Goal: Task Accomplishment & Management: Manage account settings

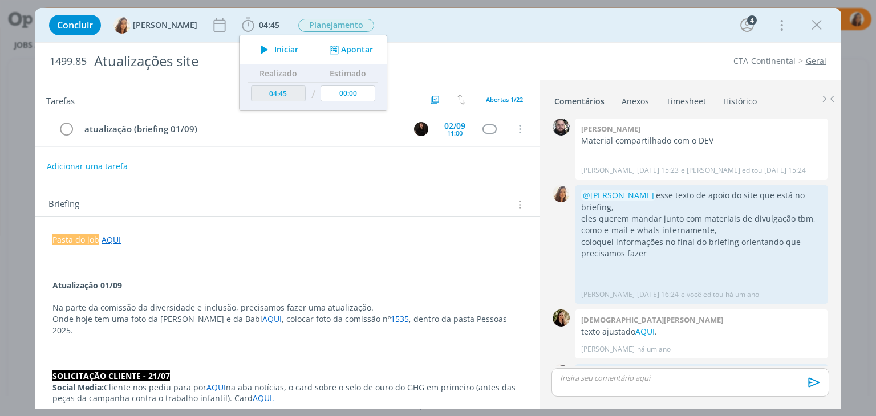
scroll to position [425, 0]
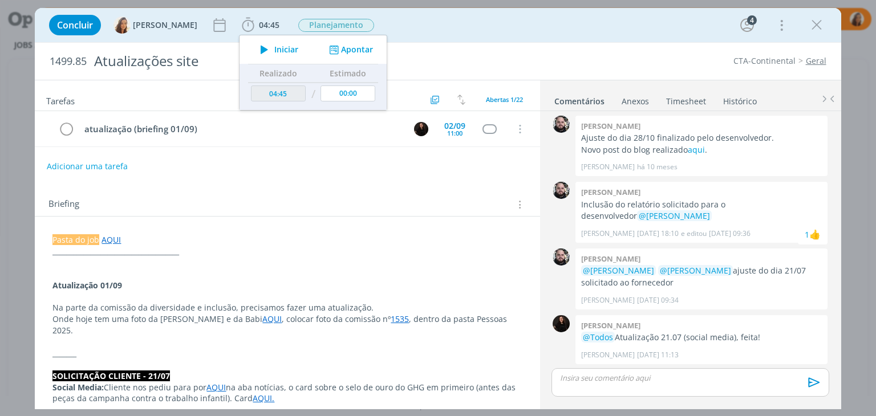
click at [292, 48] on div "Iniciar" at bounding box center [277, 50] width 74 height 16
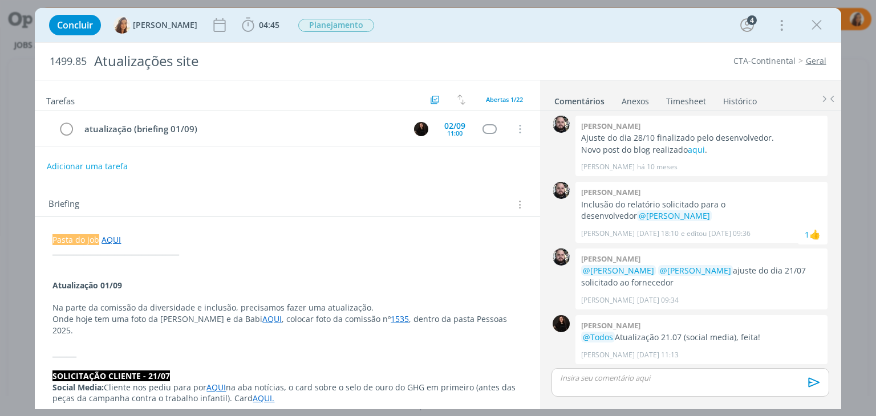
click at [262, 319] on link "AQUI" at bounding box center [271, 319] width 19 height 11
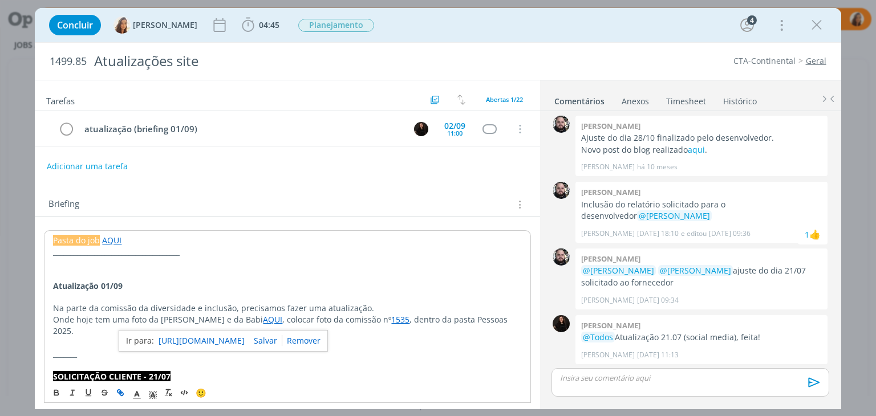
click at [238, 334] on link "https://www.cta.com.br/pt/responsabilidade-social/" at bounding box center [202, 341] width 86 height 15
click at [79, 297] on p "dialog" at bounding box center [287, 297] width 468 height 11
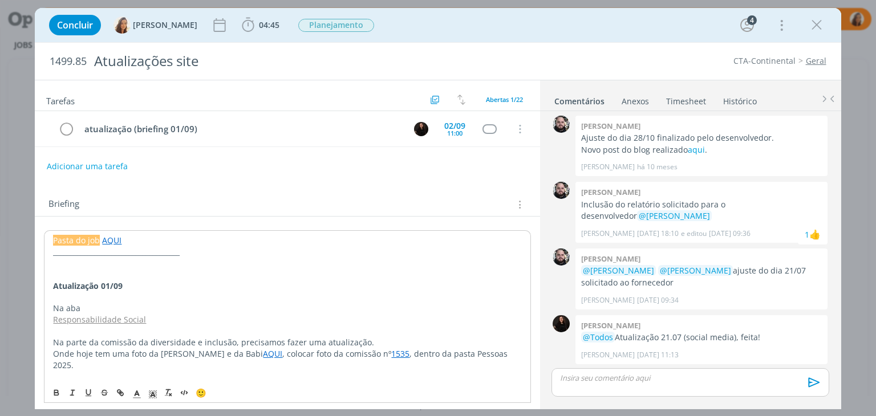
click at [53, 321] on link "Responsabilidade Social" at bounding box center [99, 319] width 93 height 11
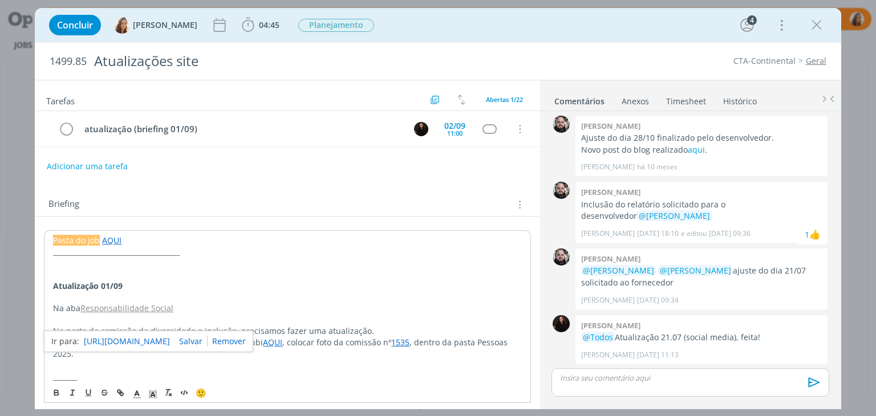
click at [128, 307] on link "Responsabilidade Social" at bounding box center [126, 308] width 93 height 11
click at [138, 323] on link "https://www.cta.com.br/pt/responsabilidade-social/" at bounding box center [127, 330] width 86 height 15
click at [192, 303] on p "Na aba Responsabilidade Social" at bounding box center [287, 308] width 468 height 11
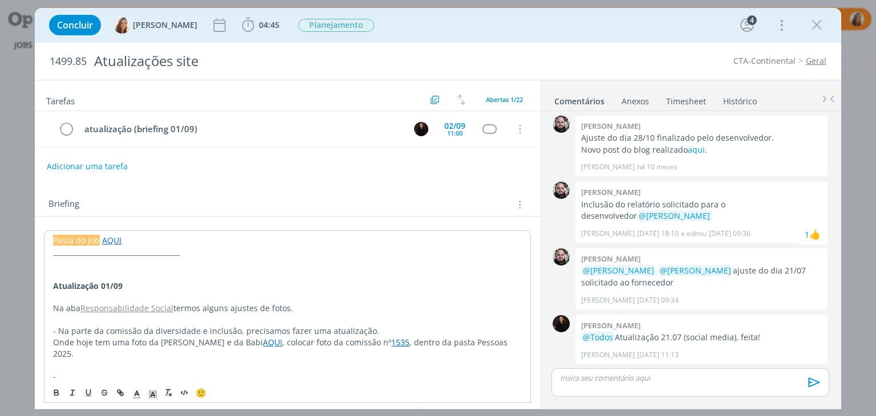
scroll to position [0, 0]
click at [64, 371] on p "-" at bounding box center [287, 376] width 468 height 11
click at [62, 371] on p "-" at bounding box center [286, 376] width 469 height 11
click at [105, 371] on p "Na aba" at bounding box center [286, 376] width 469 height 11
click at [157, 371] on p "Na aba Institucional" at bounding box center [286, 376] width 469 height 11
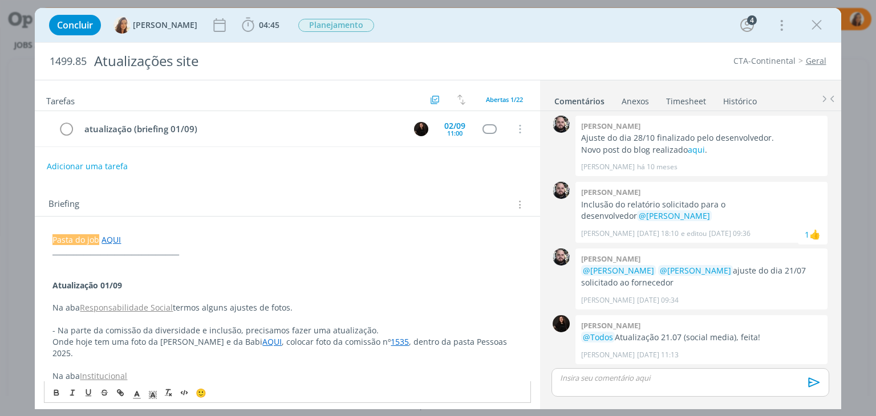
click at [183, 306] on p "Na aba Responsabilidade Social termos alguns ajustes de fotos." at bounding box center [286, 307] width 469 height 11
drag, startPoint x: 294, startPoint y: 304, endPoint x: 173, endPoint y: 309, distance: 121.6
click at [173, 309] on p "Na aba Responsabilidade Social teremos alguns ajustes de fotos." at bounding box center [286, 307] width 469 height 11
copy p "teremos alguns ajustes de fotos."
click at [162, 371] on p "Na aba Institucional" at bounding box center [286, 376] width 469 height 11
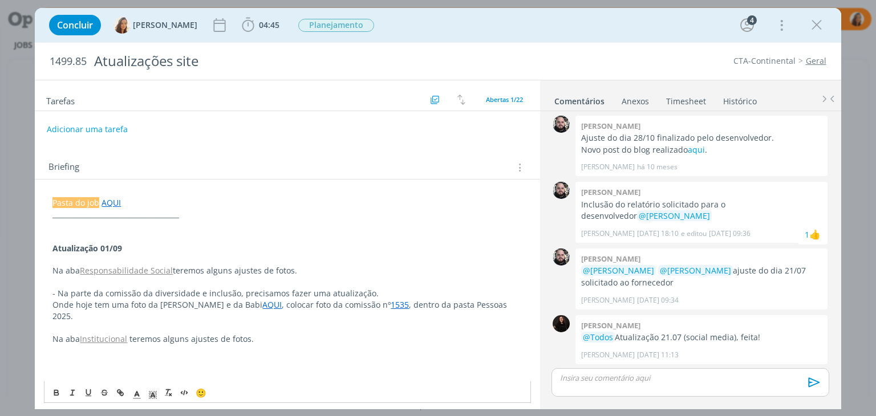
scroll to position [57, 0]
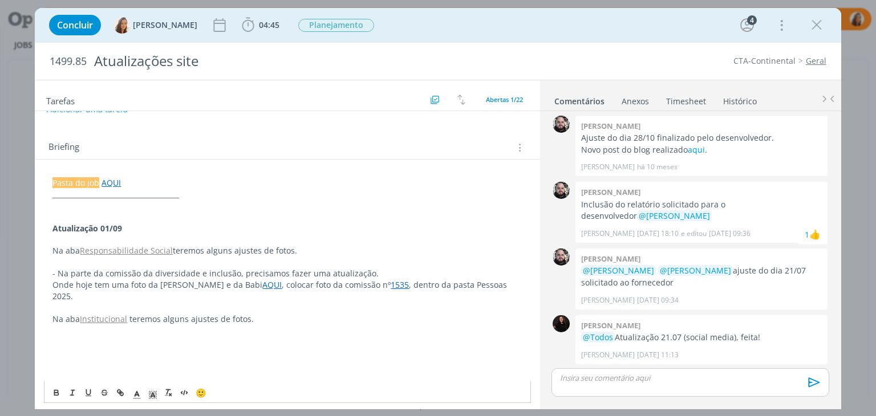
click at [110, 336] on p "dialog" at bounding box center [286, 341] width 469 height 11
drag, startPoint x: 287, startPoint y: 329, endPoint x: 135, endPoint y: 334, distance: 152.3
click at [135, 336] on p "- Na parte que fala da Política de Direitos Humanos" at bounding box center [286, 341] width 469 height 11
click at [52, 395] on icon "dialog" at bounding box center [56, 392] width 9 height 9
click at [266, 336] on p "- Na parte que fala da Política de Direitos Humanos" at bounding box center [286, 341] width 469 height 11
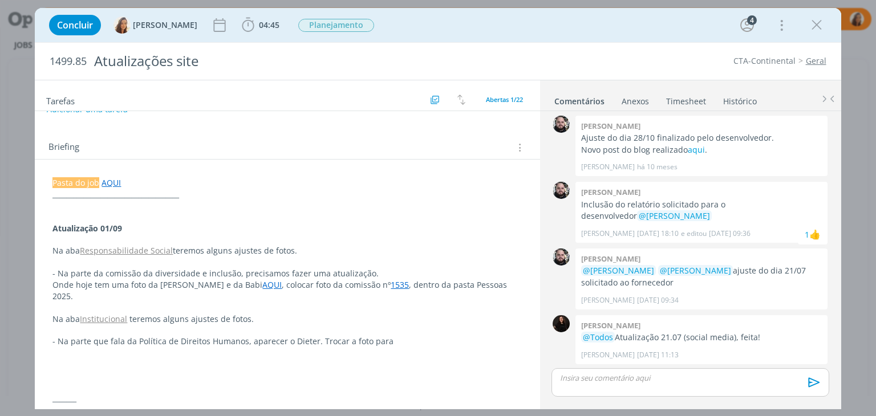
click at [389, 336] on p "- Na parte que fala da Política de Direitos Humanos, aparecer o Dieter. Trocar …" at bounding box center [286, 341] width 469 height 11
click at [415, 336] on p "- Na parte que fala da Política de Direitos Humanos, aparecer o Dieter. Trocar …" at bounding box center [286, 347] width 469 height 23
drag, startPoint x: 438, startPoint y: 331, endPoint x: 386, endPoint y: 333, distance: 52.0
click at [386, 336] on p "- Na parte que fala da Política de Direitos Humanos, aparecer o Dieter. Trocar …" at bounding box center [286, 347] width 469 height 23
click at [411, 336] on p "- Na parte que fala da Política de Direitos Humanos, aparecer o Dieter. Trocar …" at bounding box center [286, 347] width 469 height 23
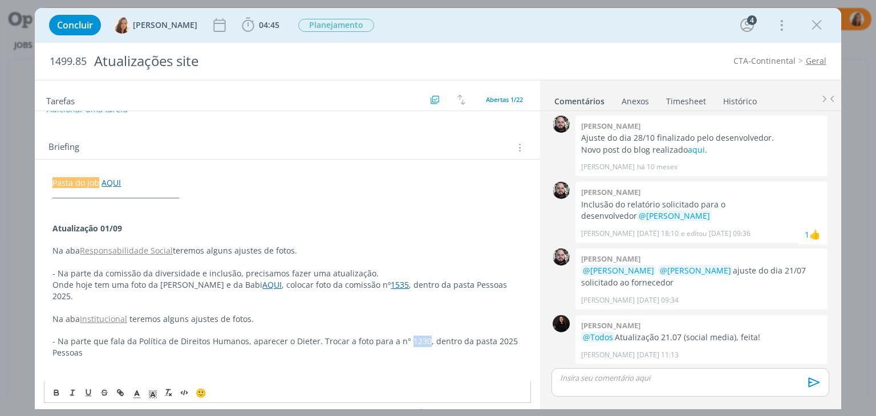
click at [411, 336] on p "- Na parte que fala da Política de Direitos Humanos, aparecer o Dieter. Trocar …" at bounding box center [286, 347] width 469 height 23
copy p "1230"
click at [391, 284] on link "1535" at bounding box center [400, 284] width 18 height 11
click at [365, 299] on link "https://drive.google.com/drive/folders/1o2pgSEpZ3QpuIdH5lIlbwNNpKiTZ0eDY" at bounding box center [329, 306] width 86 height 15
click at [226, 336] on p "- Na parte que fala da Política de Direitos Humanos, aparecer o Dieter. Trocar …" at bounding box center [286, 347] width 469 height 23
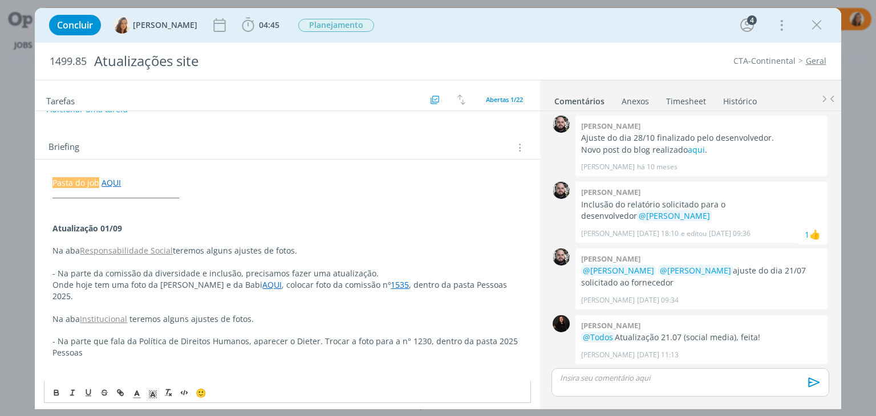
click at [409, 336] on p "- Na parte que fala da Política de Direitos Humanos, aparecer o Dieter. Trocar …" at bounding box center [286, 347] width 469 height 23
click at [118, 391] on icon "dialog" at bounding box center [120, 392] width 9 height 9
paste input "https://drive.google.com/drive/folders/1o2pgSEpZ3QpuIdH5lIlbwNNpKiTZ0eDY"
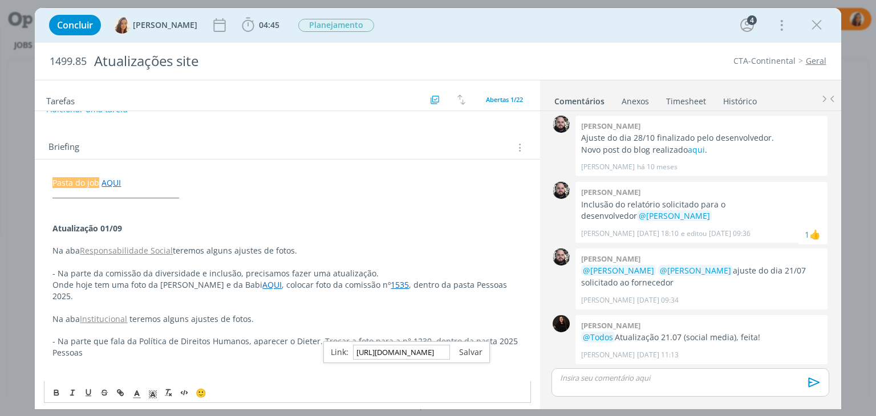
click at [468, 349] on link "dialog" at bounding box center [466, 352] width 33 height 11
click at [298, 359] on p "dialog" at bounding box center [286, 364] width 469 height 11
click at [124, 370] on p "dialog" at bounding box center [286, 375] width 469 height 11
click at [162, 370] on p "Na aba Sustentabilidade" at bounding box center [286, 375] width 469 height 11
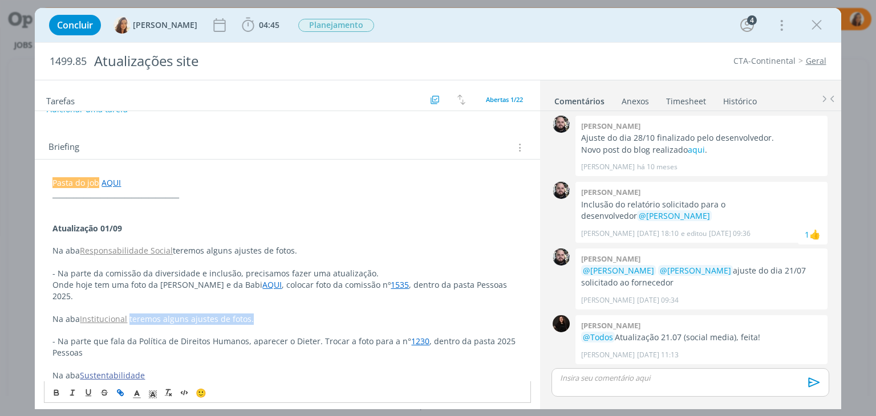
drag, startPoint x: 272, startPoint y: 300, endPoint x: 130, endPoint y: 303, distance: 142.0
click at [130, 314] on p "Na aba Institucional teremos alguns ajustes de fotos." at bounding box center [286, 319] width 469 height 11
copy span "teremos alguns ajustes de fotos."
click at [157, 370] on p "Na aba Sustentabilidade" at bounding box center [286, 375] width 469 height 11
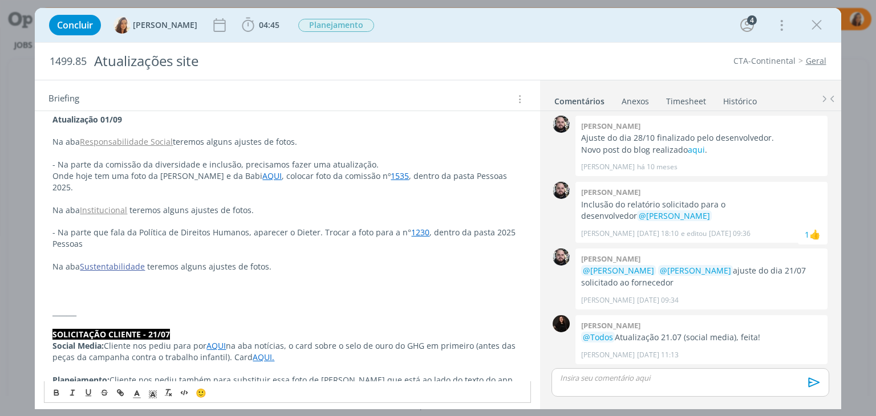
scroll to position [171, 0]
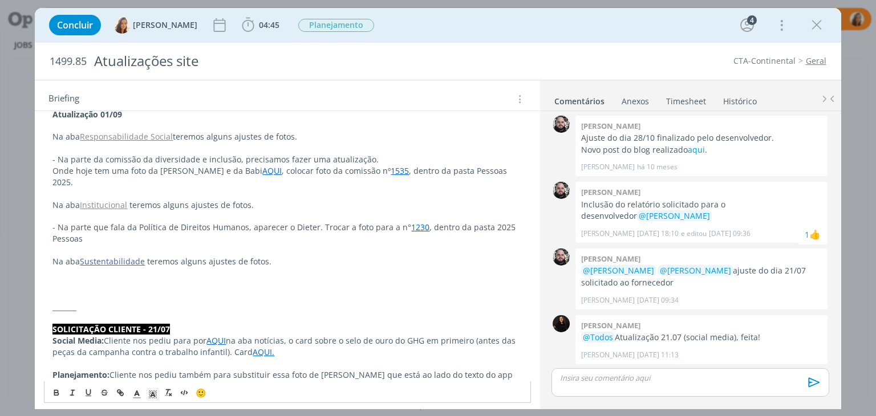
click at [100, 267] on p "dialog" at bounding box center [286, 272] width 469 height 11
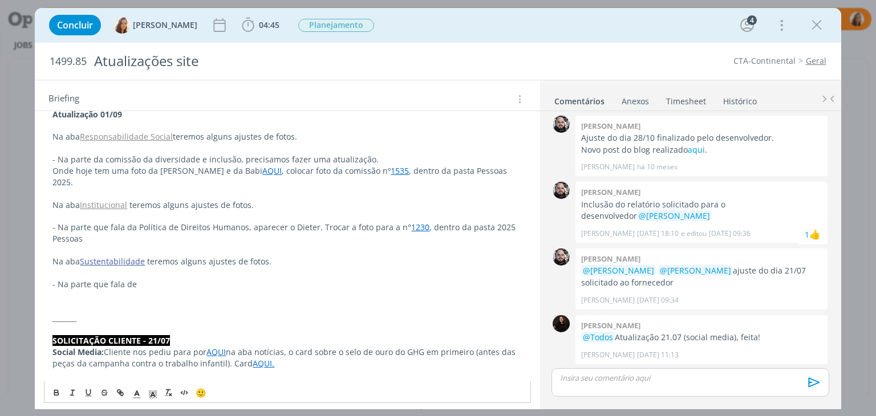
click at [182, 279] on p "- Na parte que fala de" at bounding box center [286, 284] width 469 height 11
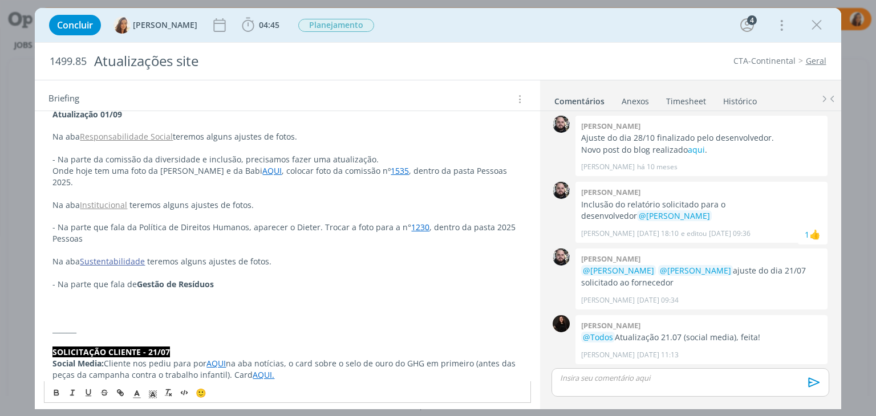
click at [172, 279] on strong "Gestão de Resíduos" at bounding box center [175, 284] width 77 height 11
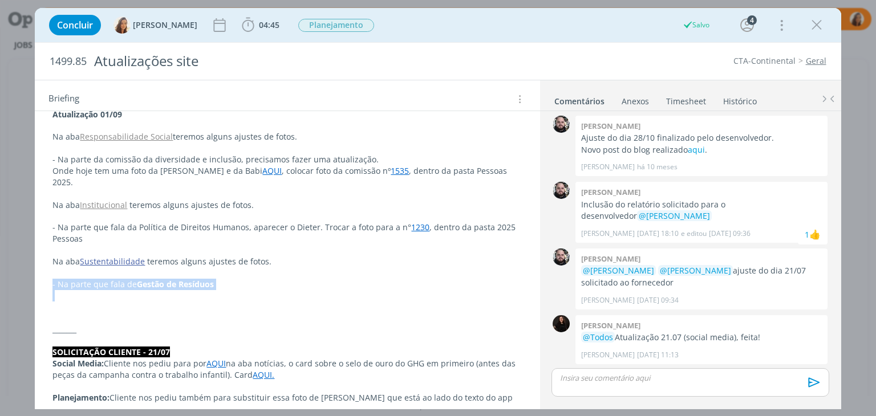
click at [157, 279] on strong "Gestão de Resíduos" at bounding box center [175, 284] width 77 height 11
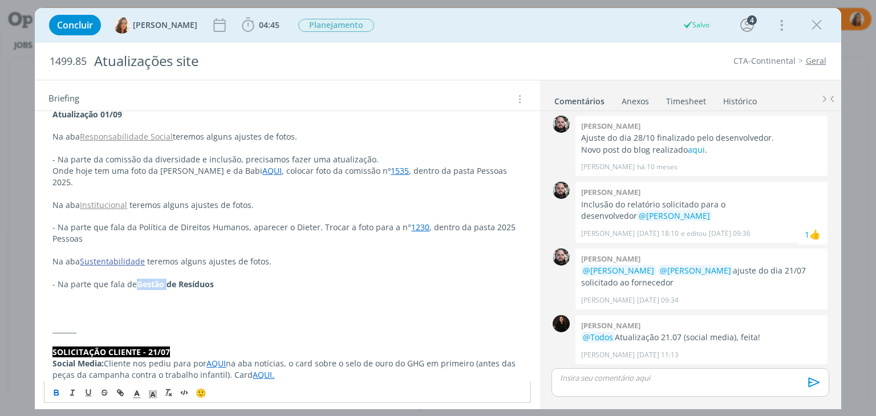
click at [157, 279] on strong "Gestão de Resíduos" at bounding box center [175, 284] width 77 height 11
click at [54, 396] on icon "dialog" at bounding box center [56, 392] width 9 height 9
click at [55, 393] on icon "dialog" at bounding box center [57, 394] width 4 height 2
click at [229, 279] on p "- Na parte que fala de Gestão de Resíduos" at bounding box center [286, 284] width 469 height 11
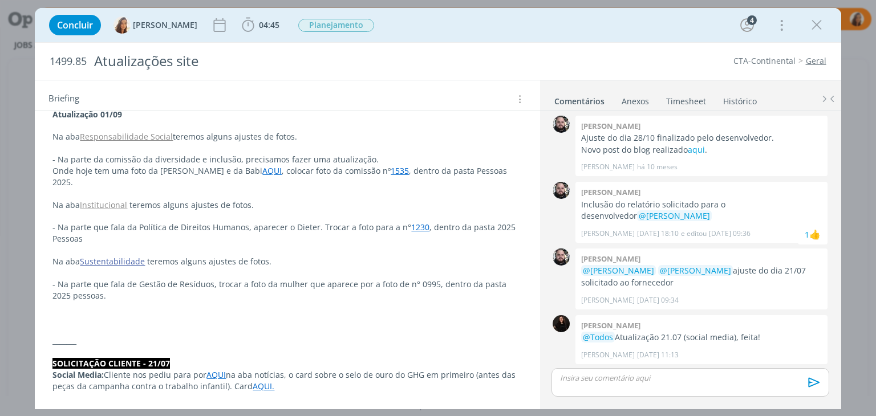
click at [416, 279] on p "- Na parte que fala de Gestão de Resíduos, trocar a foto da mulher que aparece …" at bounding box center [286, 290] width 469 height 23
click at [120, 388] on icon "dialog" at bounding box center [120, 392] width 9 height 9
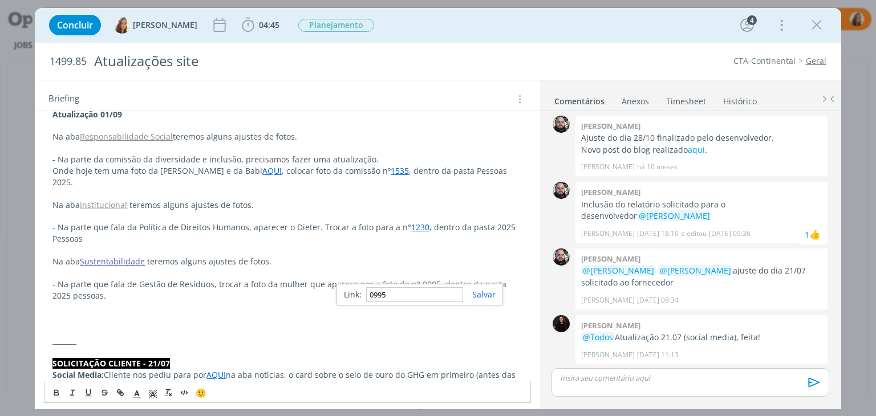
paste input "https://drive.google.com/drive/folders/1o2pgSEpZ3QpuIdH5lIlbwNNpKiTZ0eDY"
click at [488, 291] on link "dialog" at bounding box center [479, 294] width 33 height 11
click at [376, 313] on p "dialog" at bounding box center [286, 318] width 469 height 11
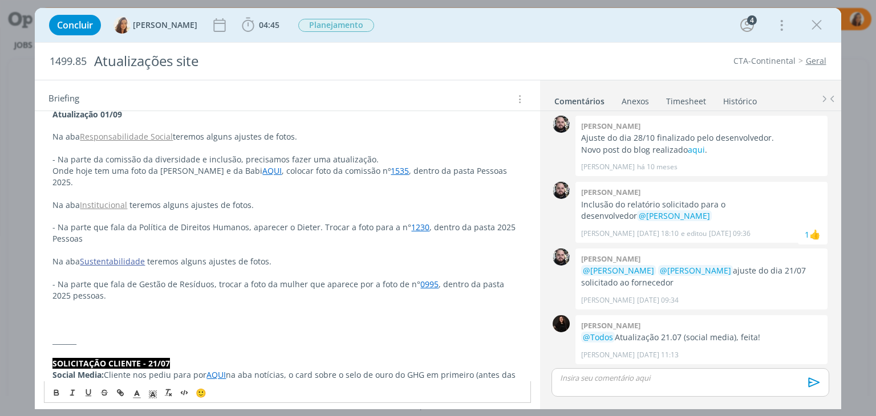
click at [141, 188] on p "dialog" at bounding box center [286, 193] width 469 height 11
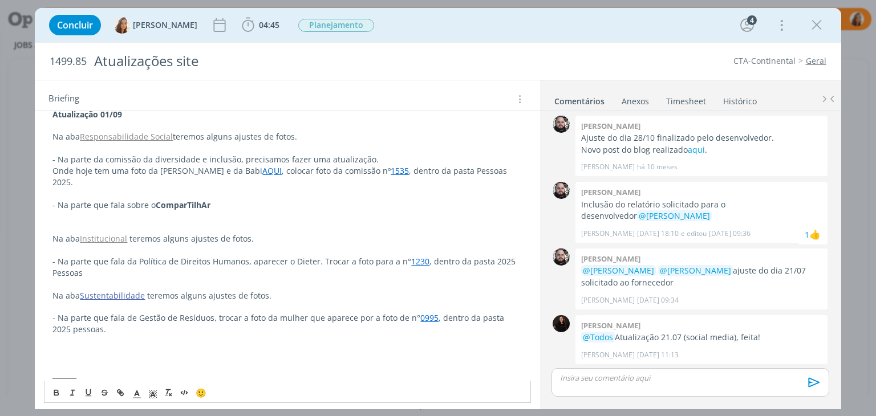
click at [194, 200] on strong "ComparTilhAr" at bounding box center [183, 205] width 55 height 11
click at [55, 390] on icon "dialog" at bounding box center [56, 391] width 3 height 2
click at [221, 200] on p "- Na parte que fala sobre o ComparTilhAr" at bounding box center [286, 205] width 469 height 11
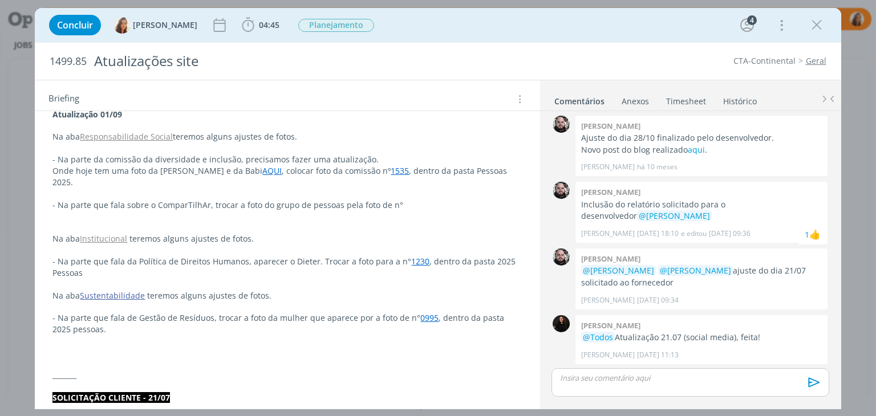
click at [412, 200] on p "- Na parte que fala sobre o ComparTilhAr, trocar a foto do grupo de pessoas pel…" at bounding box center [286, 205] width 469 height 11
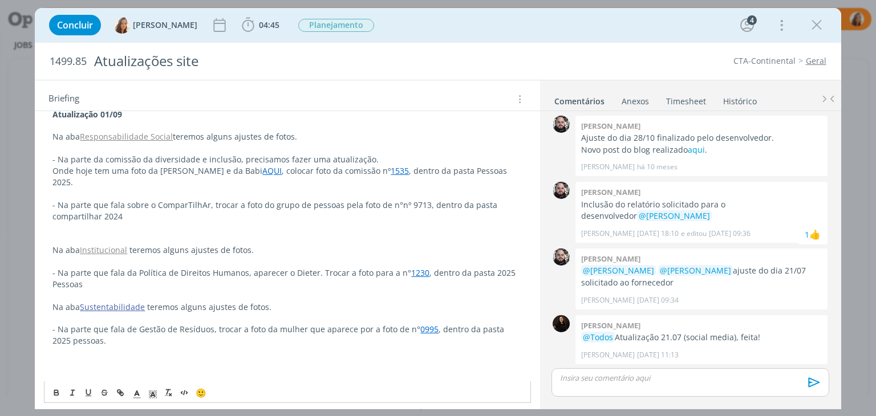
click at [401, 200] on p "- Na parte que fala sobre o ComparTilhAr, trocar a foto do grupo de pessoas pel…" at bounding box center [286, 211] width 469 height 23
copy p "9713"
click at [404, 200] on p "- Na parte que fala sobre o ComparTilhAr, trocar a foto do grupo de pessoas pel…" at bounding box center [286, 211] width 469 height 23
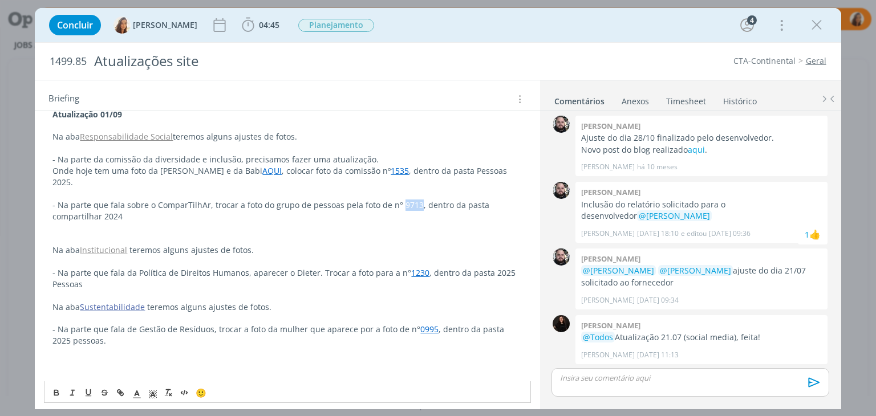
click at [404, 200] on p "- Na parte que fala sobre o ComparTilhAr, trocar a foto do grupo de pessoas pel…" at bounding box center [286, 211] width 469 height 23
click at [120, 390] on icon "dialog" at bounding box center [118, 391] width 3 height 3
paste input "https://drive.google.com/drive/folders/1Z6a410Z0qO7jNKa4NKPYhlyfT1IQSi0a"
type input "https://drive.google.com/drive/folders/1Z6a410Z0qO7jNKa4NKPYhlyfT1IQSi0a"
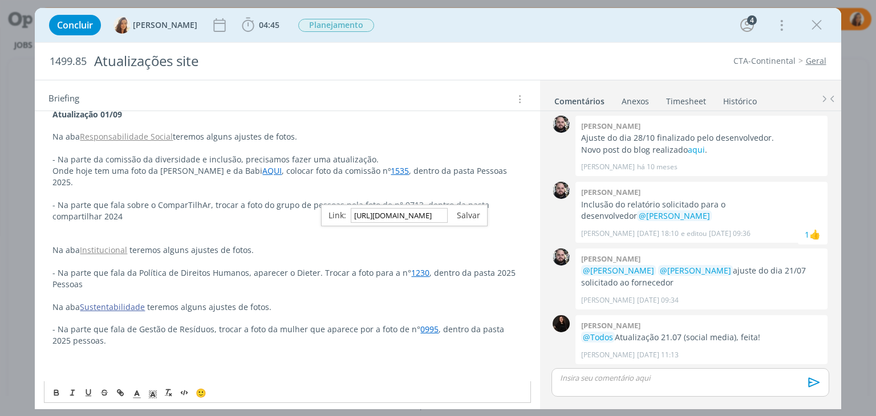
click at [457, 216] on link "dialog" at bounding box center [464, 215] width 33 height 11
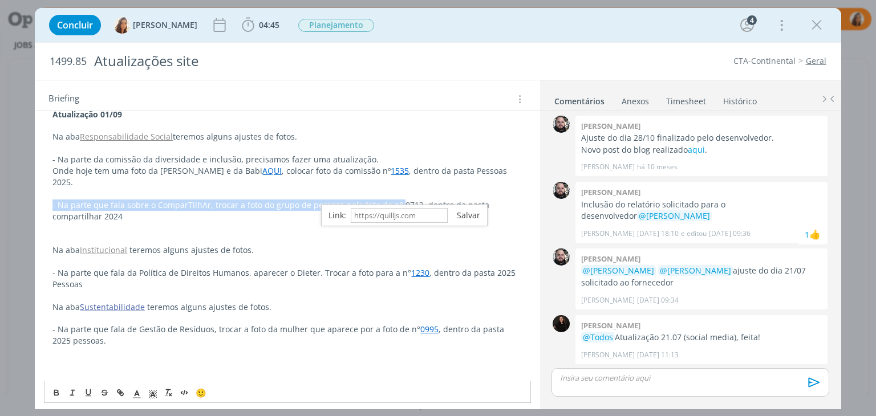
scroll to position [171, 0]
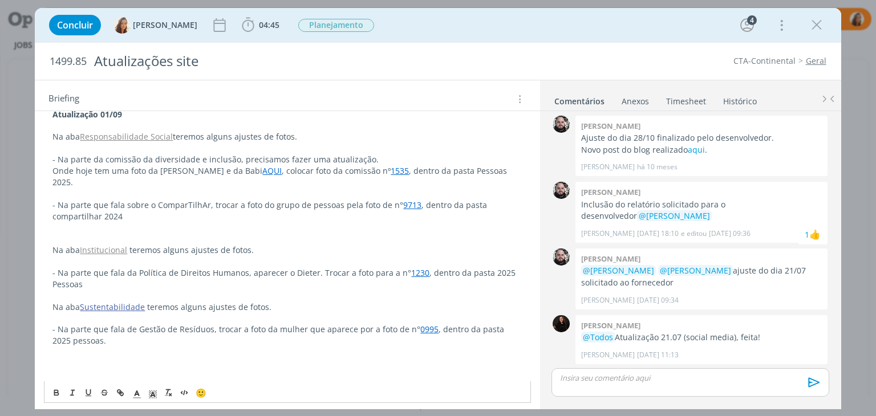
click at [153, 207] on p "- Na parte que fala sobre o ComparTilhAr, trocar a foto do grupo de pessoas pel…" at bounding box center [286, 211] width 469 height 23
click at [102, 270] on p "- Na parte que fala da Política de Direitos Humanos, aparecer o Dieter. Trocar …" at bounding box center [286, 278] width 469 height 23
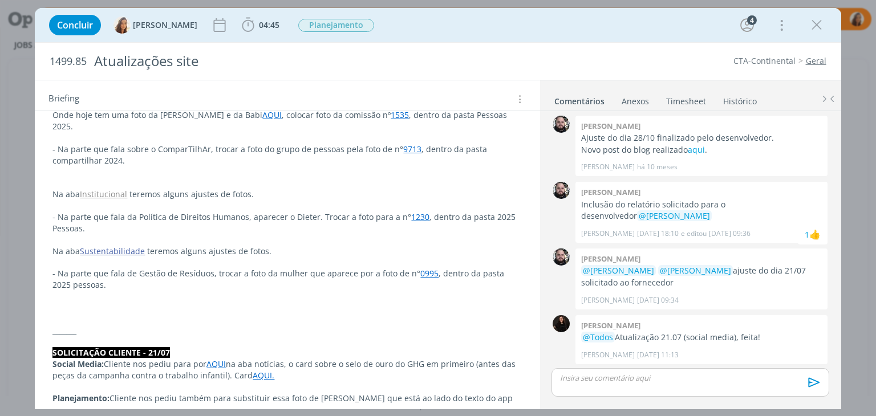
scroll to position [228, 0]
click at [240, 19] on icon "dialog" at bounding box center [248, 25] width 17 height 17
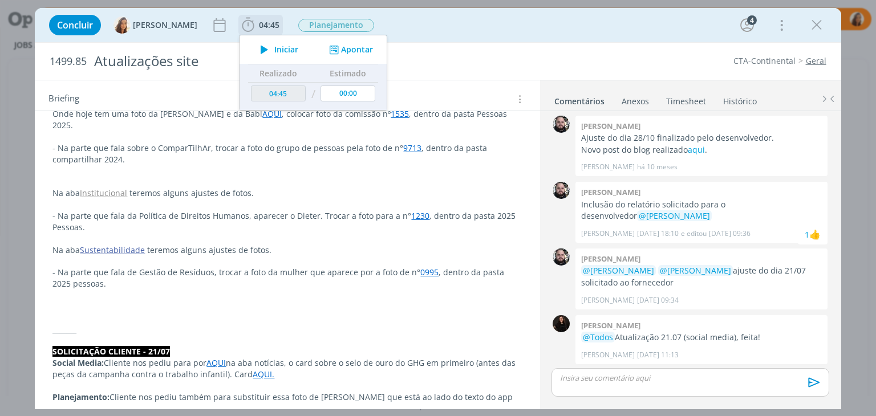
click at [353, 46] on button "Apontar" at bounding box center [349, 50] width 47 height 12
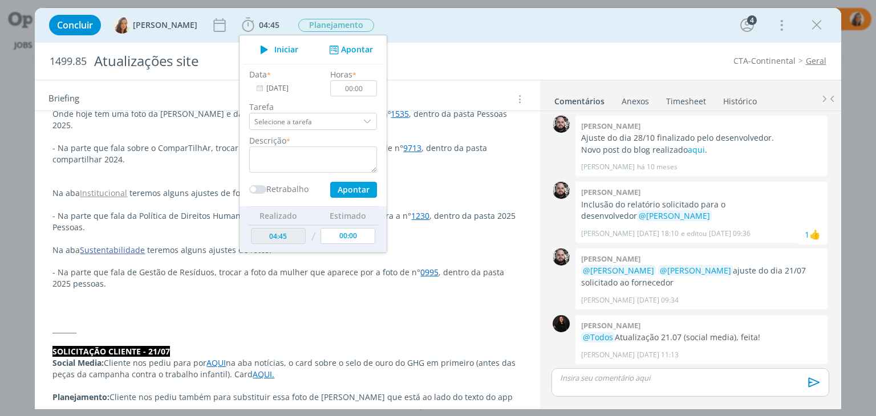
click at [709, 98] on li "Timesheet" at bounding box center [694, 99] width 57 height 17
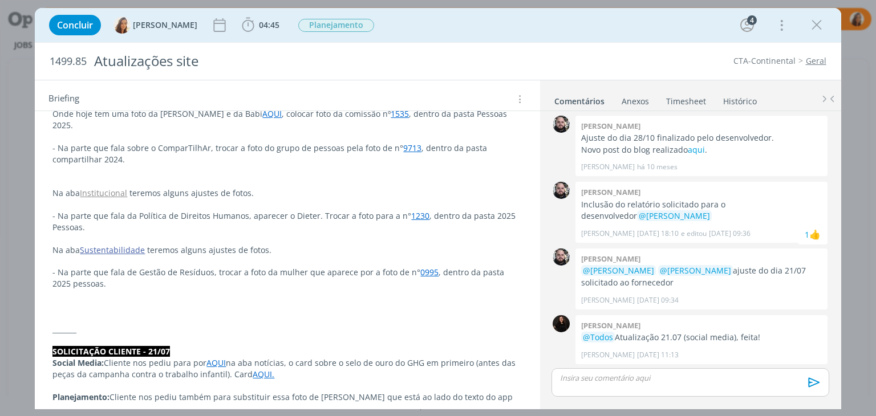
click at [687, 99] on link "Timesheet" at bounding box center [686, 99] width 41 height 17
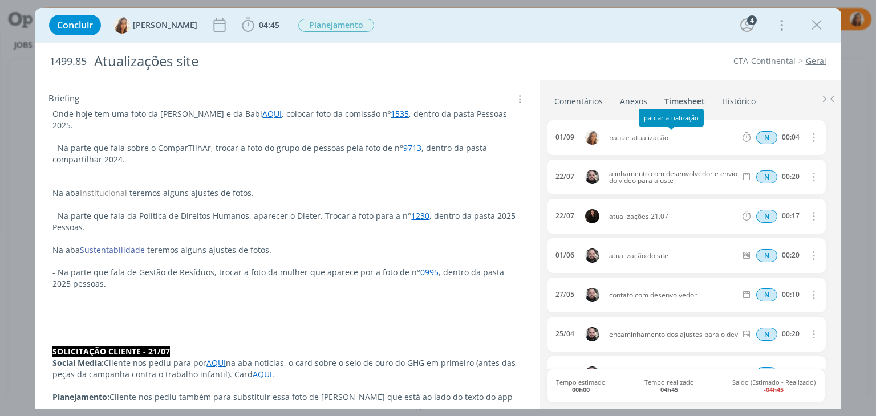
click at [648, 135] on span "pautar atualização" at bounding box center [673, 138] width 136 height 7
copy div "pautar atualização"
click at [263, 23] on span "04:45" at bounding box center [269, 24] width 21 height 11
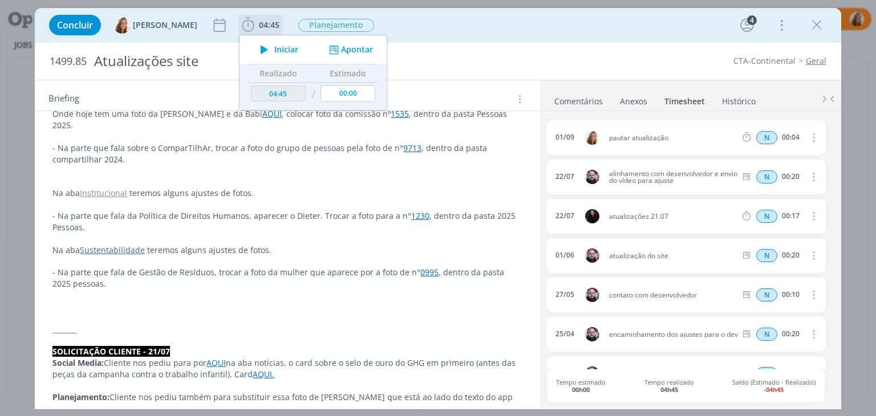
click at [360, 56] on div "Iniciar Apontar" at bounding box center [313, 49] width 147 height 29
click at [358, 51] on button "Apontar" at bounding box center [349, 50] width 47 height 12
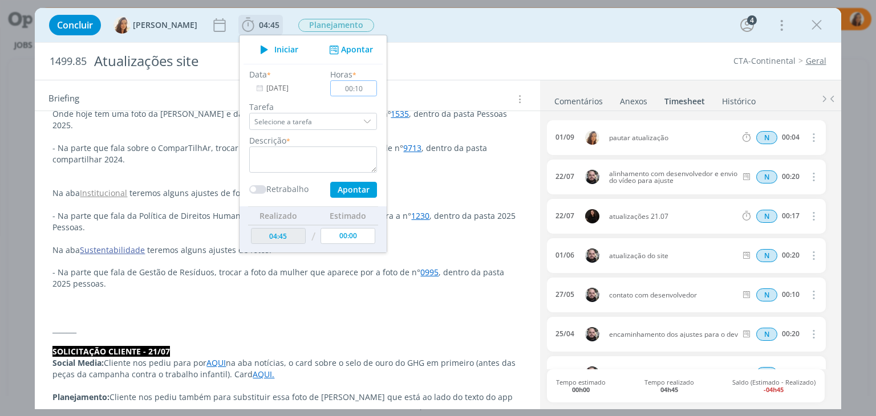
type input "00:10"
click at [270, 156] on textarea "dialog" at bounding box center [313, 160] width 128 height 26
paste textarea "pautar atualização"
click at [333, 188] on button "Apontar" at bounding box center [353, 190] width 47 height 16
type textarea "pautar atualização"
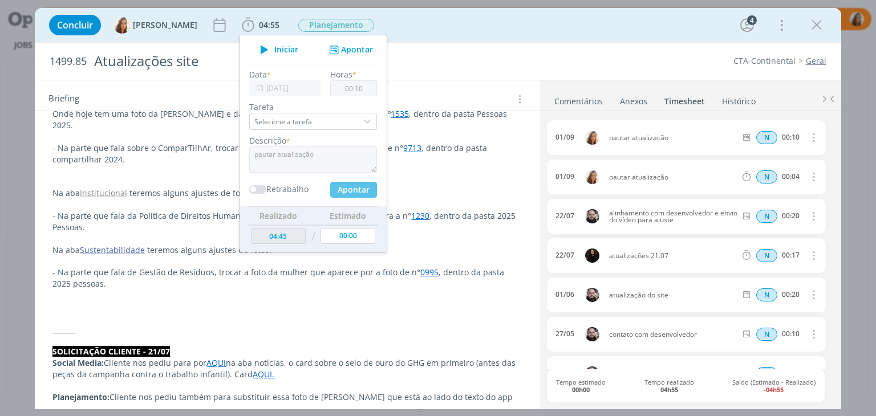
type input "04:55"
type input "00:00"
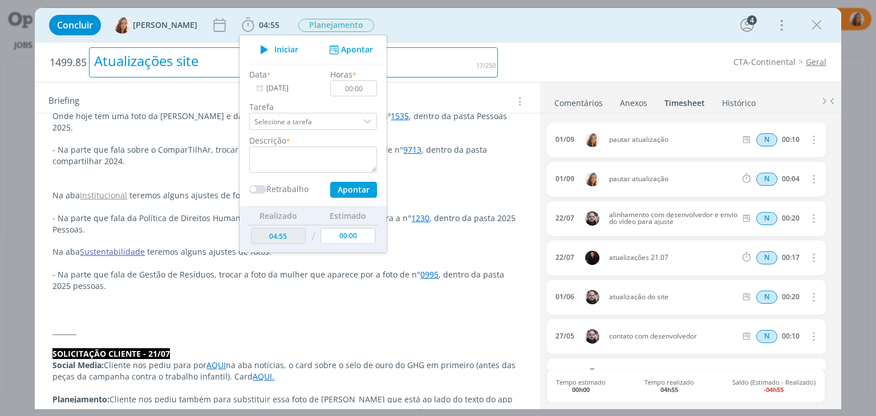
click at [449, 55] on div "Atualizações site" at bounding box center [293, 62] width 409 height 30
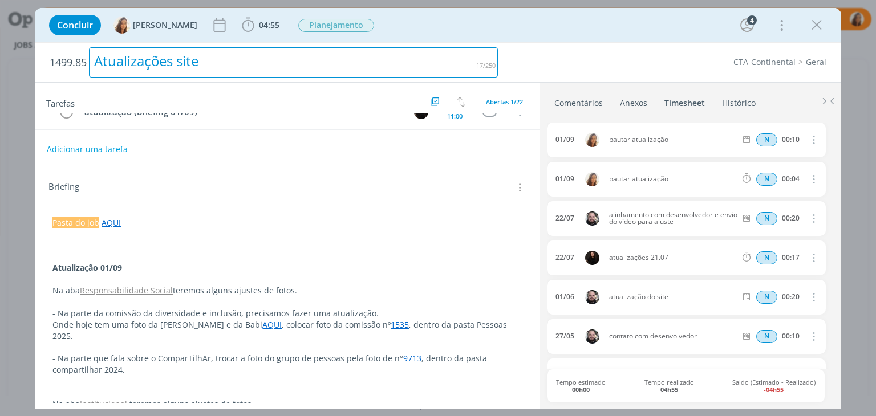
scroll to position [0, 0]
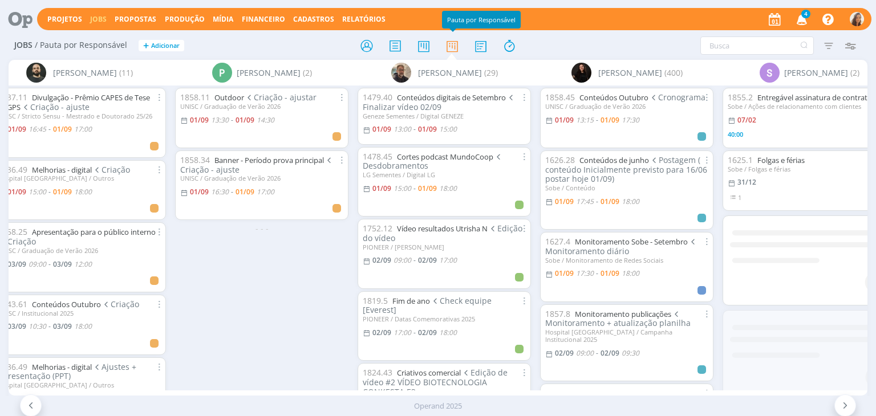
scroll to position [0, 4339]
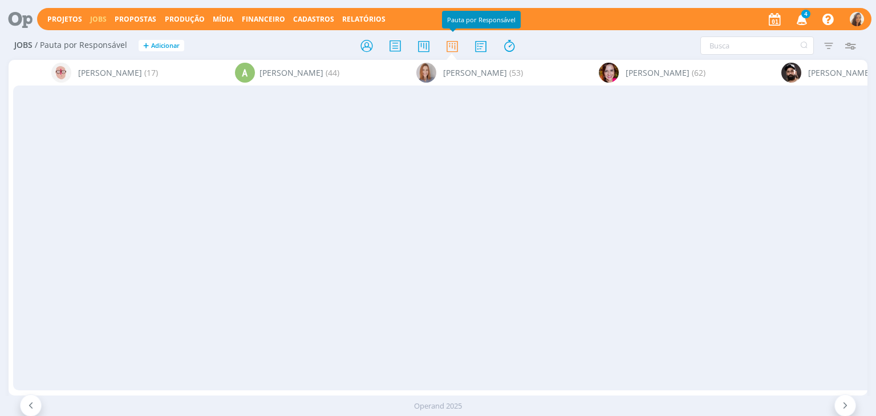
scroll to position [0, 4339]
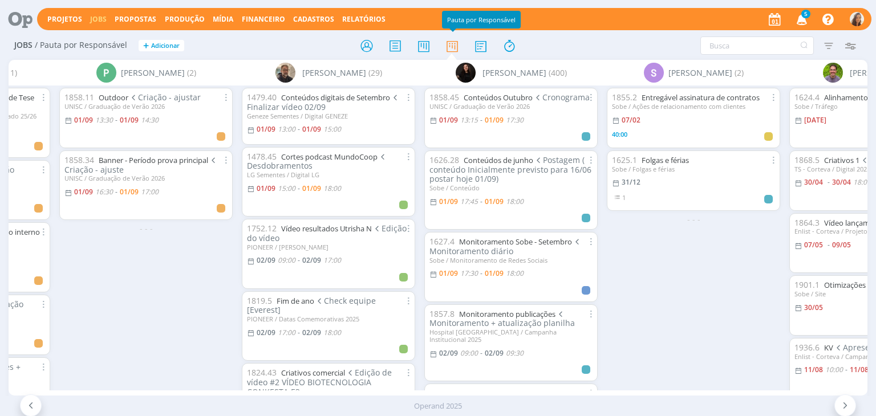
click at [805, 17] on span "5" at bounding box center [805, 14] width 9 height 9
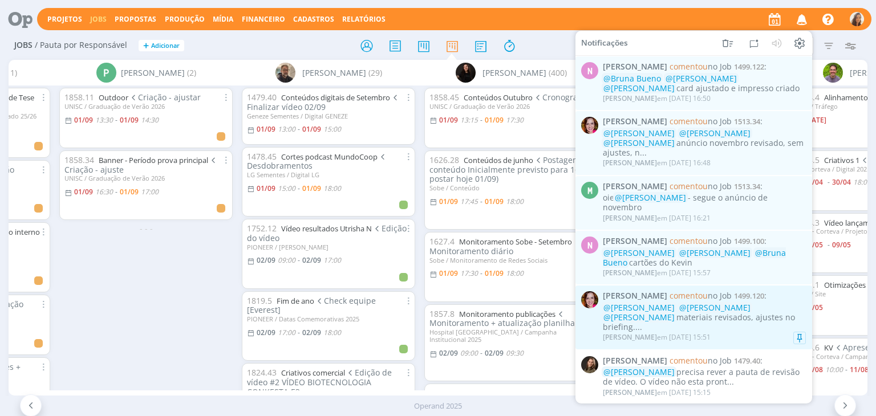
click at [729, 332] on div "Bruna Bueno em 01/09 às 15:51" at bounding box center [704, 337] width 203 height 11
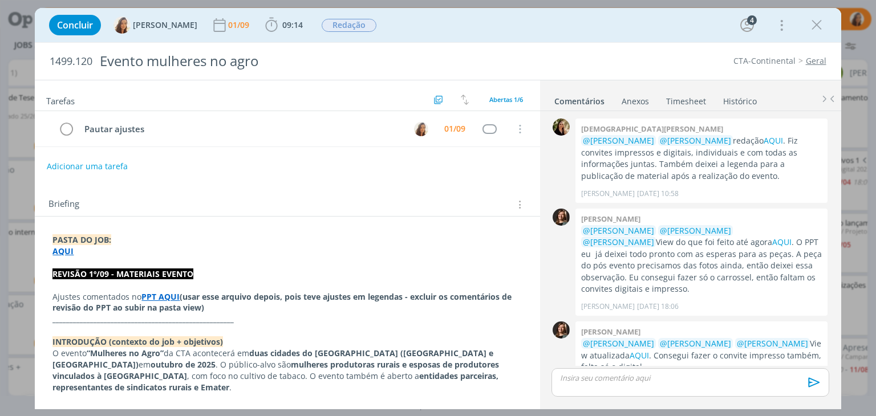
scroll to position [151, 0]
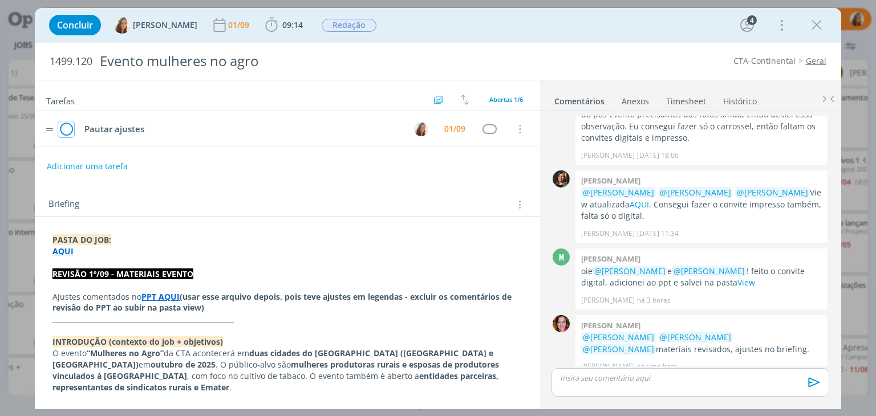
click at [64, 126] on icon "dialog" at bounding box center [66, 129] width 16 height 17
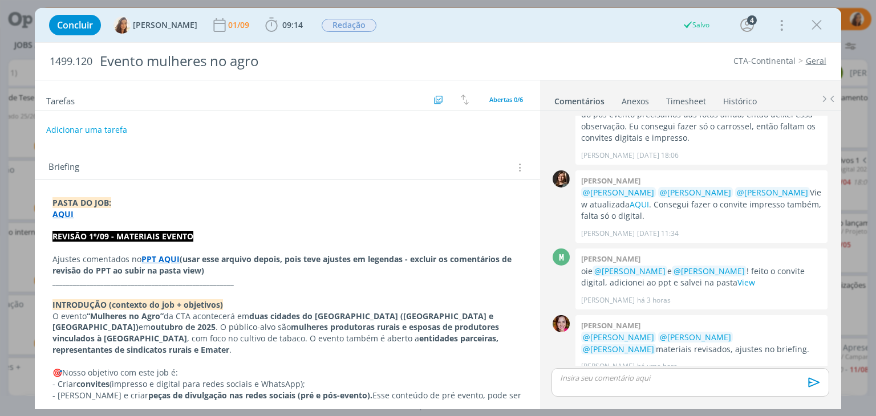
click at [98, 131] on button "Adicionar uma tarefa" at bounding box center [86, 129] width 81 height 19
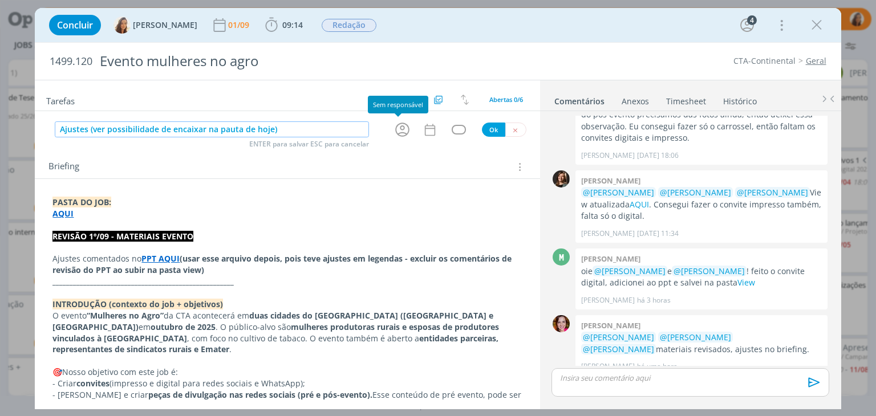
click at [395, 131] on icon "dialog" at bounding box center [402, 130] width 14 height 14
type input "Ajustes (ver possibilidade de encaixar na pauta de hoje)"
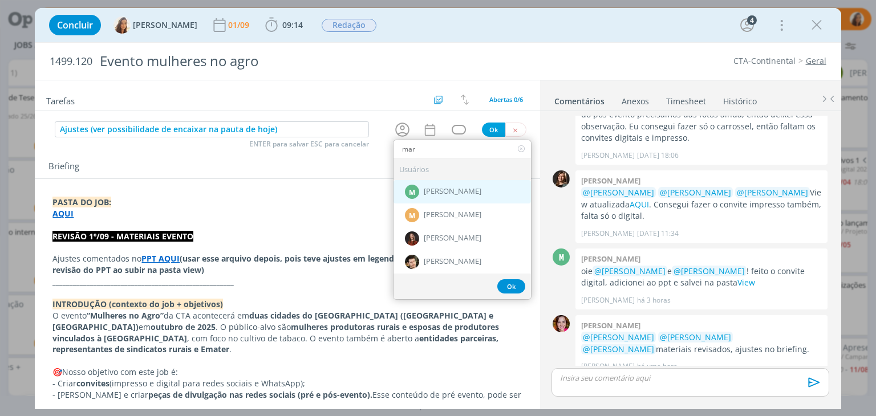
type input "mar"
click at [414, 192] on div "M" at bounding box center [412, 192] width 14 height 14
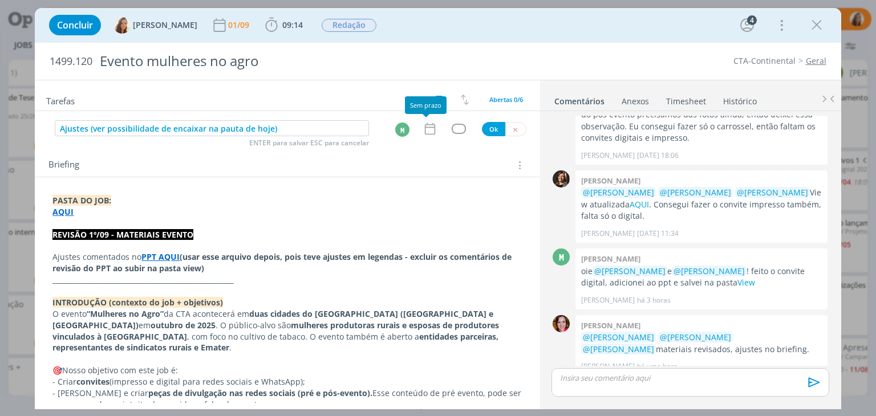
click at [424, 132] on icon "dialog" at bounding box center [429, 129] width 10 height 12
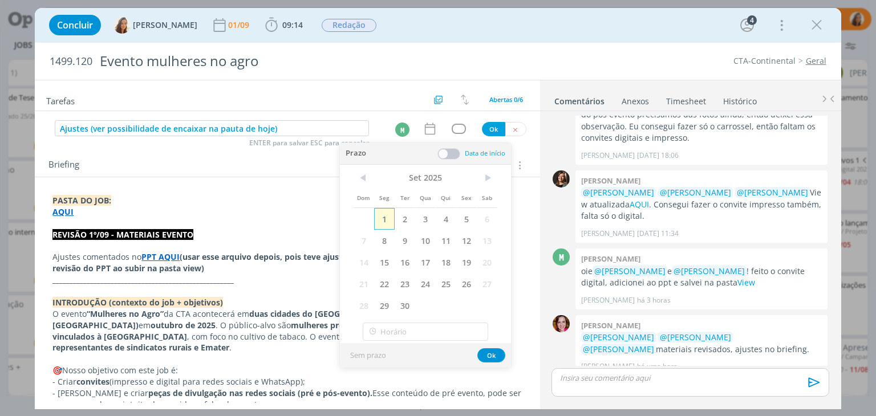
click at [386, 216] on span "1" at bounding box center [384, 219] width 21 height 22
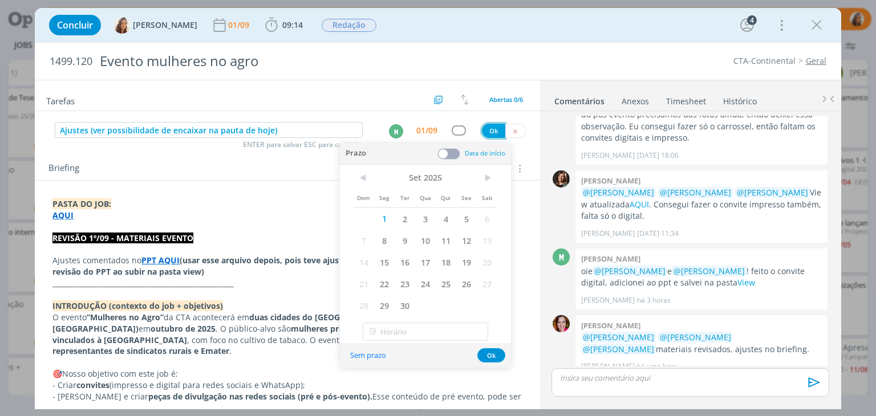
click at [487, 134] on button "Ok" at bounding box center [493, 131] width 23 height 14
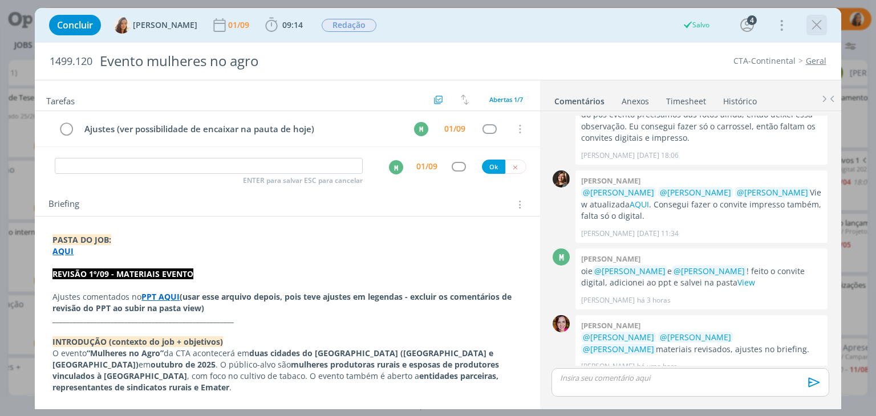
click at [811, 29] on icon "dialog" at bounding box center [816, 25] width 17 height 17
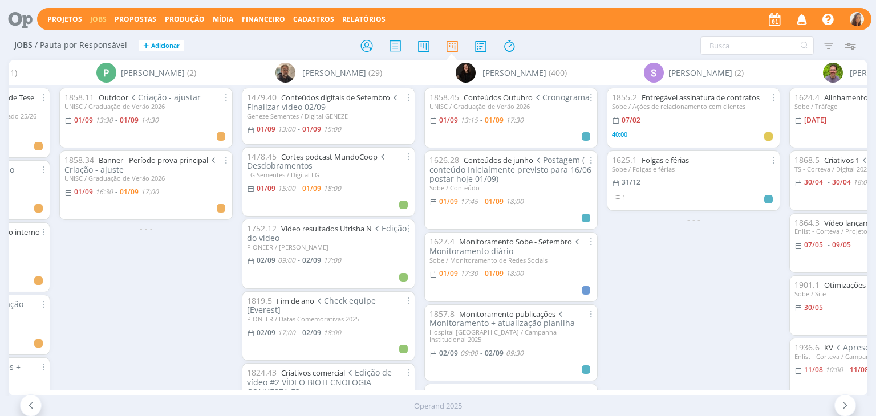
click at [806, 17] on icon "button" at bounding box center [802, 18] width 20 height 19
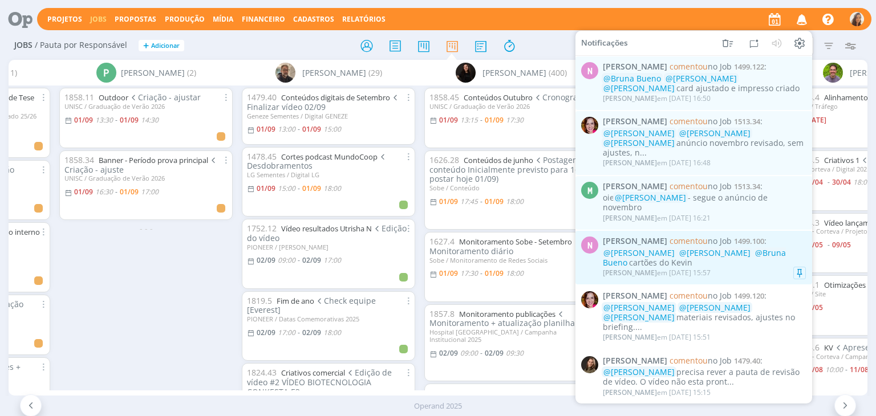
click at [763, 249] on div "@Amanda Oliveira @Vanessa Feron @Bruna Bueno cartões do Kevin" at bounding box center [704, 258] width 203 height 19
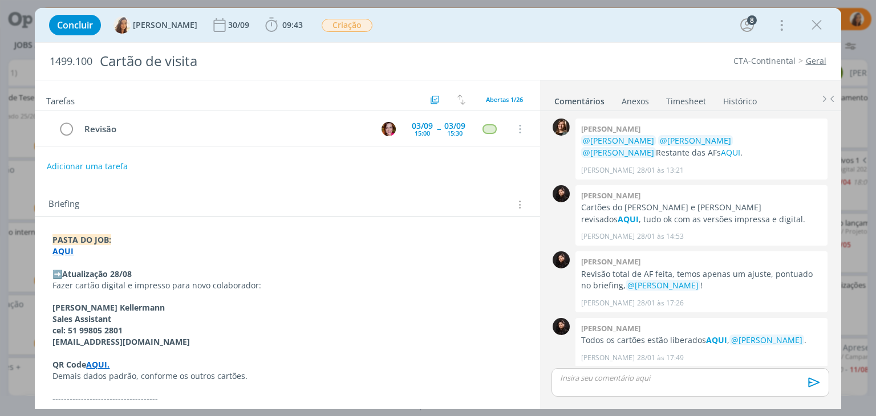
scroll to position [962, 0]
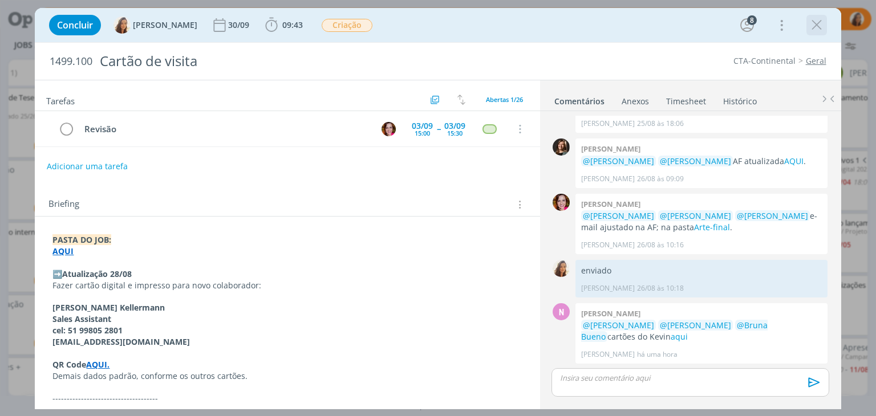
click at [820, 23] on icon "dialog" at bounding box center [816, 25] width 17 height 17
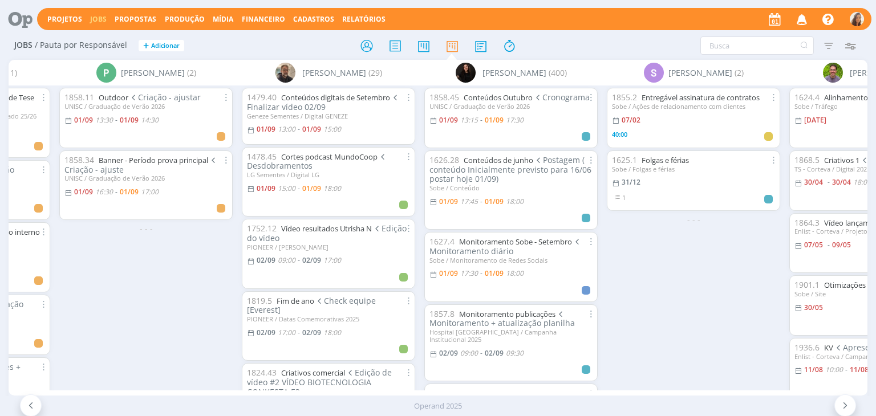
click at [806, 18] on icon "button" at bounding box center [802, 18] width 20 height 19
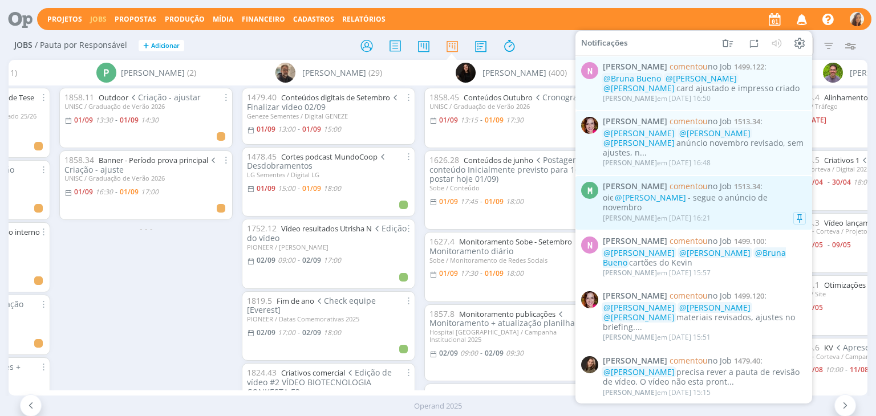
click at [739, 193] on div "oie @Vanessa Feron - segue o anúncio de novembro" at bounding box center [704, 202] width 203 height 19
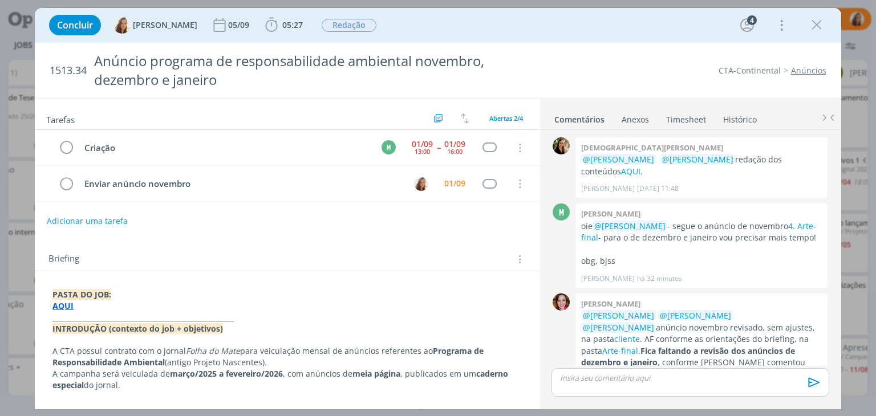
scroll to position [14, 0]
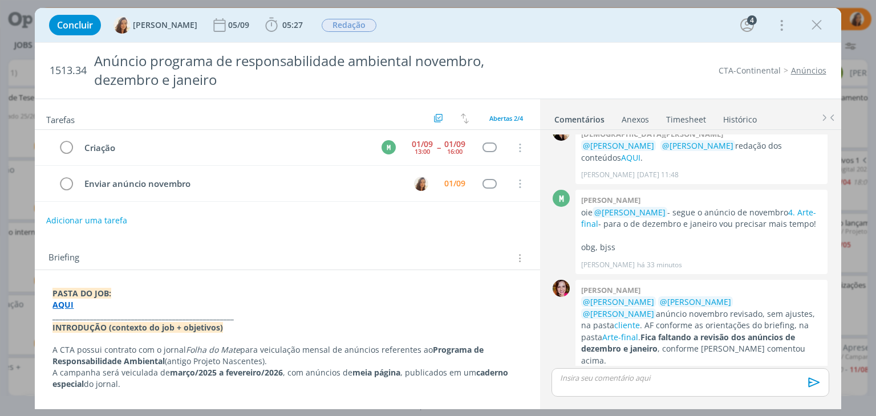
click at [111, 218] on button "Adicionar uma tarefa" at bounding box center [86, 220] width 81 height 19
click at [149, 219] on input "dialog" at bounding box center [212, 220] width 314 height 16
click at [119, 217] on input "dialog" at bounding box center [212, 220] width 314 height 16
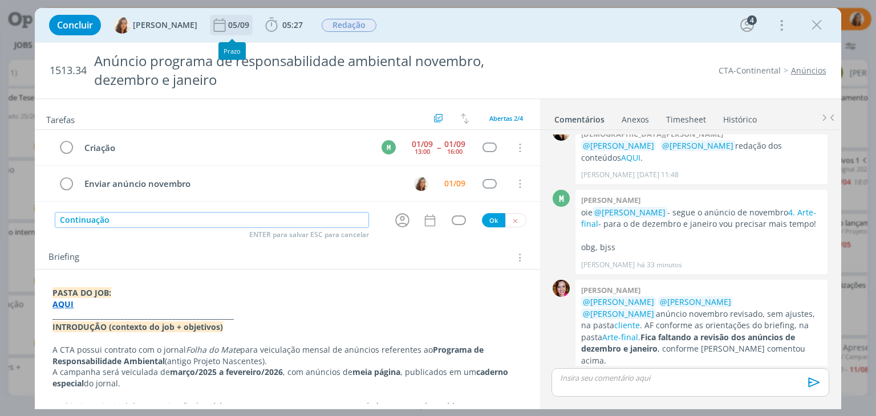
type input "Continuação"
click at [236, 26] on div "05/09" at bounding box center [239, 25] width 23 height 8
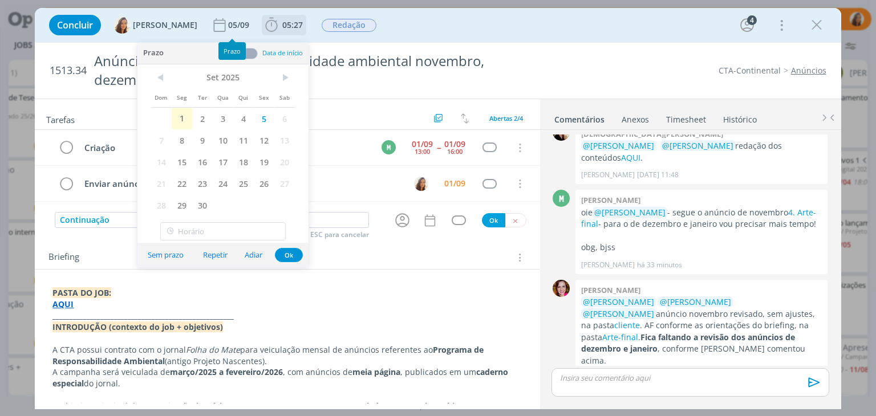
click at [267, 25] on icon "dialog" at bounding box center [271, 25] width 17 height 17
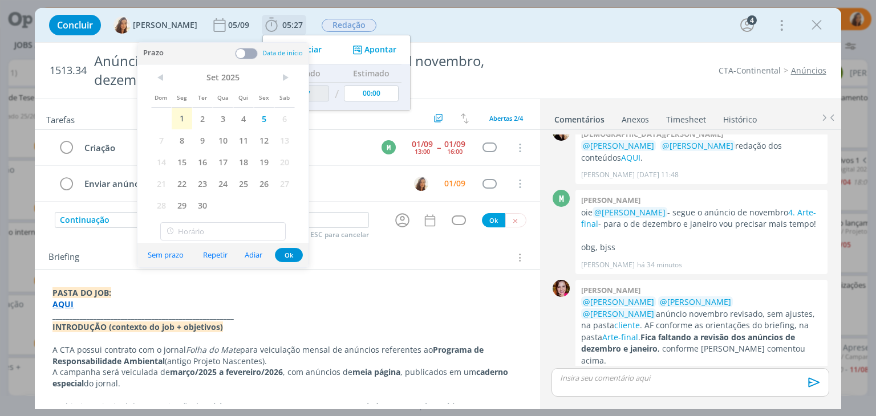
click at [315, 48] on div "Iniciar" at bounding box center [300, 50] width 74 height 16
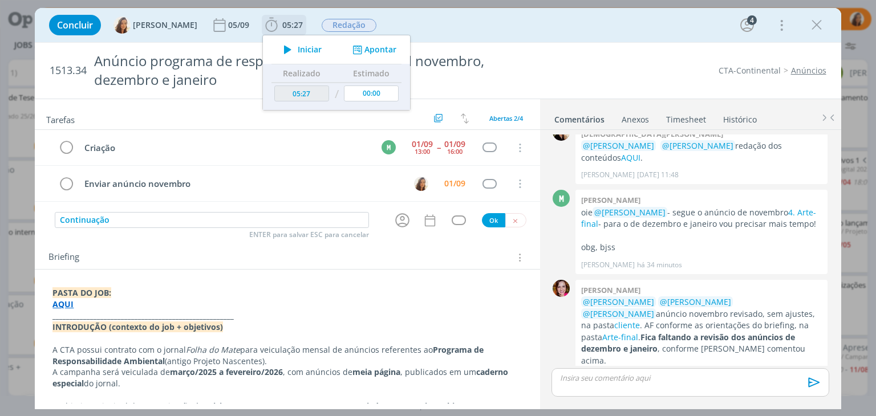
click at [289, 45] on icon "dialog" at bounding box center [288, 49] width 20 height 15
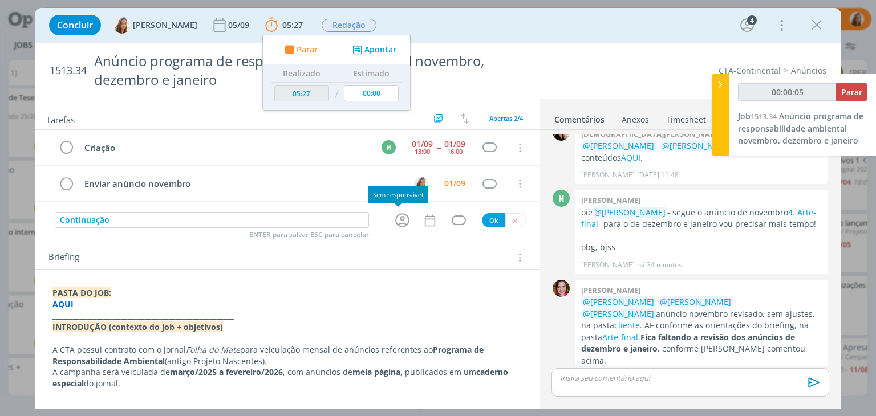
click at [398, 222] on icon "dialog" at bounding box center [402, 221] width 14 height 14
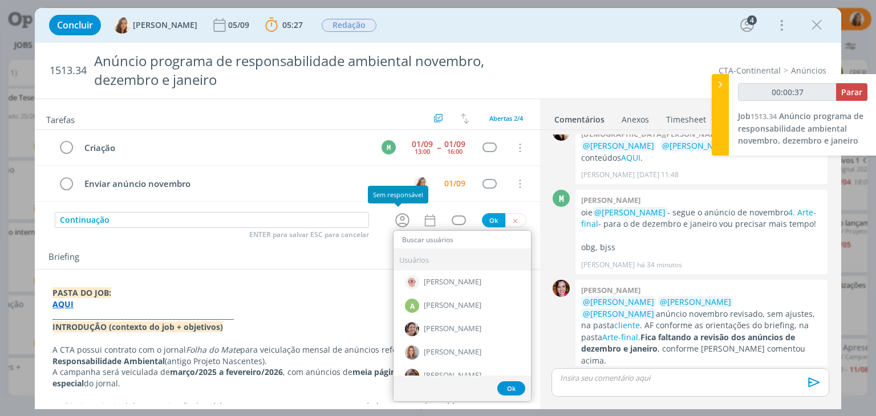
type input "00:00:38"
type input "mar"
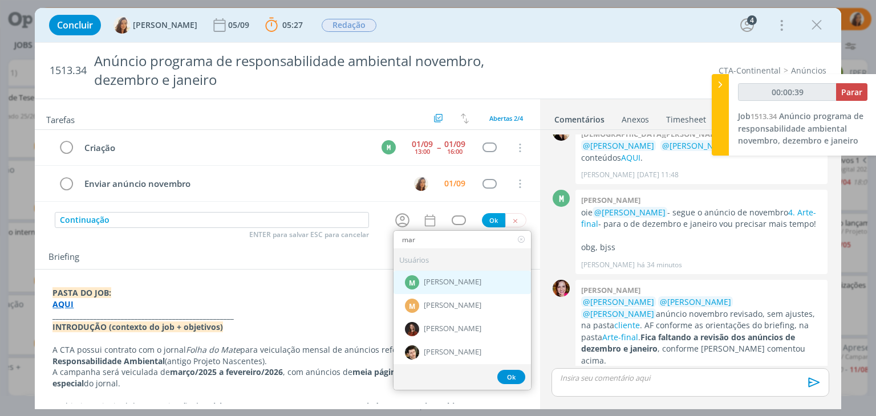
type input "00:00:40"
type input "mar"
click at [470, 271] on div "M Marcel Ali" at bounding box center [462, 282] width 137 height 23
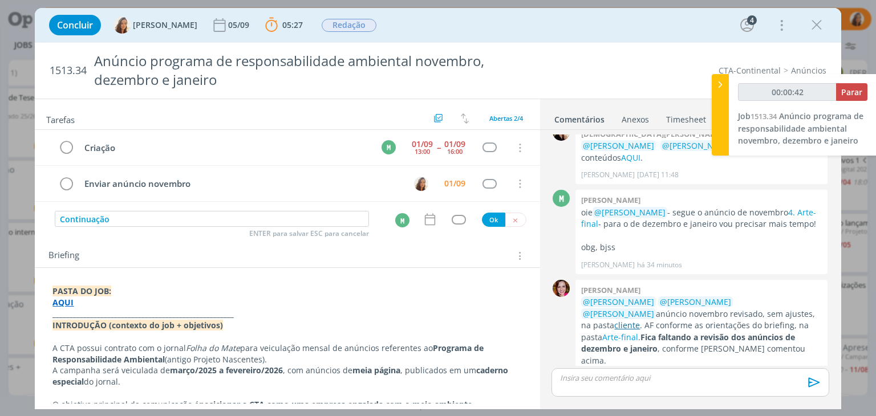
click at [640, 320] on link "cliente" at bounding box center [627, 325] width 26 height 11
click at [424, 217] on icon "dialog" at bounding box center [429, 220] width 10 height 12
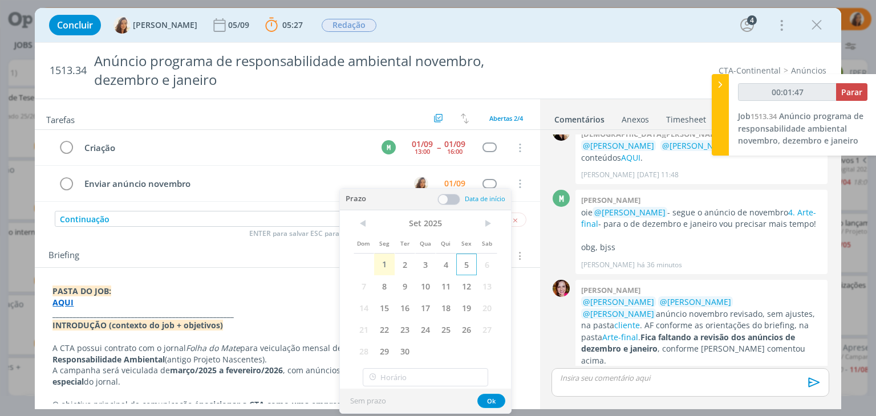
click at [461, 261] on span "5" at bounding box center [466, 265] width 21 height 22
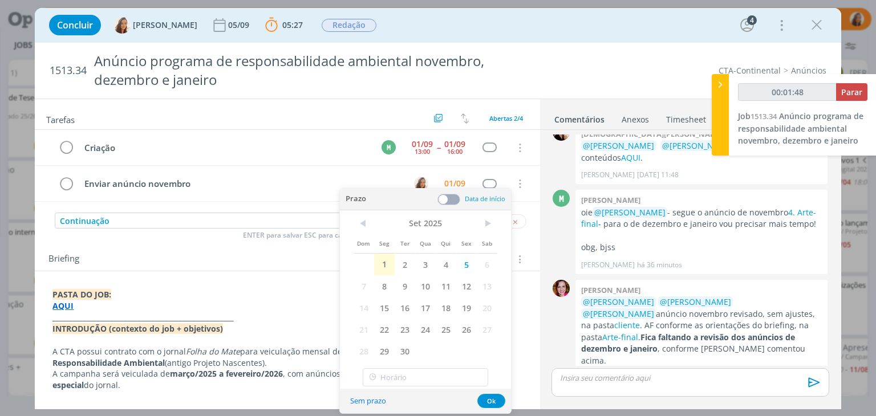
click at [455, 201] on span at bounding box center [448, 199] width 23 height 11
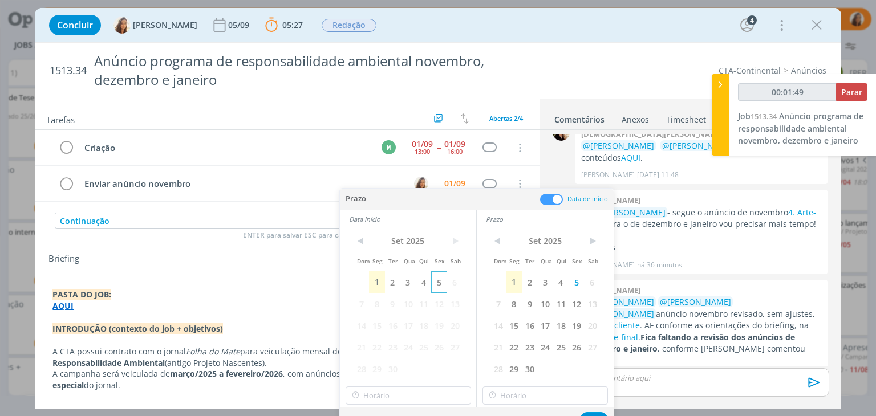
click at [442, 283] on span "5" at bounding box center [438, 282] width 15 height 22
type input "00:01:50"
type input "17:00"
click at [424, 399] on input "17:00" at bounding box center [408, 396] width 125 height 18
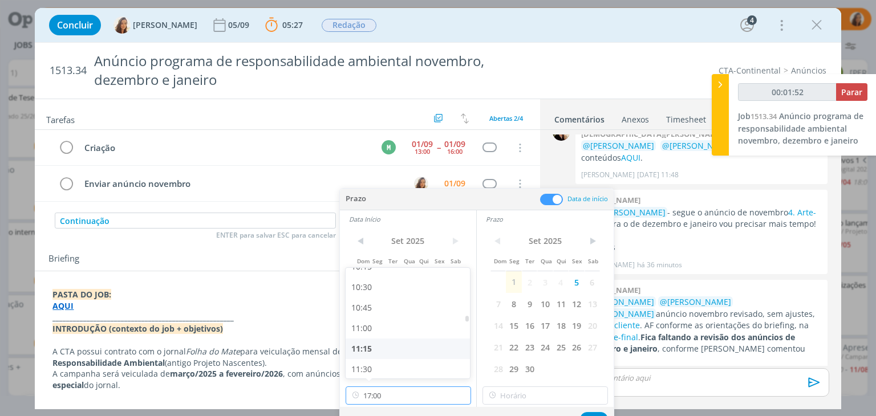
type input "00:01:53"
click at [421, 287] on div "10:30" at bounding box center [410, 287] width 128 height 21
type input "10:30"
type input "00:01:54"
type input "17:00"
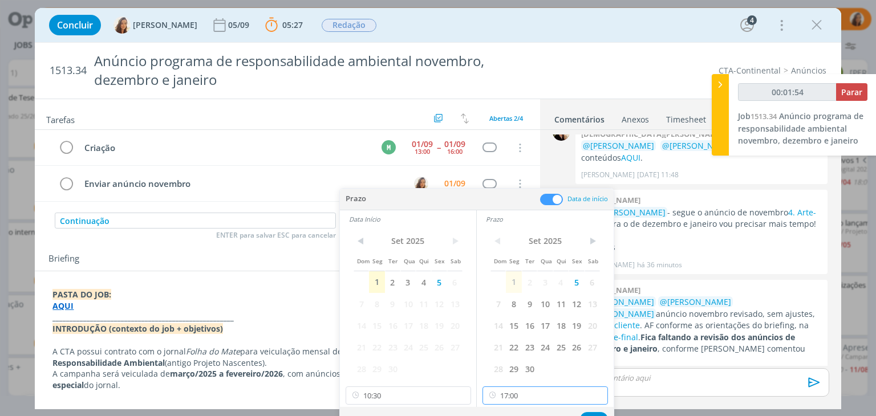
click at [556, 399] on input "17:00" at bounding box center [545, 396] width 125 height 18
type input "00:02:00"
click at [545, 293] on div "14:00" at bounding box center [547, 289] width 128 height 21
type input "14:00"
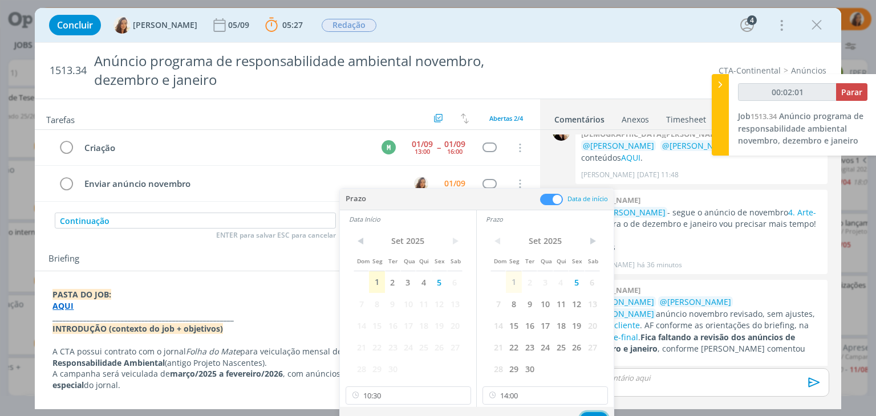
click at [596, 415] on button "Ok" at bounding box center [594, 419] width 28 height 14
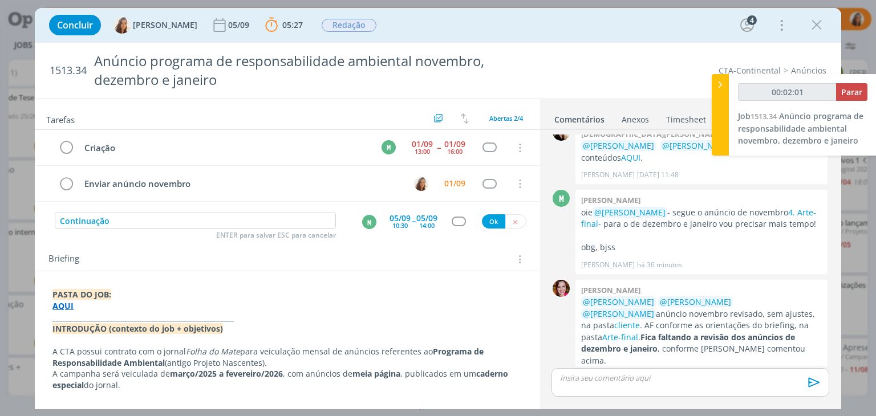
type input "00:02:02"
click at [487, 221] on button "Ok" at bounding box center [493, 221] width 23 height 14
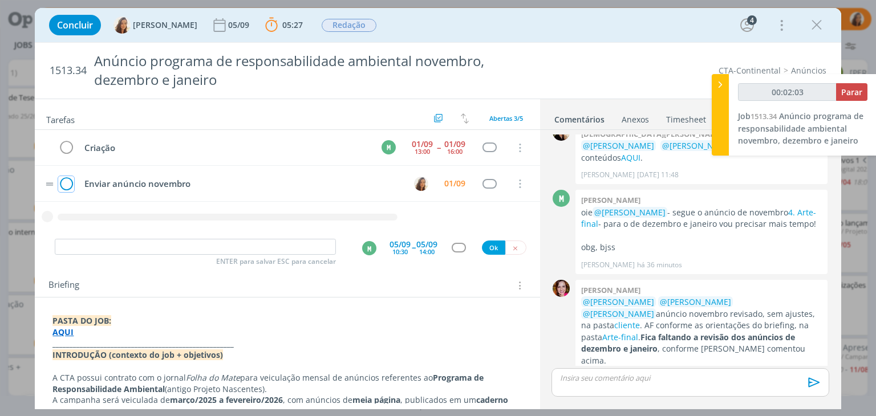
click at [68, 181] on icon "dialog" at bounding box center [66, 184] width 16 height 17
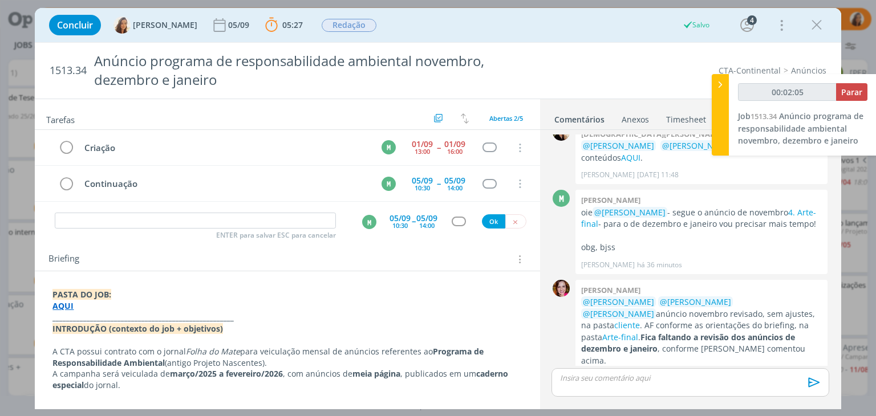
type input "00:02:06"
click at [163, 224] on input "dialog" at bounding box center [195, 221] width 281 height 16
type input "Re"
type input "00:02:07"
type input "Revisão"
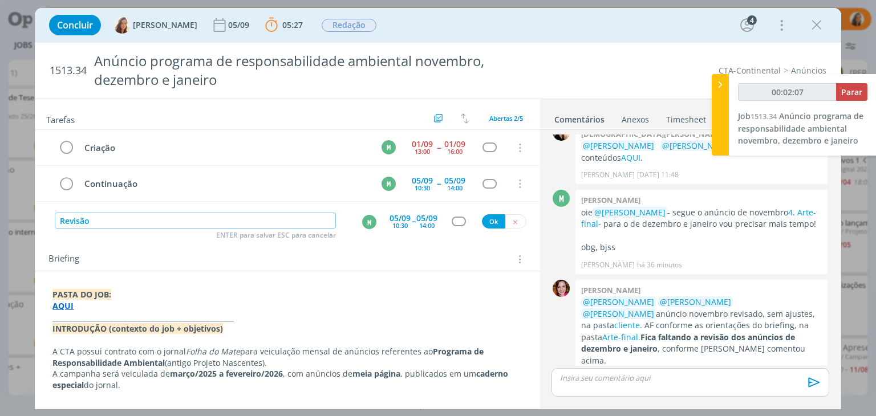
type input "00:02:08"
type input "Revisão conti"
type input "00:02:09"
type input "Revisão continuaç"
type input "00:02:10"
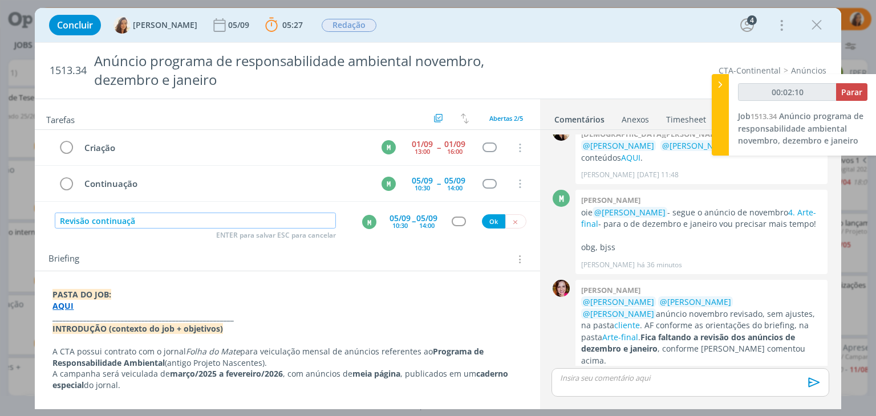
type input "Revisão continuação"
type input "00:02:12"
click at [364, 227] on div "M" at bounding box center [369, 222] width 14 height 14
type input "Revisão continuação"
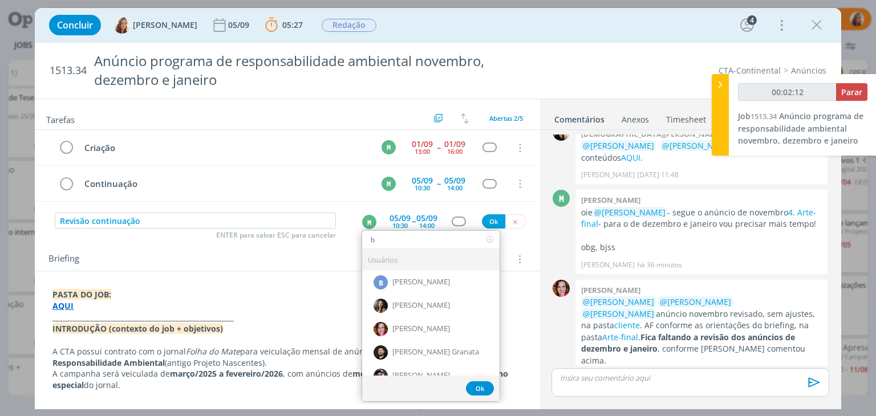
type input "br"
type input "00:02:13"
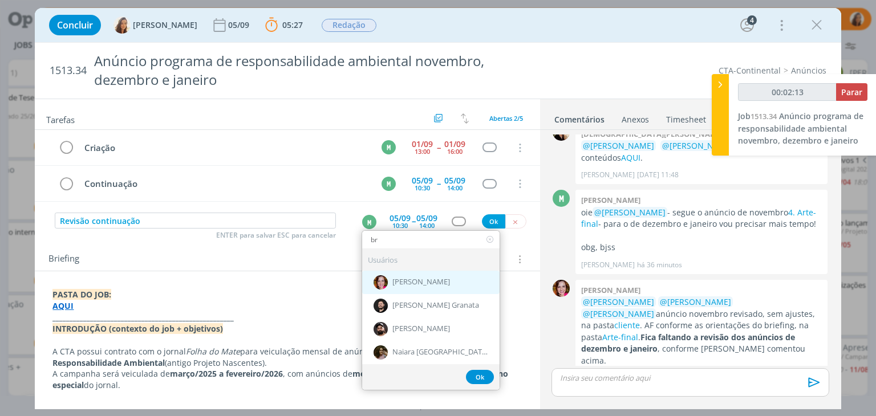
type input "br"
click at [394, 290] on div "[PERSON_NAME]" at bounding box center [430, 282] width 137 height 23
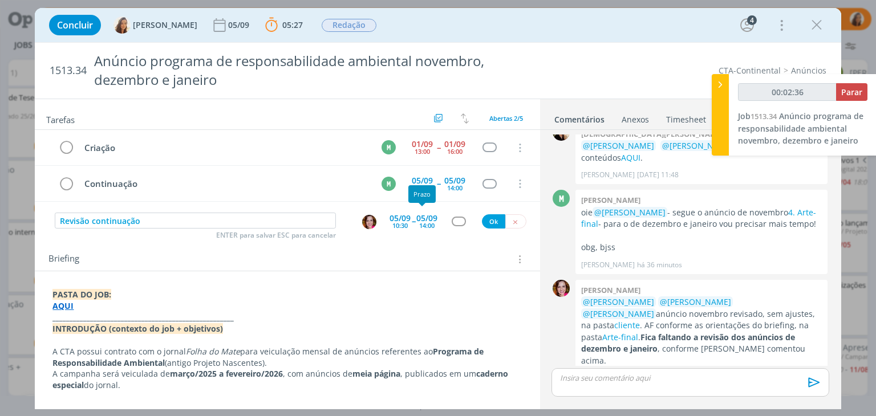
click at [431, 220] on div "05/09" at bounding box center [426, 218] width 21 height 8
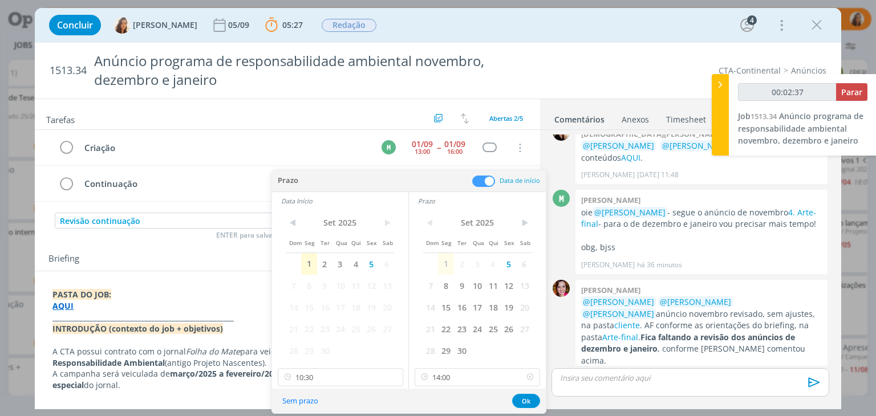
type input "00:02:38"
click at [527, 375] on icon at bounding box center [530, 377] width 14 height 18
click at [337, 380] on input "10:30" at bounding box center [340, 377] width 125 height 18
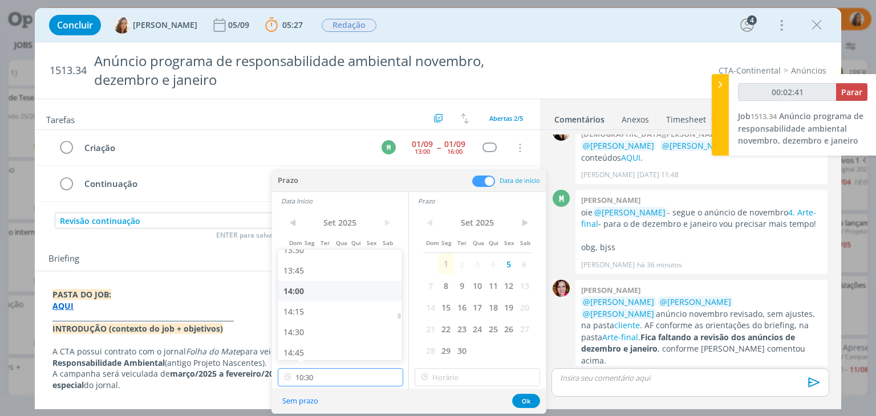
scroll to position [1175, 0]
type input "00:02:42"
click at [343, 271] on div "14:30" at bounding box center [342, 276] width 128 height 21
type input "14:30"
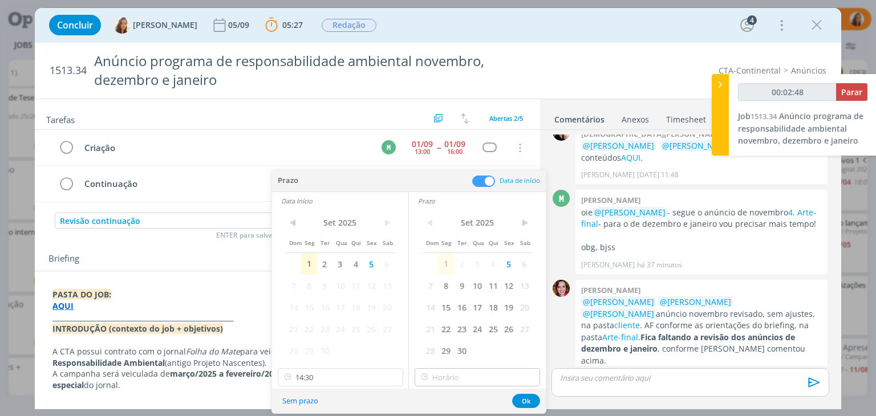
type input "00:02:49"
type input "17:00"
click at [482, 381] on input "17:00" at bounding box center [477, 377] width 125 height 18
type input "00:02:51"
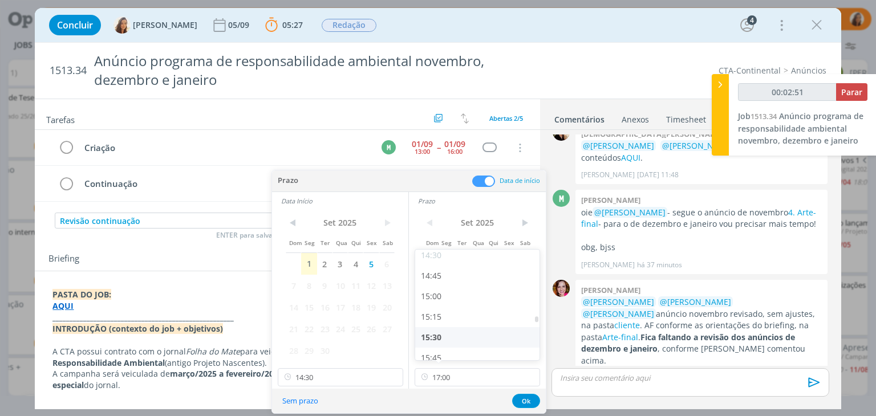
click at [459, 340] on div "15:30" at bounding box center [479, 337] width 128 height 21
type input "15:30"
click at [525, 398] on button "Ok" at bounding box center [526, 401] width 28 height 14
type input "00:02:54"
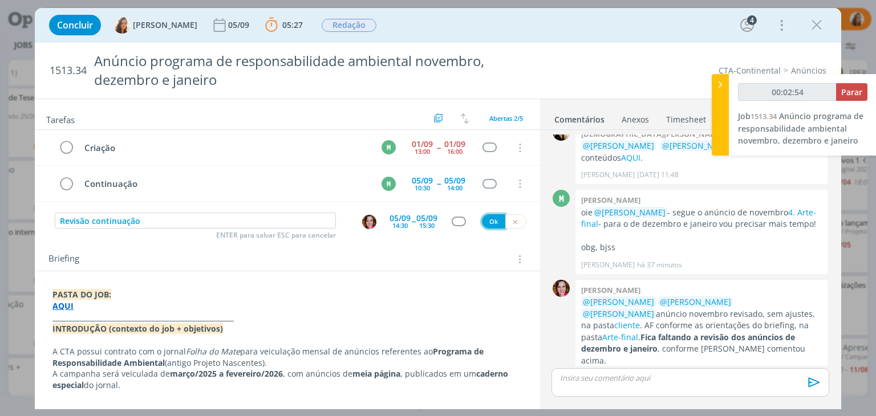
click at [488, 217] on button "Ok" at bounding box center [493, 221] width 23 height 14
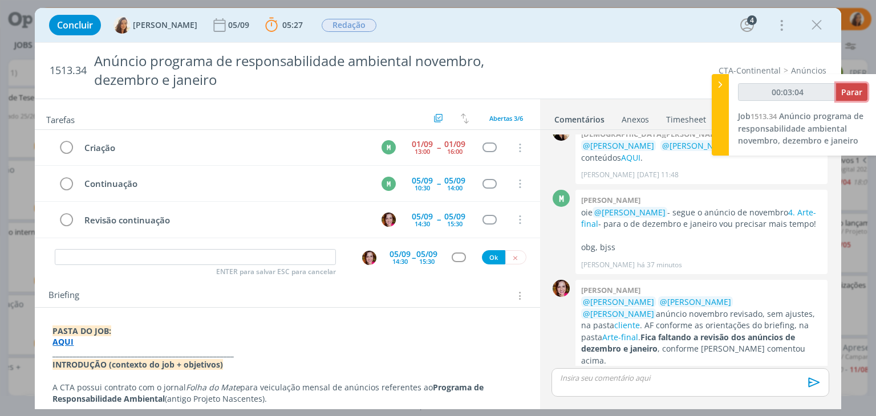
click at [855, 90] on span "Parar" at bounding box center [851, 92] width 21 height 11
click at [857, 87] on span "Parar" at bounding box center [851, 92] width 21 height 11
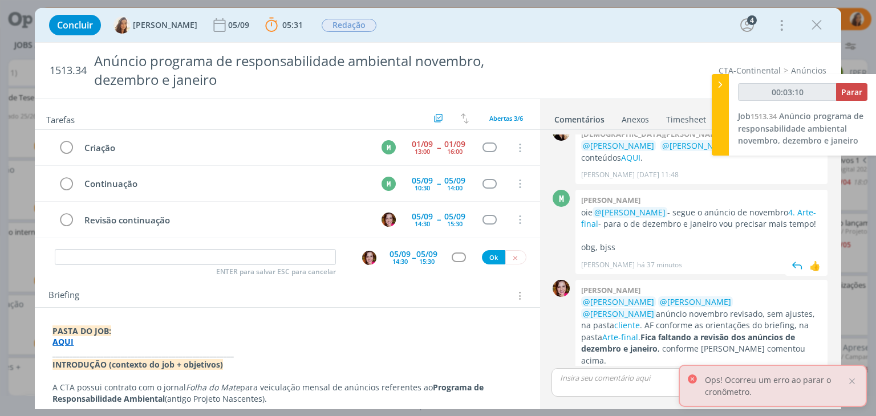
type input "00:04:00"
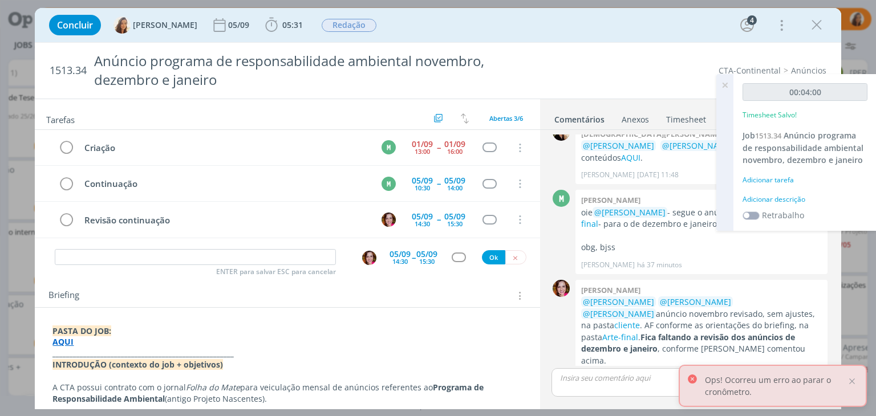
click at [785, 194] on div "Adicionar descrição" at bounding box center [805, 199] width 125 height 10
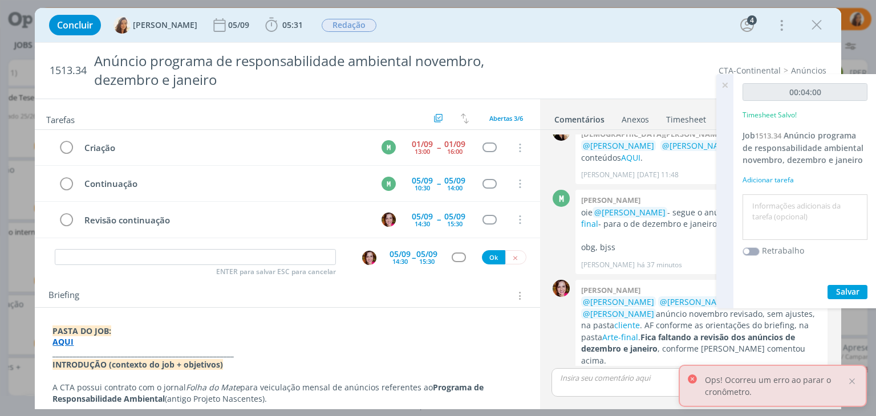
click at [785, 208] on textarea at bounding box center [804, 217] width 119 height 40
type textarea "pautar continuação"
click at [850, 285] on button "Salvar" at bounding box center [848, 292] width 40 height 14
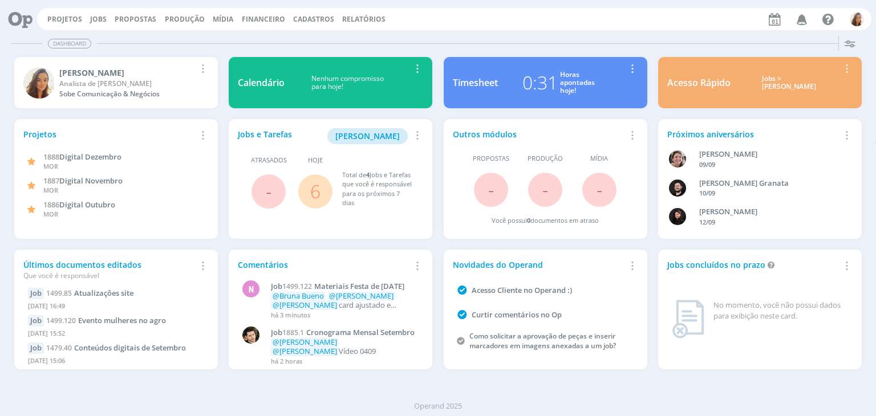
click at [87, 18] on button "Jobs" at bounding box center [98, 19] width 23 height 9
click at [100, 21] on link "Jobs" at bounding box center [98, 19] width 17 height 10
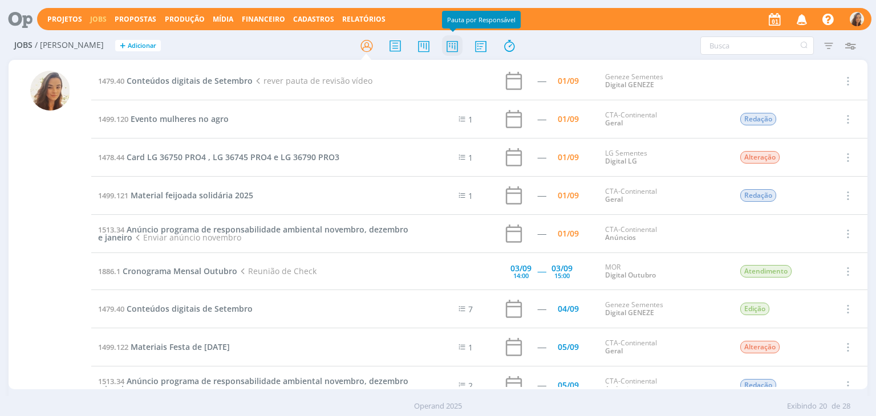
click at [452, 47] on icon at bounding box center [452, 46] width 21 height 22
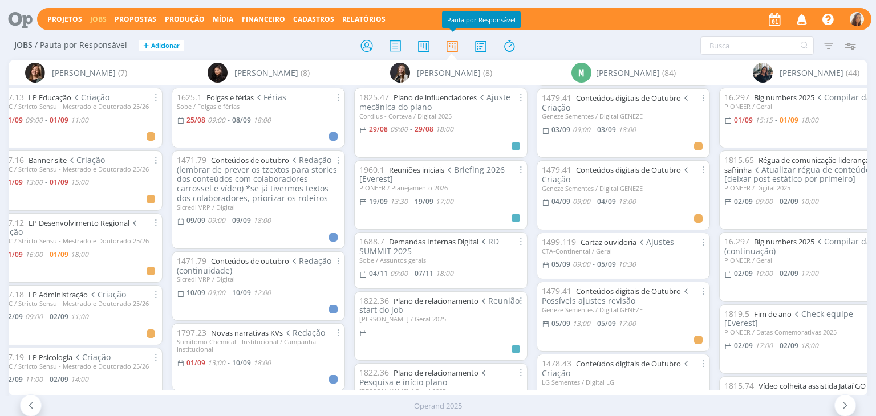
scroll to position [456, 0]
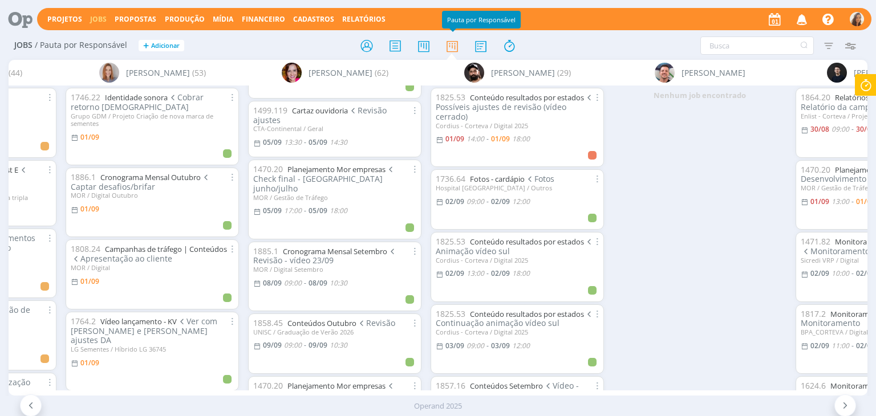
scroll to position [1483, 0]
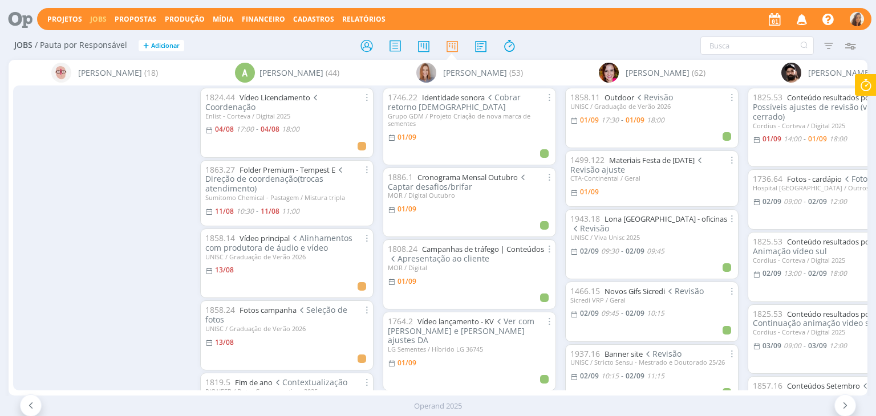
scroll to position [1483, 0]
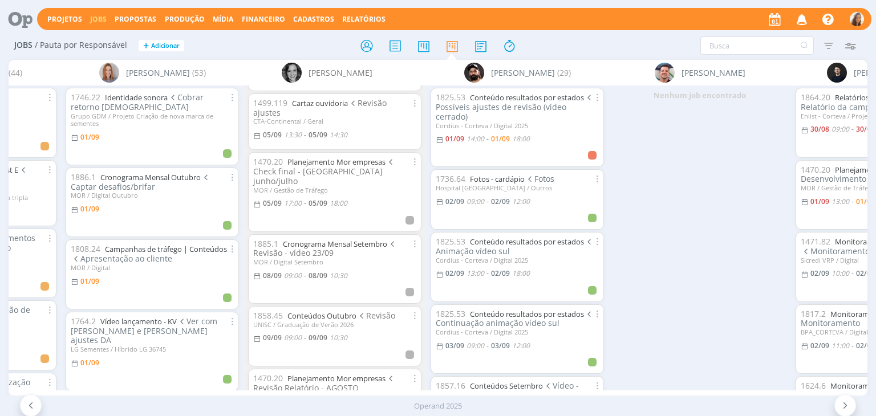
click at [801, 11] on icon "button" at bounding box center [802, 18] width 20 height 19
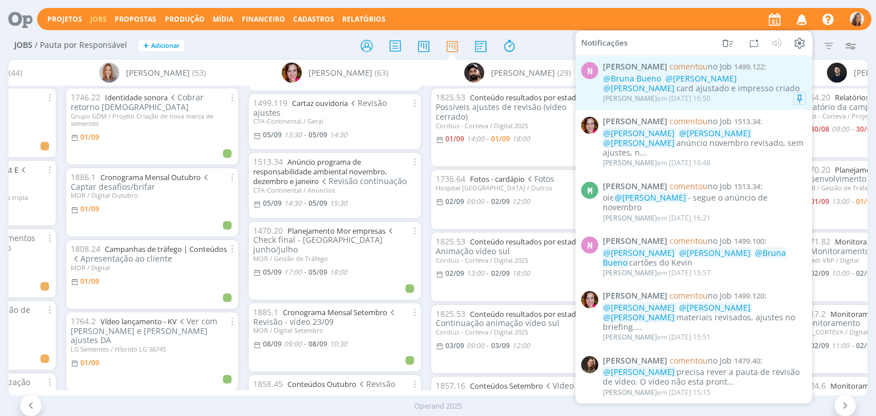
click at [755, 87] on div "@Bruna Bueno @Vanessa Feron @Amanda Oliveira card ajustado e impresso criado" at bounding box center [704, 83] width 203 height 19
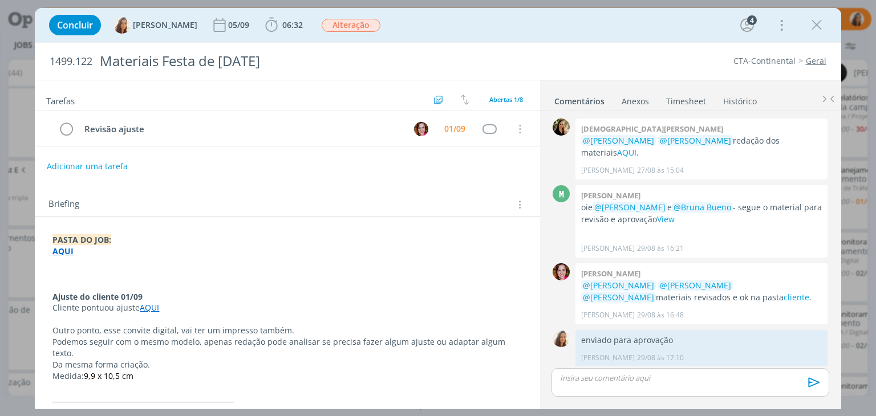
scroll to position [136, 0]
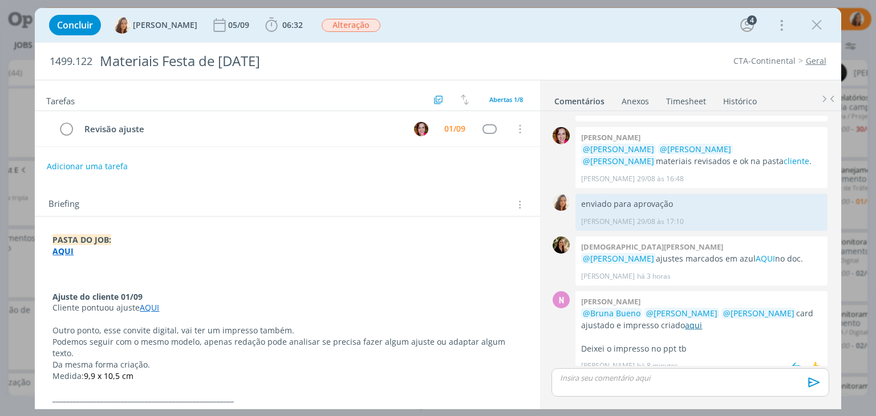
click at [695, 320] on link "aqui" at bounding box center [693, 325] width 17 height 11
click at [756, 253] on link "AQUI" at bounding box center [765, 258] width 19 height 11
click at [824, 13] on div "Concluir Vanessa Feron 05/09 06:32 Iniciar Apontar Data * 01/09/2025 Horas * 00…" at bounding box center [437, 24] width 789 height 27
click at [821, 25] on icon "dialog" at bounding box center [816, 25] width 17 height 17
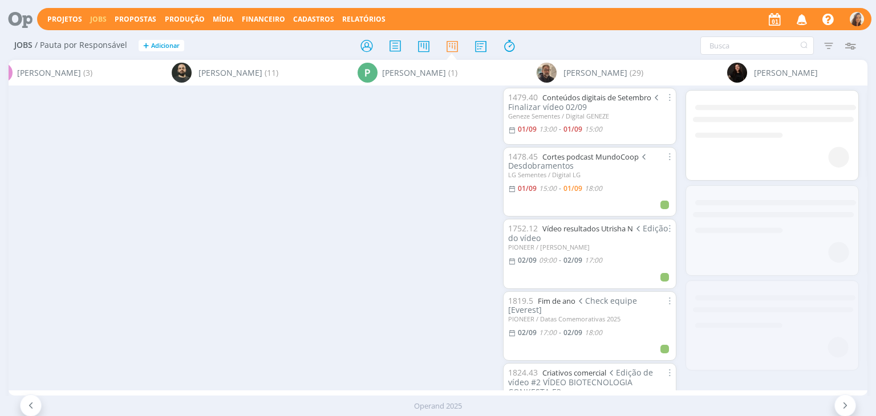
scroll to position [0, 4659]
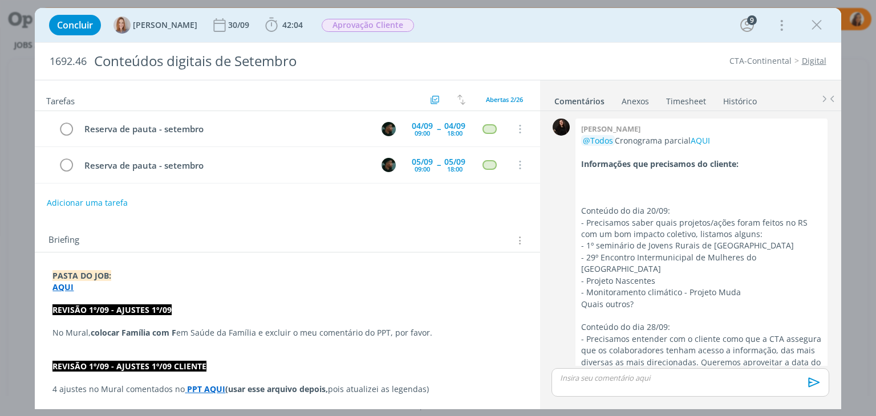
scroll to position [2126, 0]
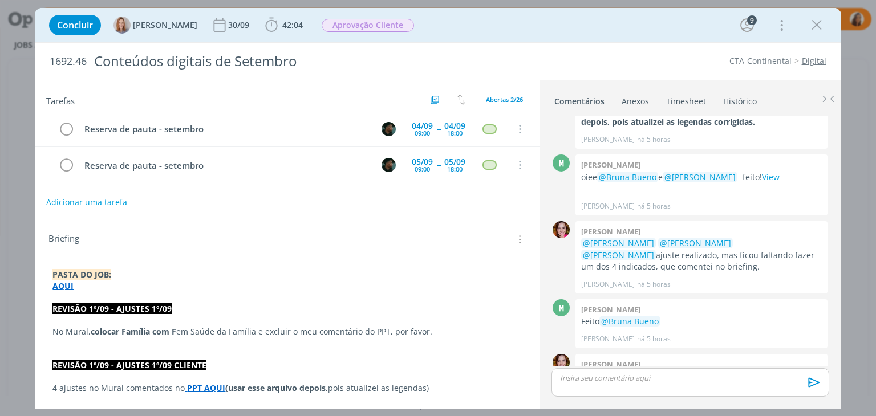
click at [89, 200] on button "Adicionar uma tarefa" at bounding box center [86, 202] width 81 height 19
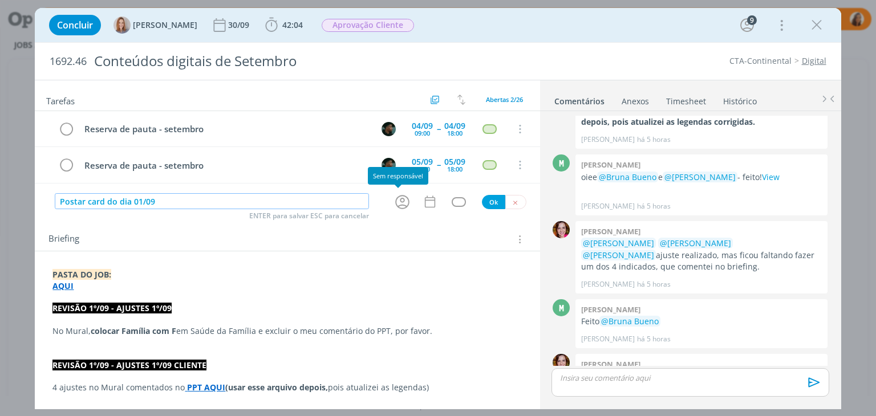
click at [404, 197] on icon "dialog" at bounding box center [402, 202] width 14 height 14
type input "Postar card do dia 01/09"
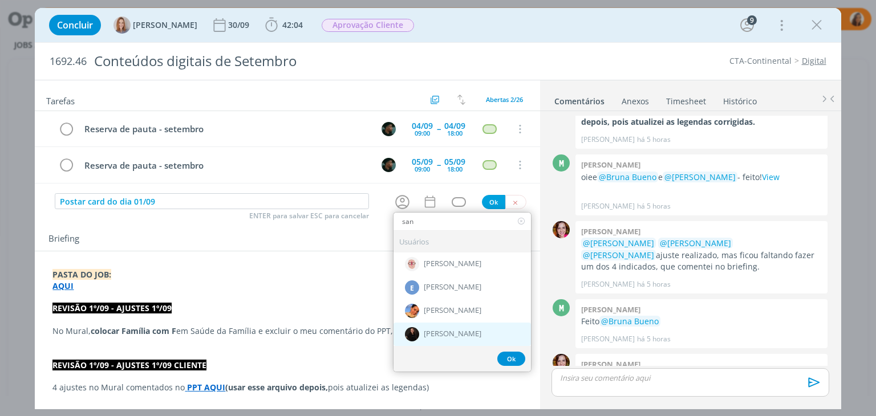
type input "san"
click at [444, 335] on span "[PERSON_NAME]" at bounding box center [453, 334] width 58 height 9
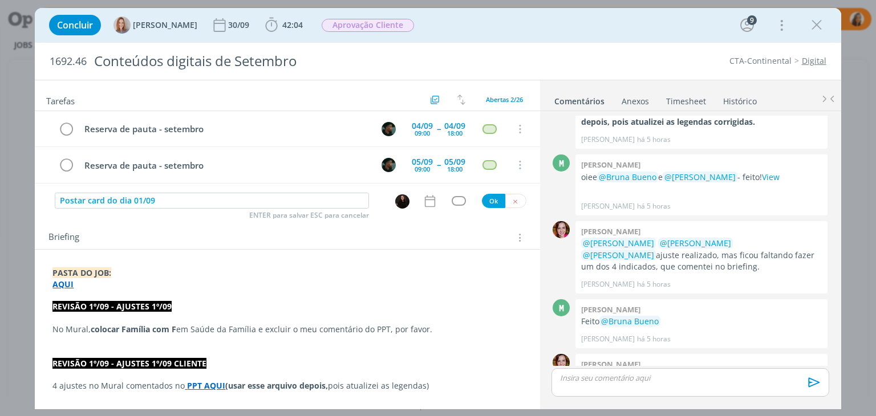
click at [424, 202] on icon "dialog" at bounding box center [430, 201] width 15 height 15
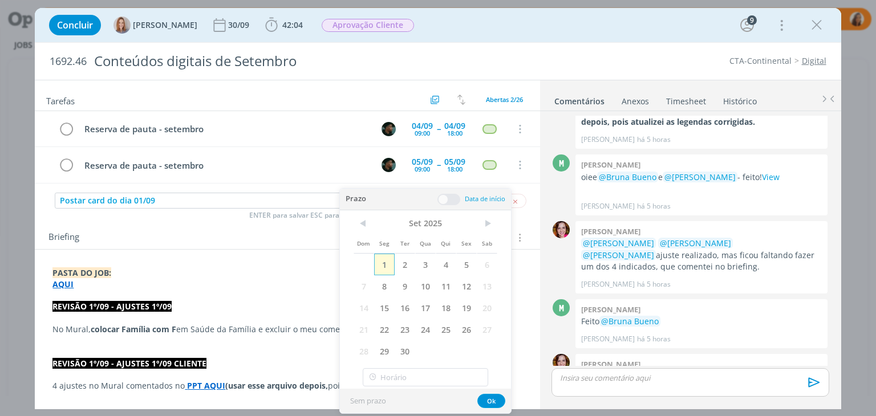
click at [390, 269] on span "1" at bounding box center [384, 265] width 21 height 22
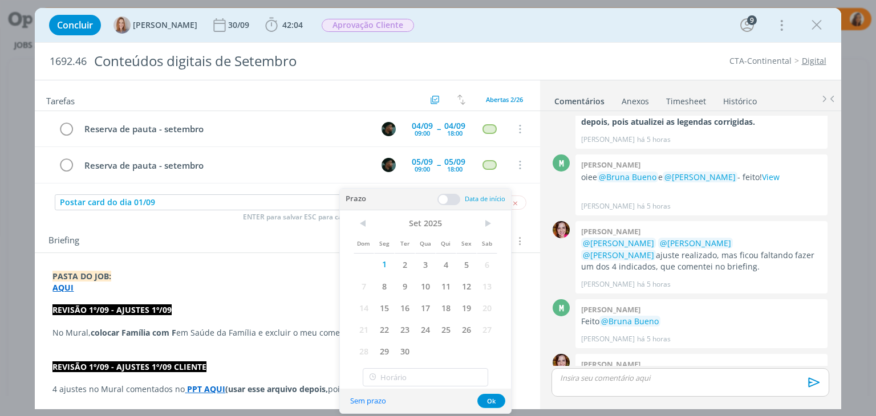
click at [447, 197] on span at bounding box center [448, 199] width 23 height 11
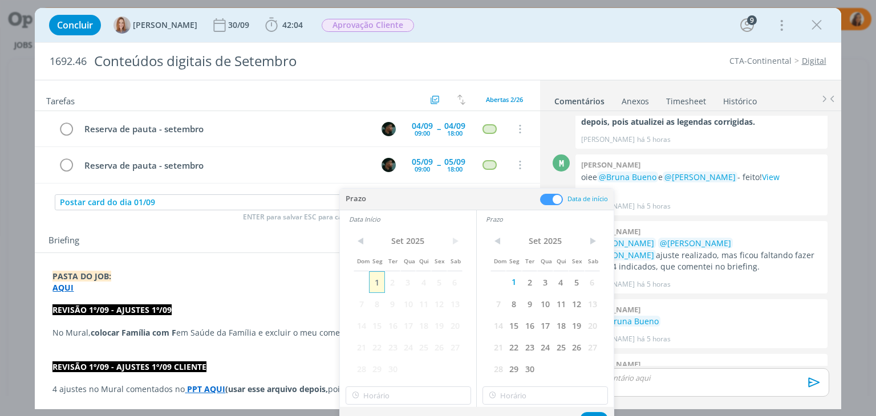
click at [376, 285] on span "1" at bounding box center [376, 282] width 15 height 22
click at [415, 396] on input "18:00" at bounding box center [408, 396] width 125 height 18
click at [418, 323] on div "17:30" at bounding box center [410, 324] width 128 height 21
type input "17:30"
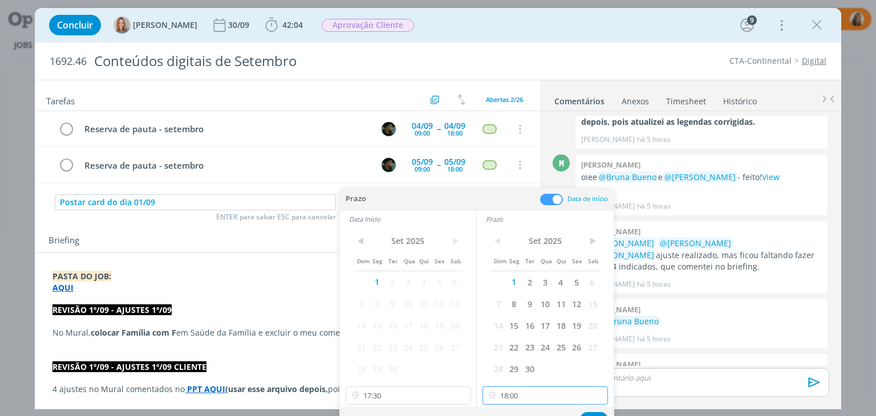
click at [538, 401] on input "18:00" at bounding box center [545, 396] width 125 height 18
click at [541, 340] on div "17:45" at bounding box center [547, 344] width 128 height 21
type input "17:45"
click at [597, 412] on button "Ok" at bounding box center [594, 419] width 28 height 14
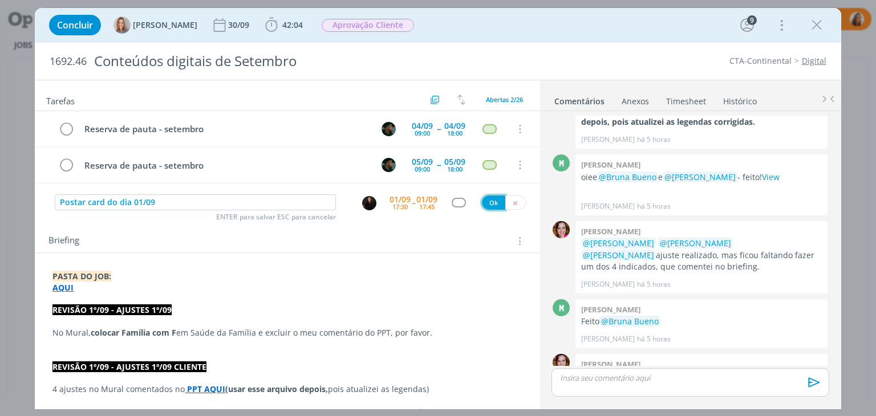
click at [493, 196] on button "Ok" at bounding box center [493, 203] width 23 height 14
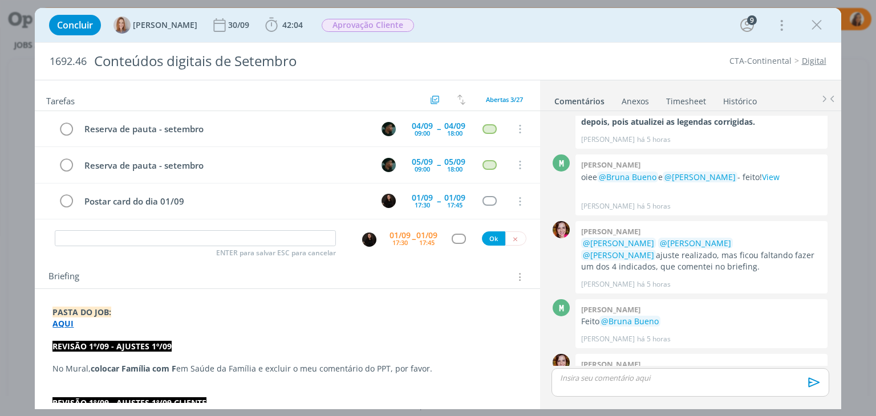
click at [641, 383] on p "dialog" at bounding box center [690, 378] width 259 height 10
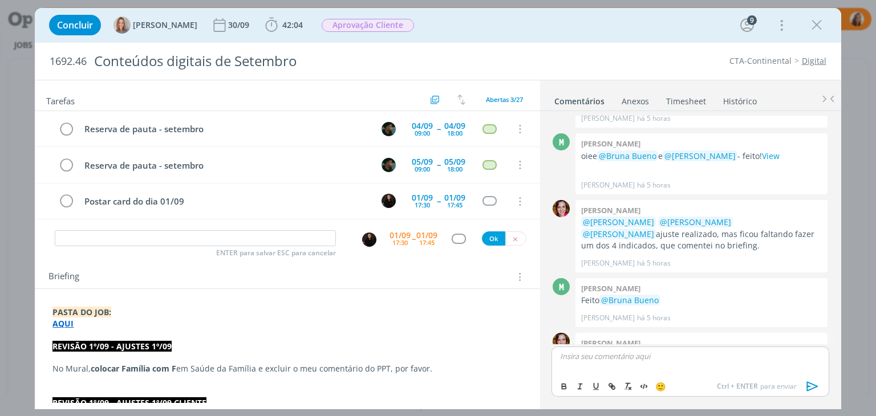
click at [640, 373] on link "cliente" at bounding box center [627, 378] width 26 height 11
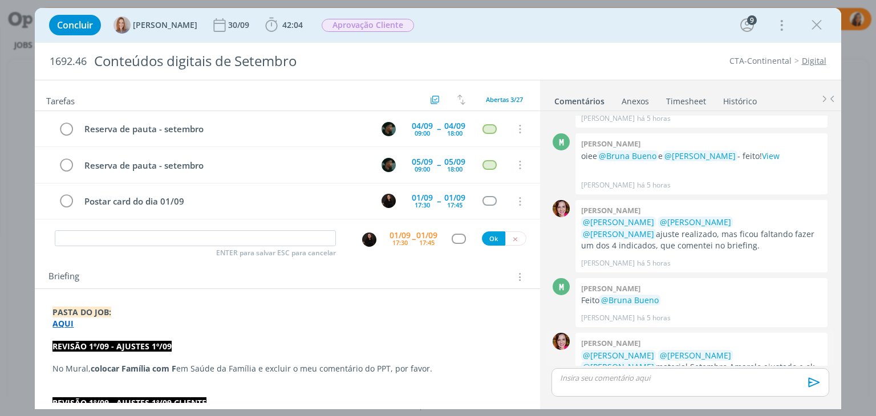
scroll to position [2126, 0]
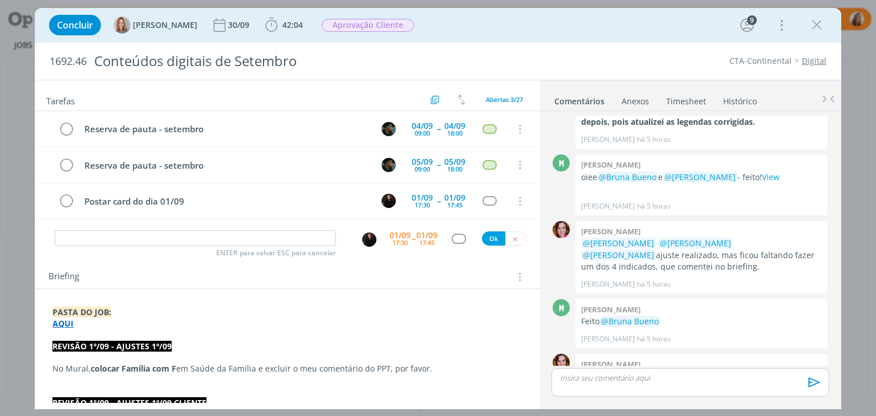
click at [591, 391] on div "dialog" at bounding box center [690, 382] width 277 height 29
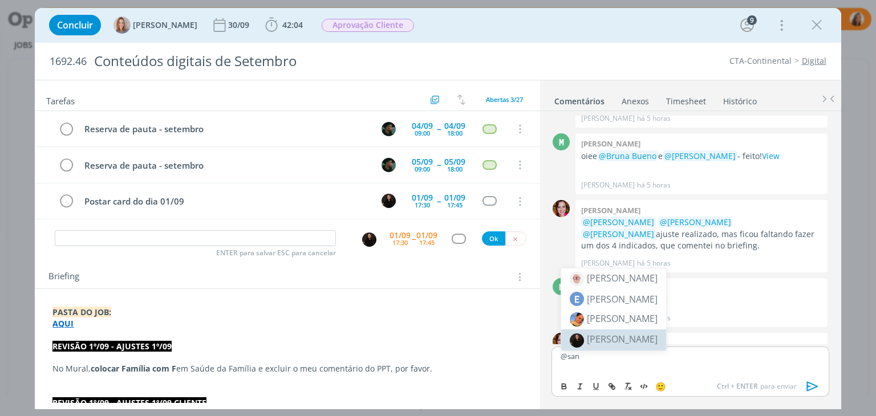
click at [613, 337] on span "[PERSON_NAME]" at bounding box center [622, 339] width 71 height 13
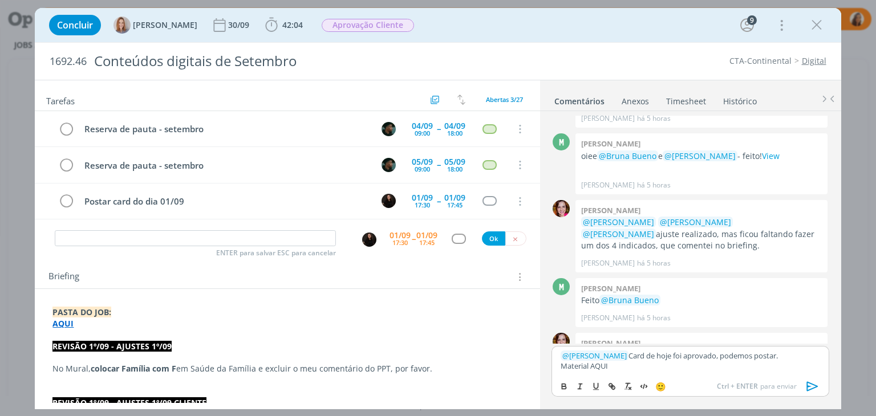
click at [595, 369] on p "Material AQUI" at bounding box center [690, 366] width 259 height 10
click at [609, 387] on icon "dialog" at bounding box center [611, 386] width 9 height 9
paste input "[URL][DOMAIN_NAME]"
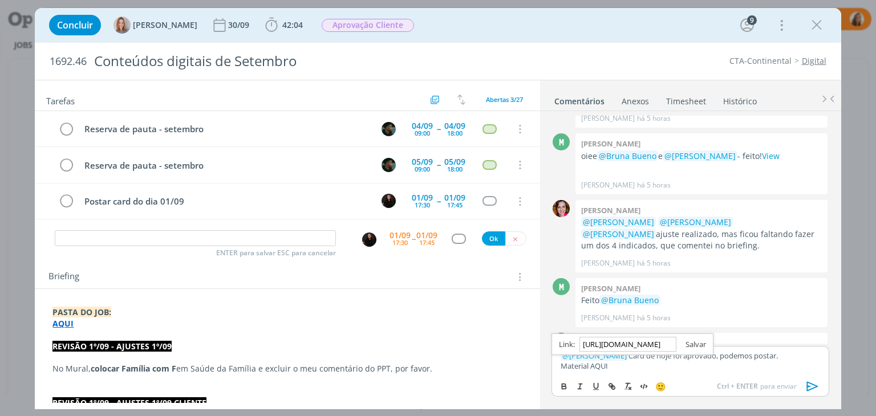
type input "[URL][DOMAIN_NAME]"
click at [697, 346] on link "dialog" at bounding box center [691, 344] width 30 height 10
click at [814, 386] on icon "dialog" at bounding box center [812, 386] width 17 height 17
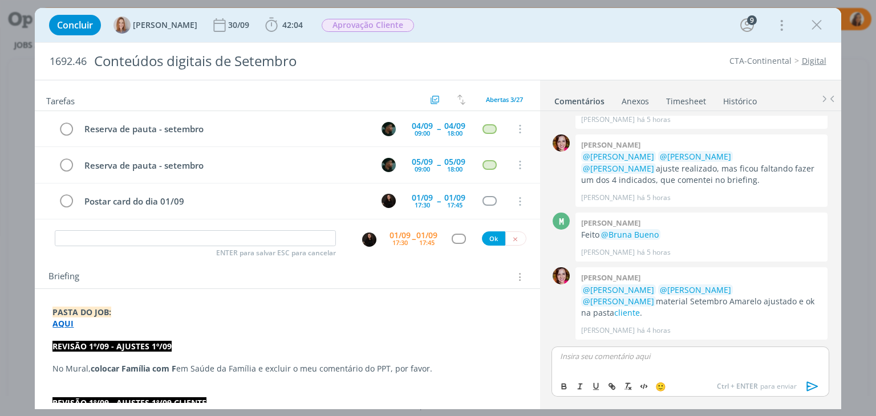
scroll to position [2213, 0]
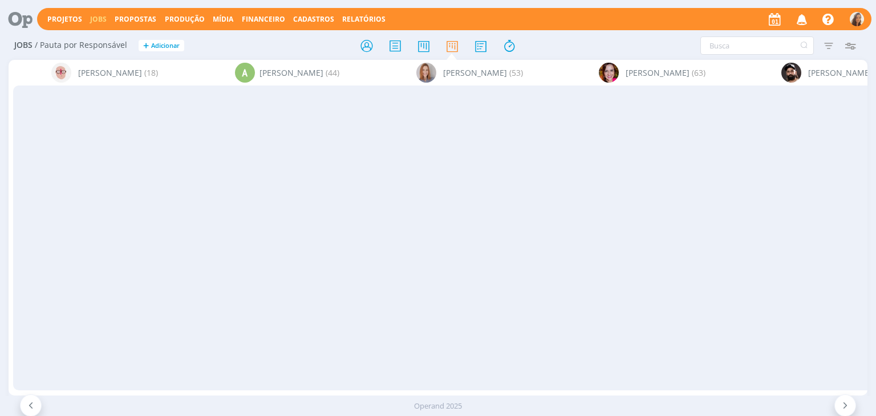
scroll to position [0, 4659]
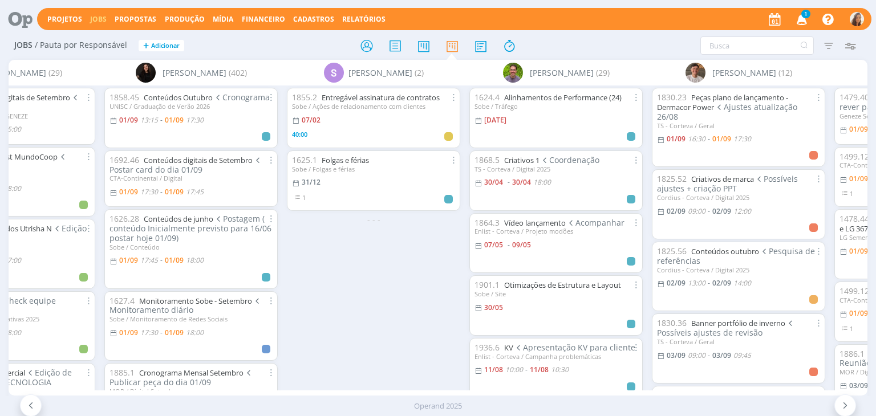
click at [808, 19] on icon "button" at bounding box center [802, 18] width 20 height 19
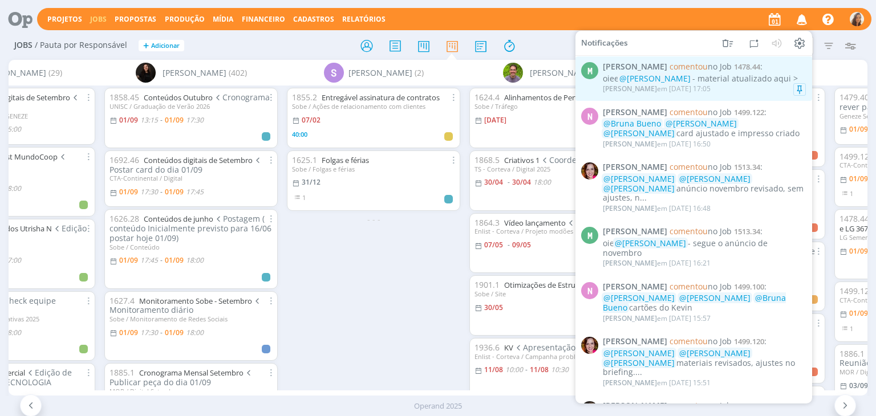
click at [754, 76] on div "oiee @Vanessa Feron - material atualizado aqui >" at bounding box center [704, 79] width 203 height 10
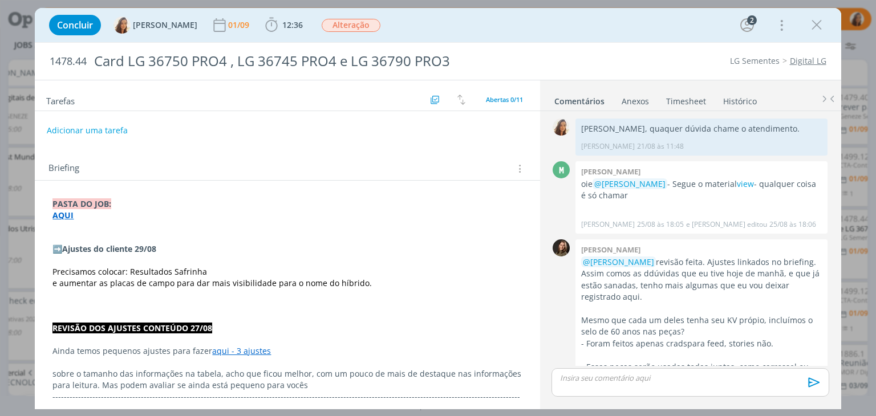
scroll to position [689, 0]
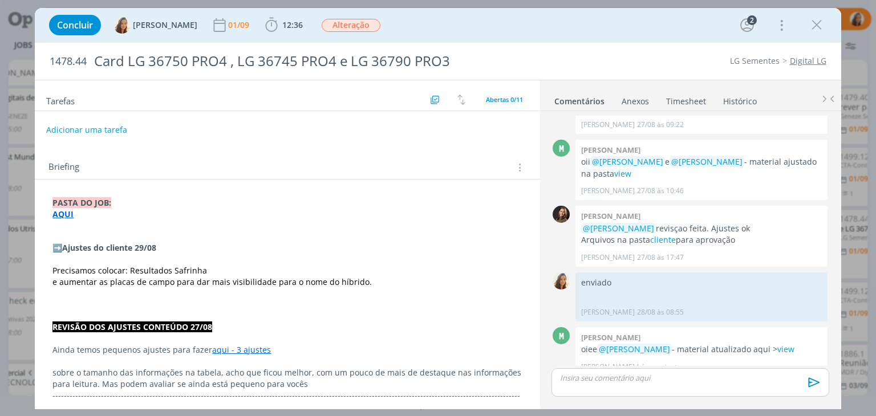
click at [83, 133] on button "Adicionar uma tarefa" at bounding box center [86, 129] width 81 height 19
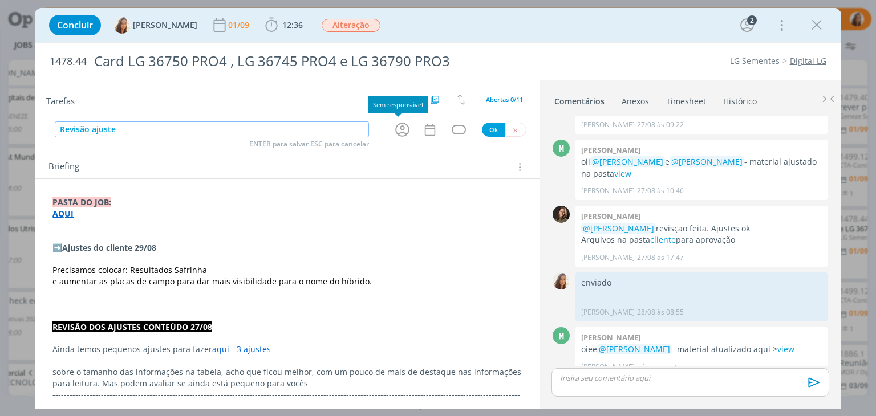
click at [402, 123] on icon "dialog" at bounding box center [403, 130] width 18 height 18
type input "Revisão ajuste"
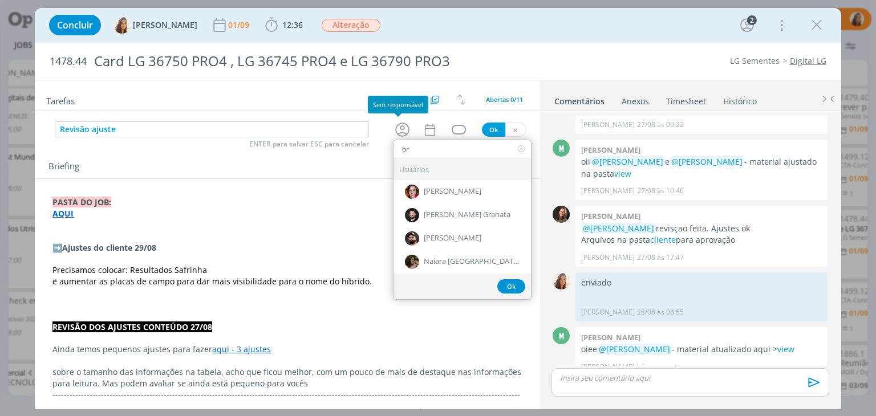
type input "br"
click at [427, 176] on div "Usuários" at bounding box center [462, 170] width 137 height 22
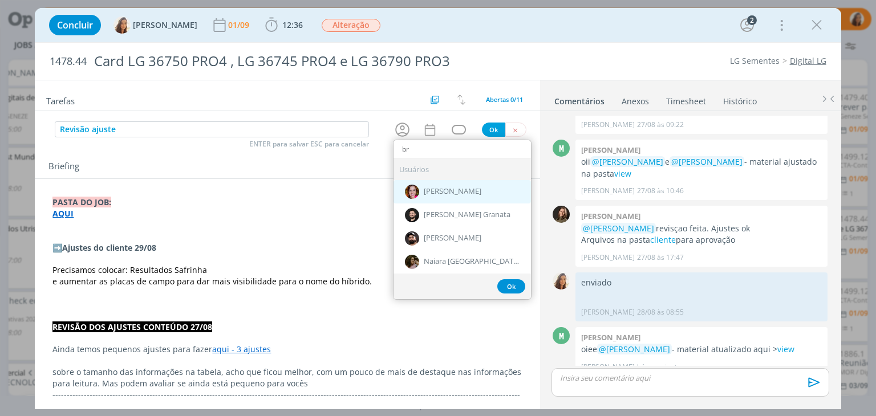
click at [432, 192] on span "[PERSON_NAME]" at bounding box center [453, 192] width 58 height 9
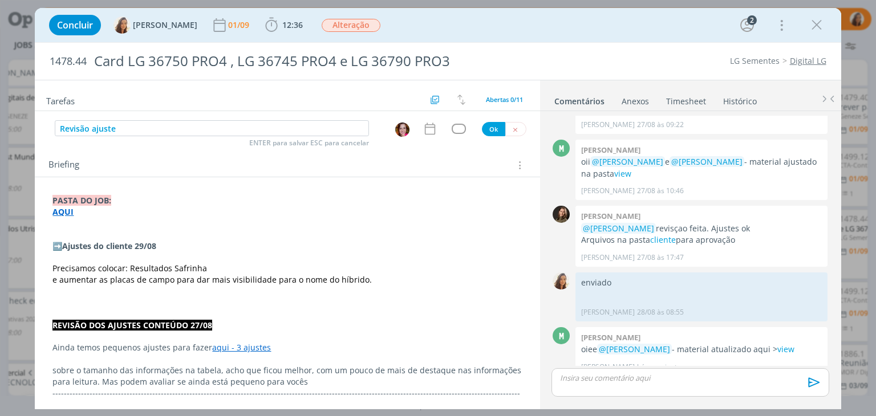
click at [439, 140] on div "Tarefas Usar Job de template Criar template a partir deste job Visualizar Templ…" at bounding box center [287, 241] width 505 height 323
click at [430, 133] on icon "dialog" at bounding box center [429, 129] width 10 height 12
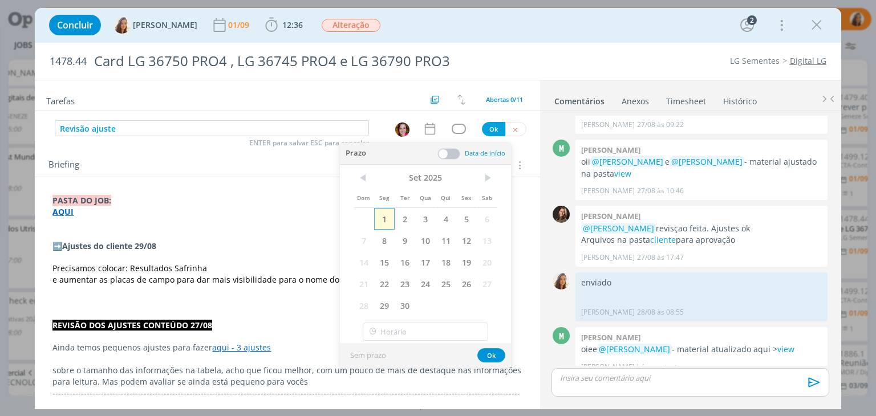
click at [389, 219] on span "1" at bounding box center [384, 219] width 21 height 22
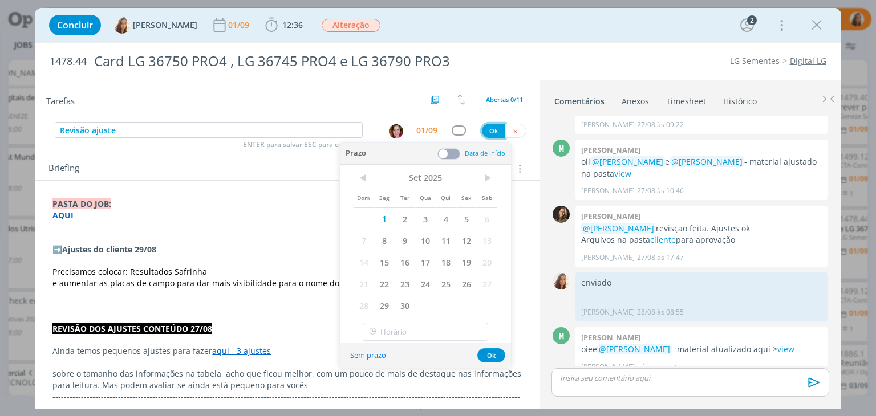
click at [494, 127] on button "Ok" at bounding box center [493, 131] width 23 height 14
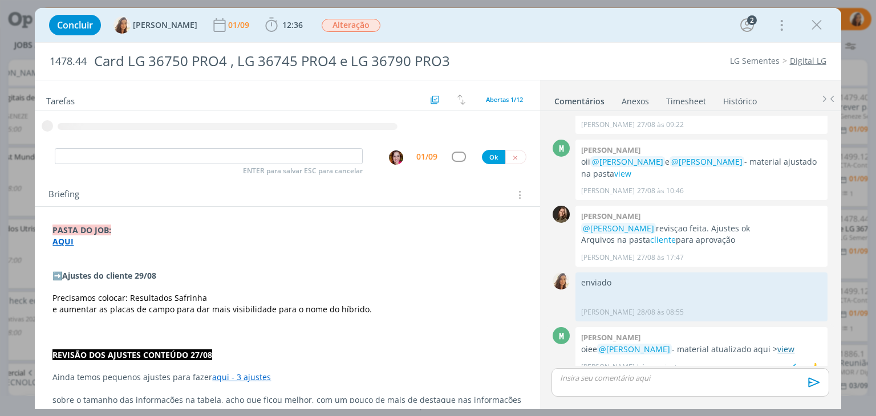
click at [779, 344] on link "view" at bounding box center [785, 349] width 17 height 11
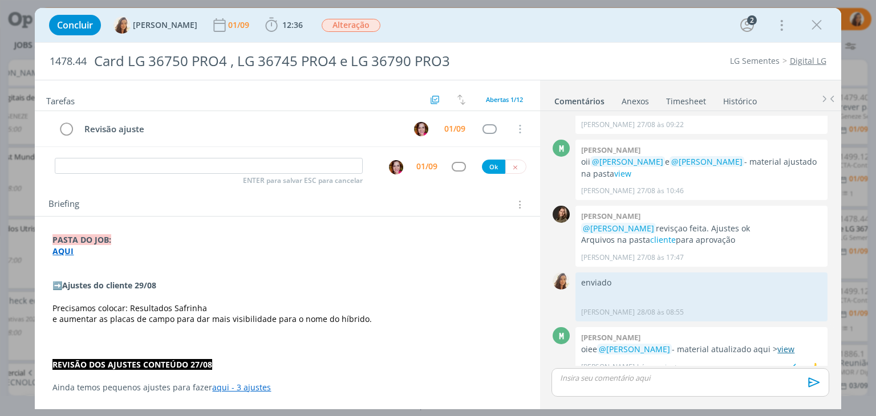
click at [780, 344] on link "view" at bounding box center [785, 349] width 17 height 11
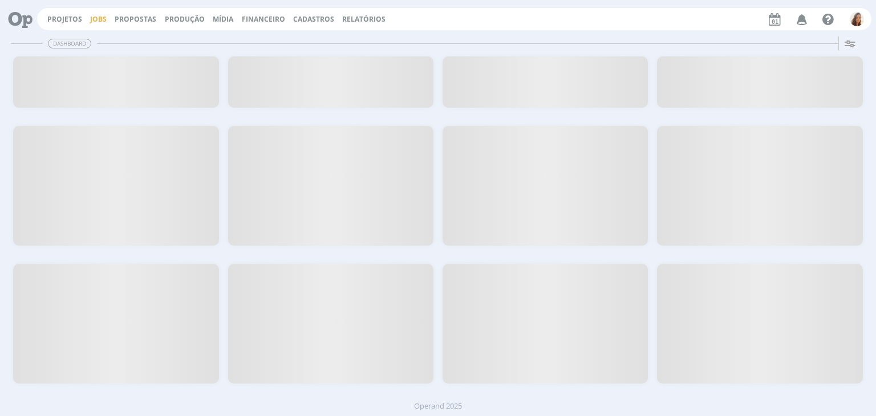
click at [90, 19] on link "Jobs" at bounding box center [98, 19] width 17 height 10
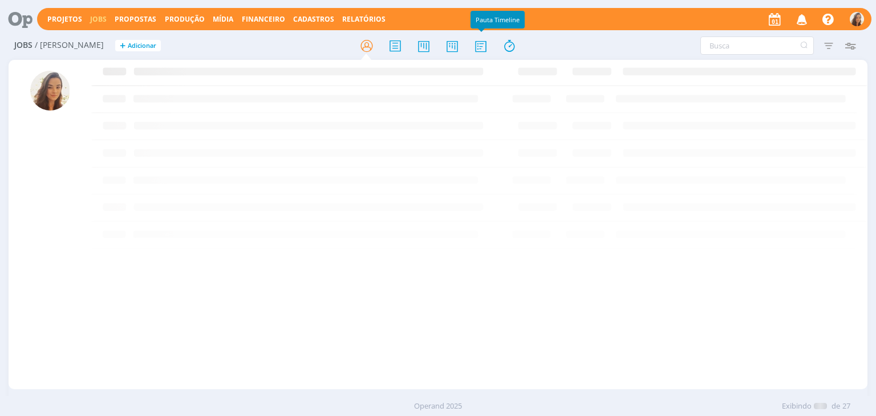
click at [463, 46] on div at bounding box center [438, 45] width 286 height 21
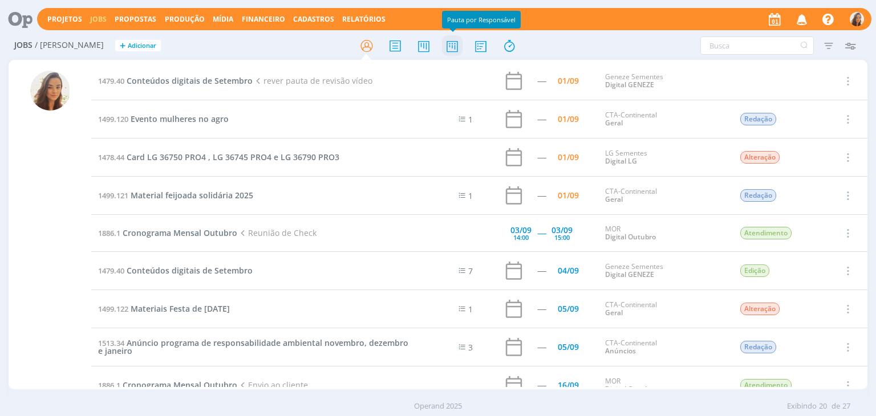
click at [460, 47] on icon at bounding box center [452, 46] width 21 height 22
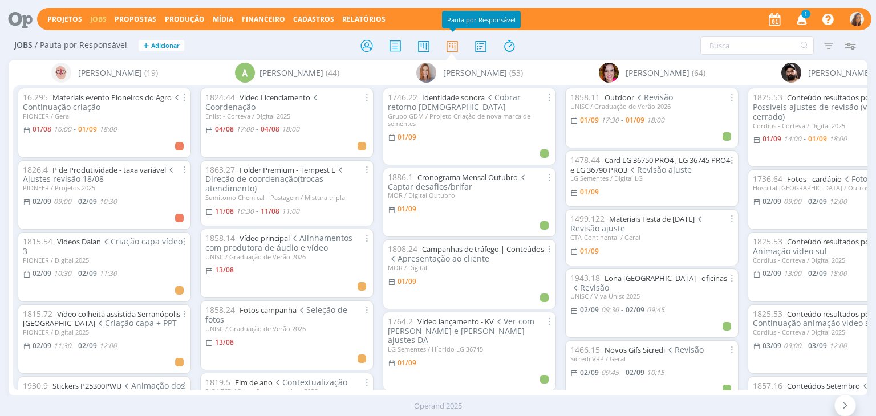
click at [802, 15] on span "1" at bounding box center [805, 14] width 9 height 9
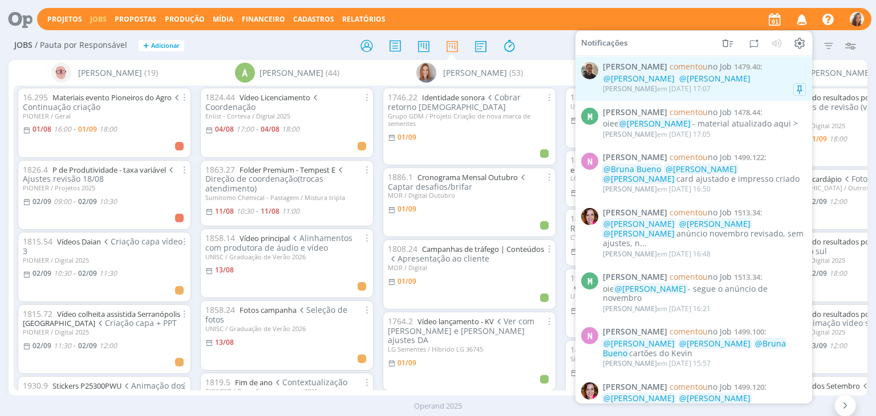
click at [759, 67] on span "[PERSON_NAME] comentou no Job 1479.40 :" at bounding box center [704, 67] width 203 height 10
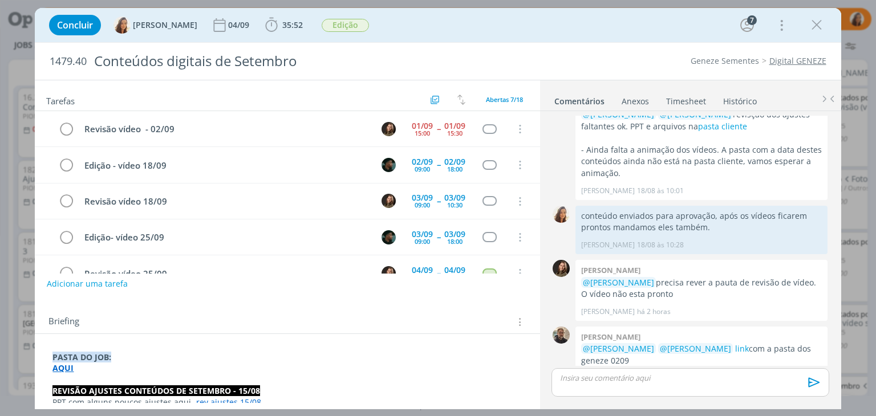
scroll to position [506, 0]
click at [818, 18] on icon "dialog" at bounding box center [816, 25] width 17 height 17
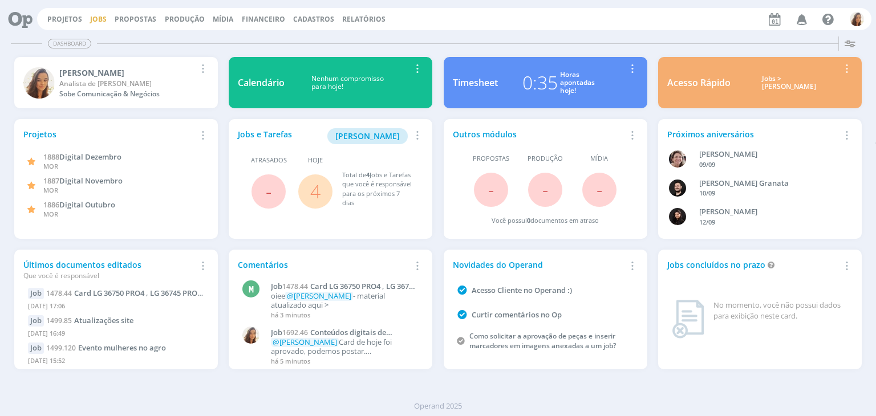
click at [99, 21] on link "Jobs" at bounding box center [98, 19] width 17 height 10
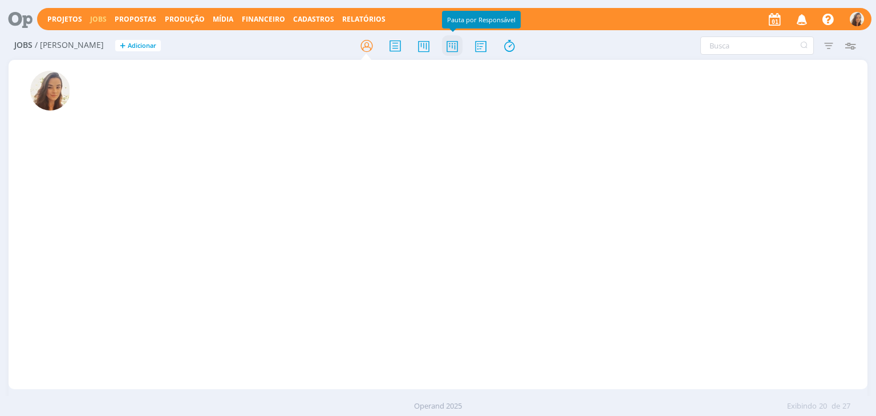
click at [455, 40] on icon at bounding box center [452, 46] width 21 height 22
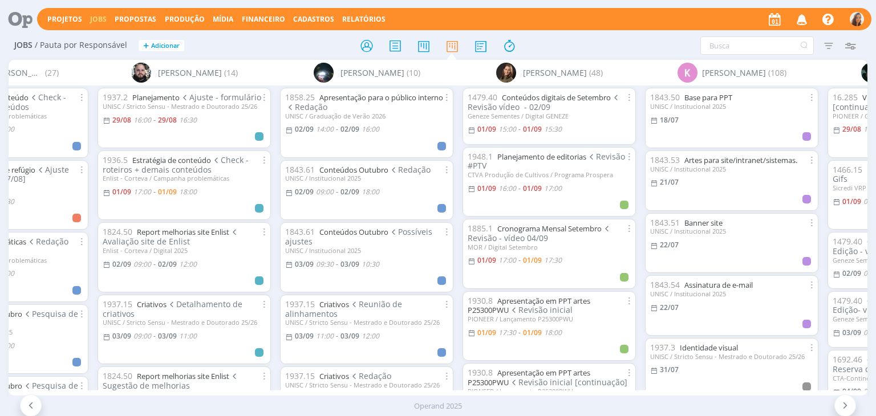
scroll to position [0, 1921]
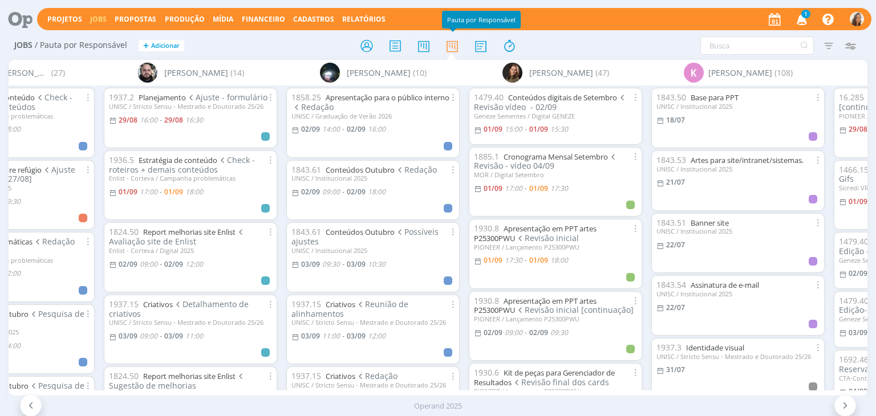
click at [805, 19] on icon "button" at bounding box center [802, 18] width 20 height 19
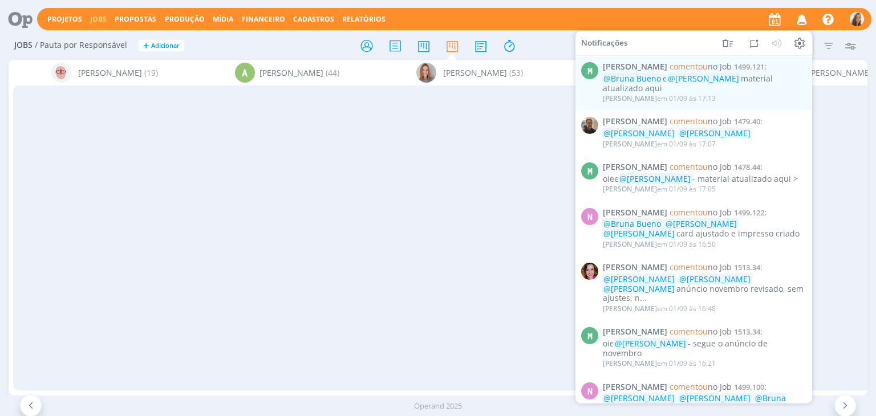
click at [706, 94] on div "[PERSON_NAME] em 01/09 às 17:13" at bounding box center [704, 98] width 203 height 11
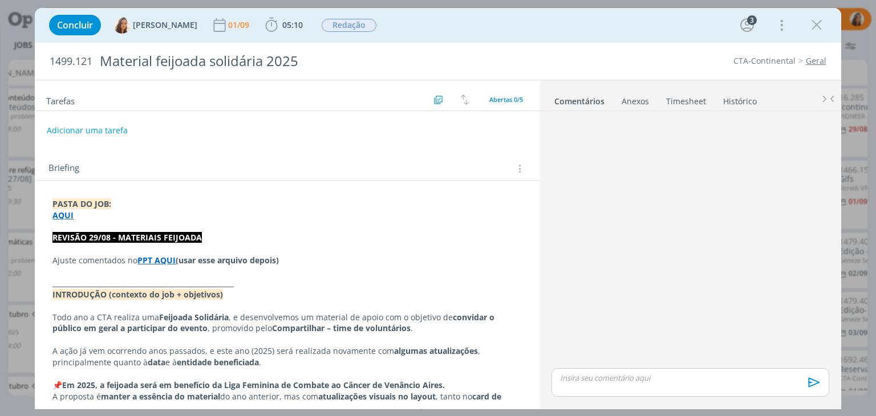
scroll to position [15, 0]
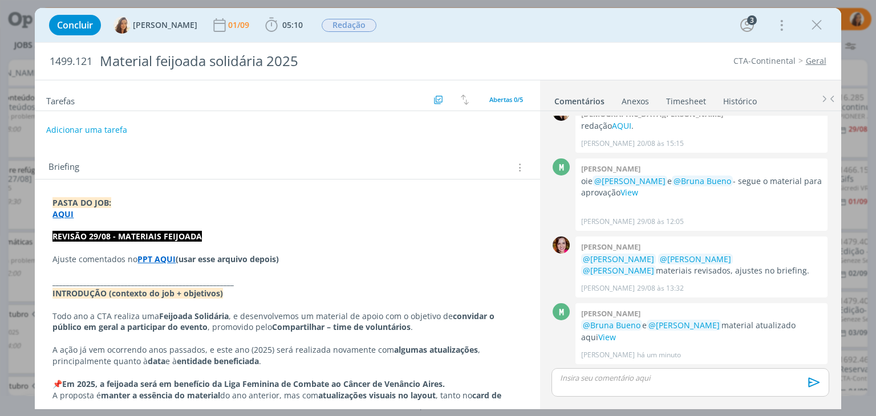
click at [111, 129] on button "Adicionar uma tarefa" at bounding box center [86, 129] width 81 height 19
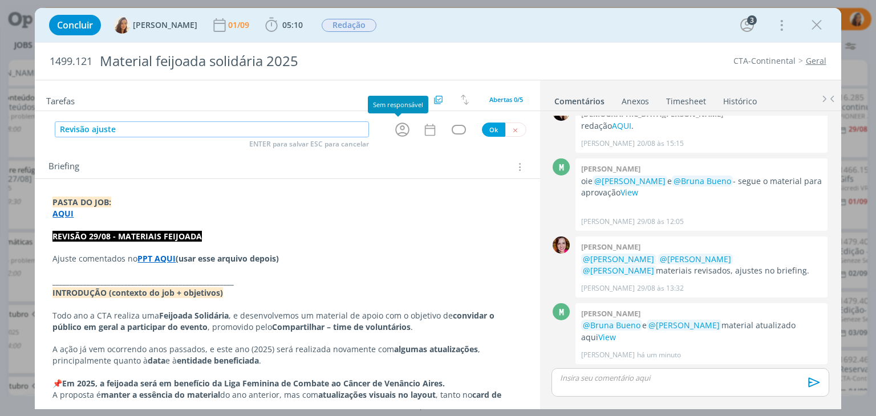
click at [399, 130] on icon "dialog" at bounding box center [403, 130] width 18 height 18
type input "Revisão ajuste"
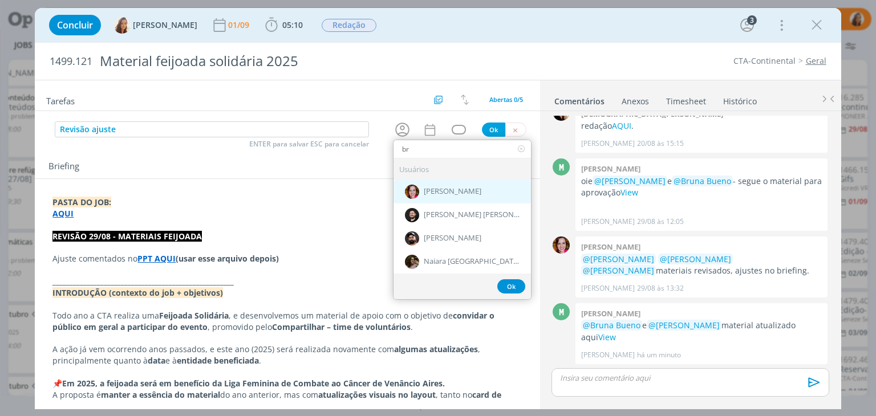
type input "br"
click at [476, 196] on div "[PERSON_NAME]" at bounding box center [462, 191] width 137 height 23
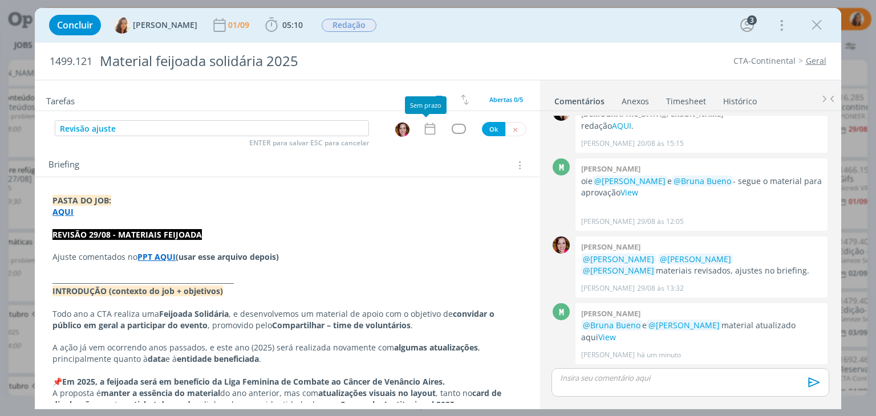
click at [424, 132] on icon "dialog" at bounding box center [430, 128] width 15 height 15
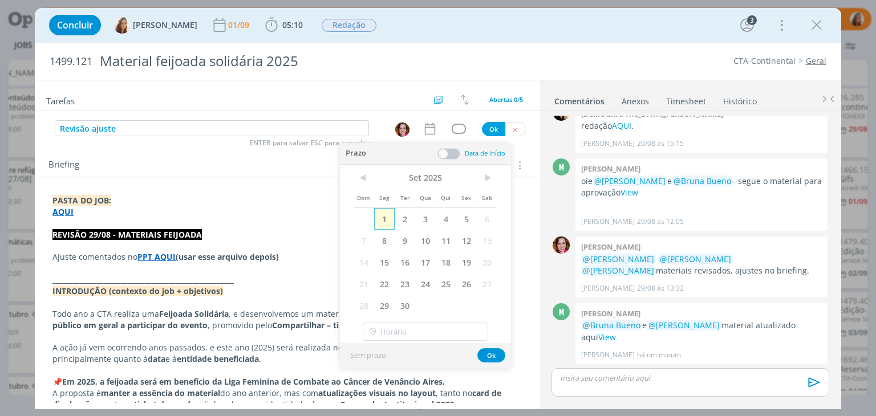
click at [384, 217] on span "1" at bounding box center [384, 219] width 21 height 22
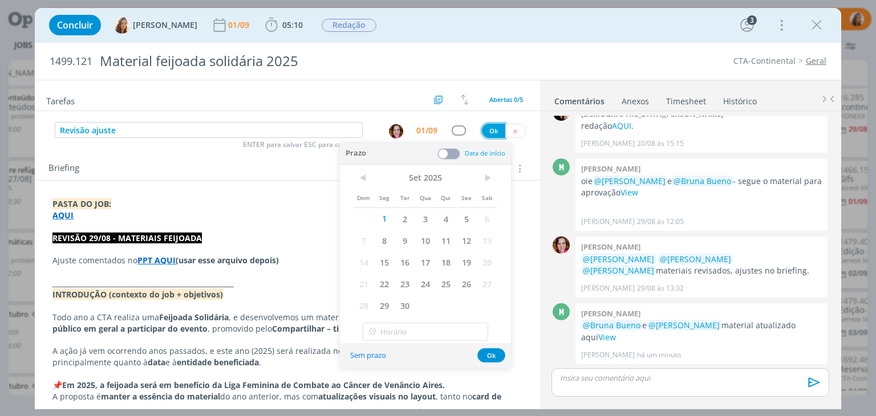
click at [483, 132] on button "Ok" at bounding box center [493, 131] width 23 height 14
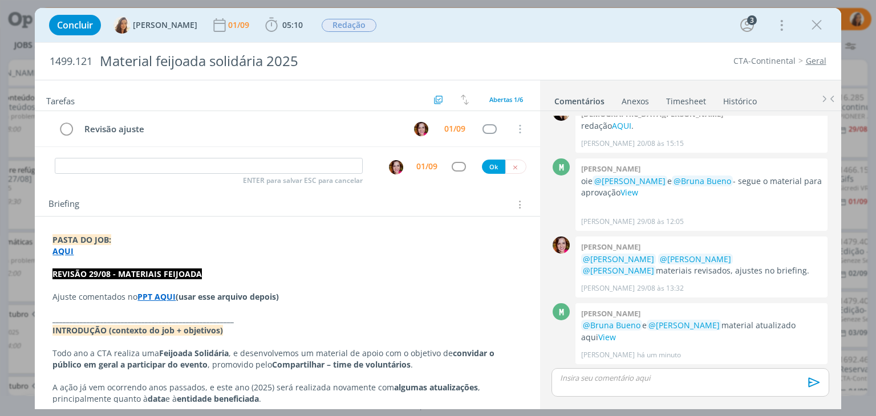
click at [834, 29] on div "Concluir Vanessa Feron 01/09 05:10 Iniciar Apontar Data * 01/09/2025 Horas * 00…" at bounding box center [438, 25] width 806 height 34
click at [824, 33] on icon "dialog" at bounding box center [816, 25] width 17 height 17
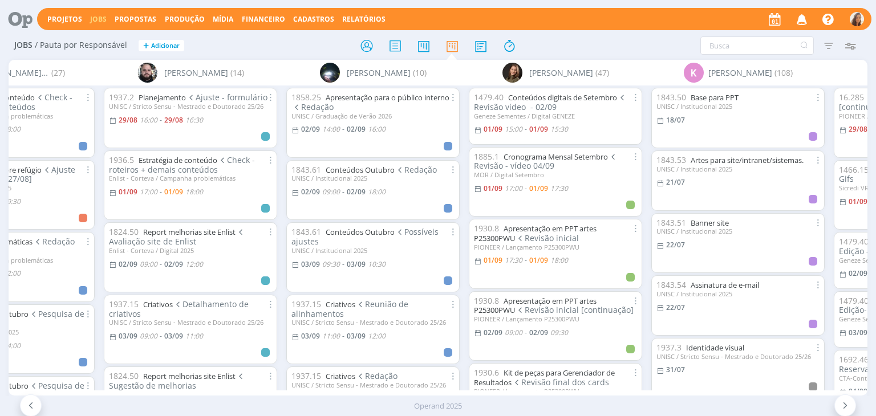
click at [148, 178] on div "Enlist - Corteva / Campanha problemáticas" at bounding box center [190, 178] width 163 height 7
click at [811, 19] on icon "button" at bounding box center [802, 18] width 20 height 19
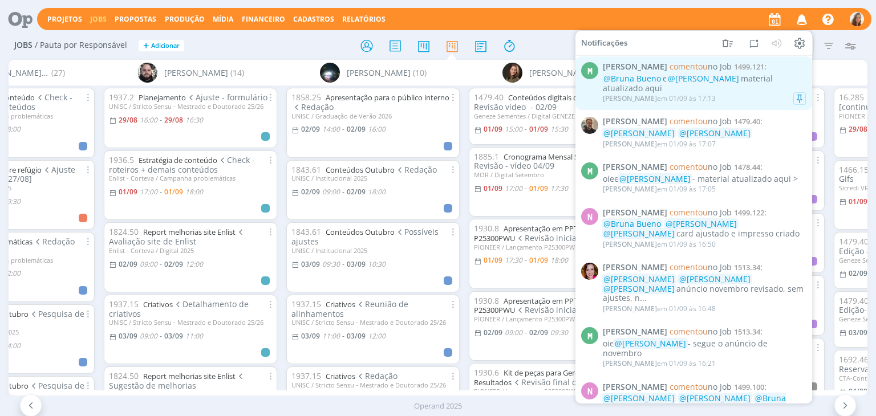
click at [754, 84] on div "@Bruna Bueno e @Vanessa Feron material atualizado aqui" at bounding box center [704, 83] width 203 height 19
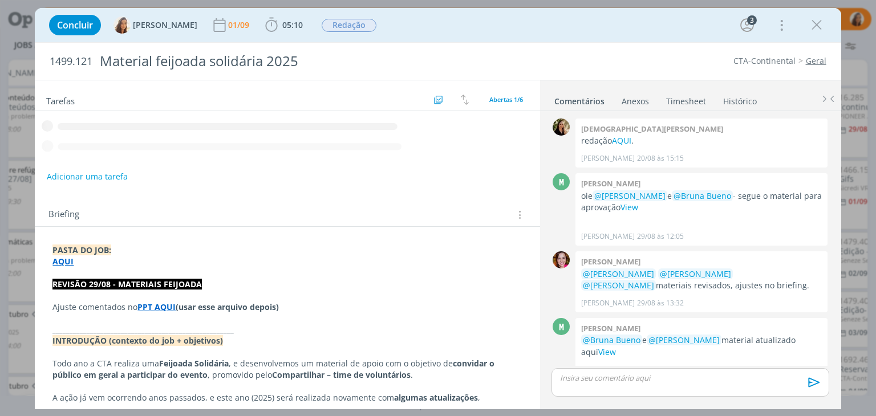
scroll to position [15, 0]
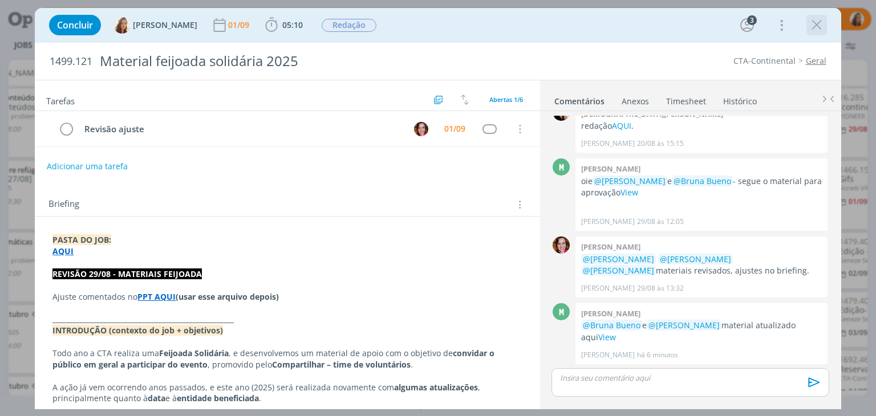
click at [818, 25] on icon "dialog" at bounding box center [816, 25] width 17 height 17
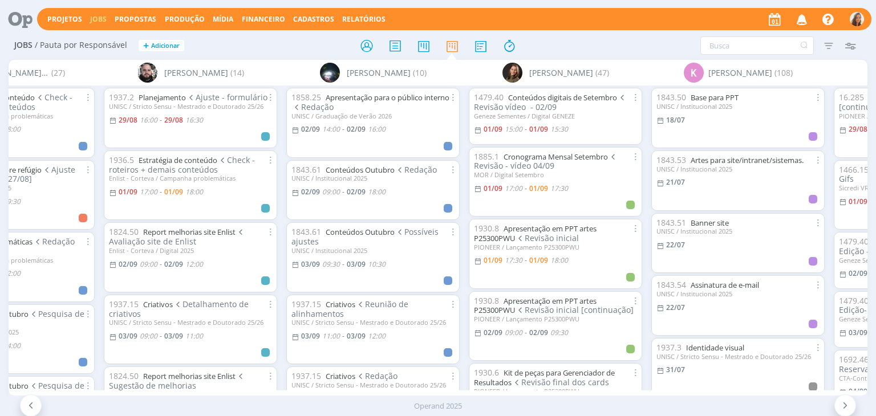
click at [806, 19] on icon "button" at bounding box center [802, 18] width 20 height 19
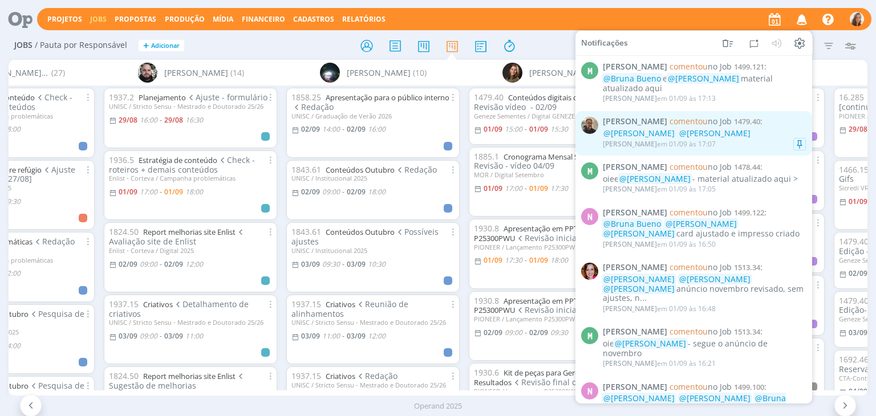
click at [754, 143] on div "Rodrigo Bilheri em 01/09 às 17:07" at bounding box center [704, 144] width 203 height 11
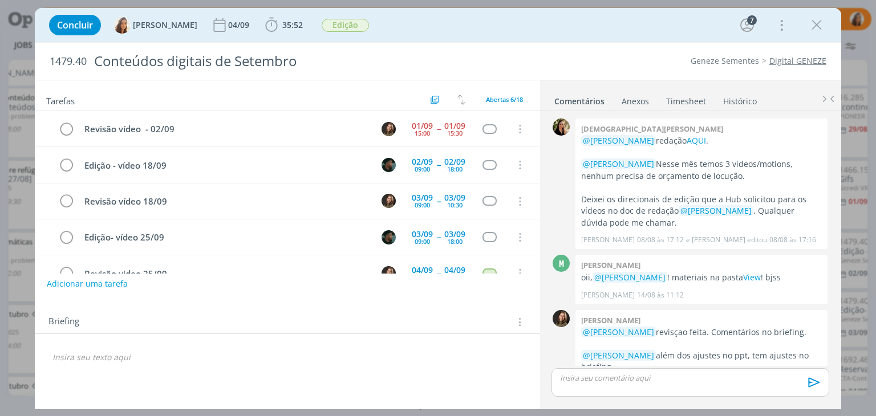
scroll to position [507, 0]
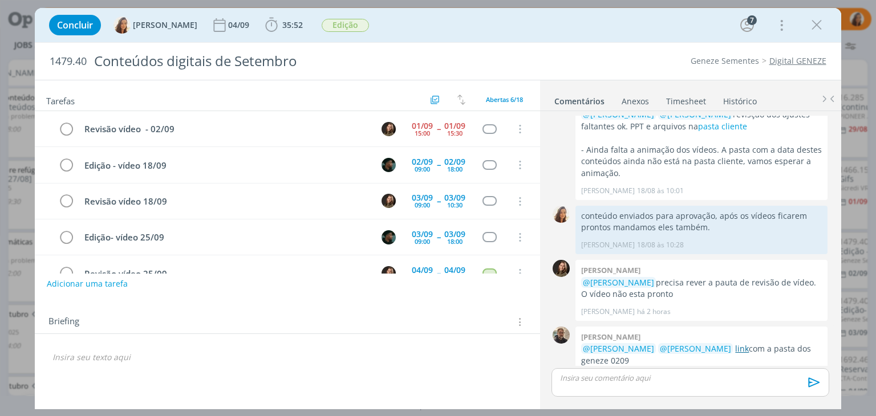
click at [735, 343] on link "link" at bounding box center [742, 348] width 14 height 11
click at [818, 26] on icon "dialog" at bounding box center [816, 25] width 17 height 17
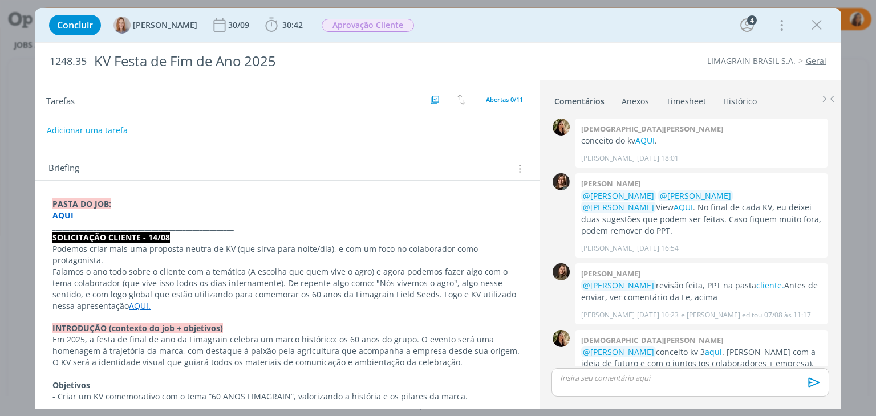
scroll to position [203, 0]
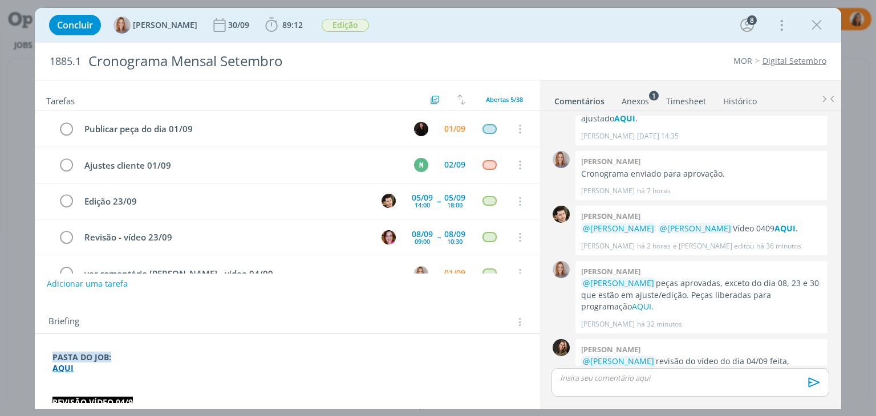
click at [628, 380] on p "dialog" at bounding box center [690, 378] width 259 height 10
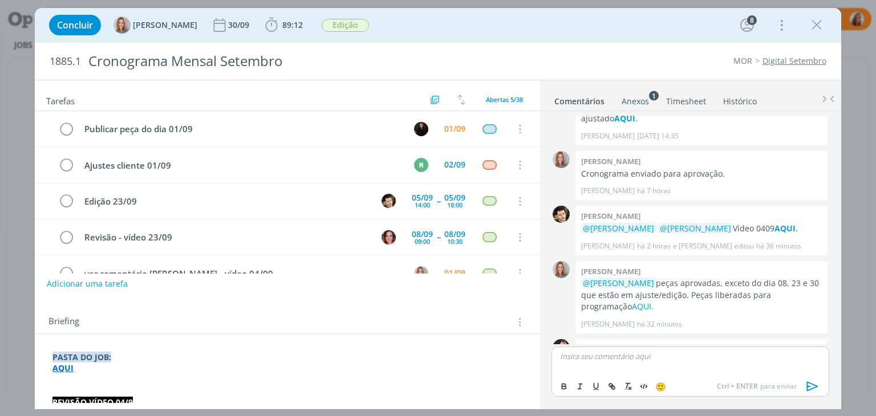
scroll to position [2053, 0]
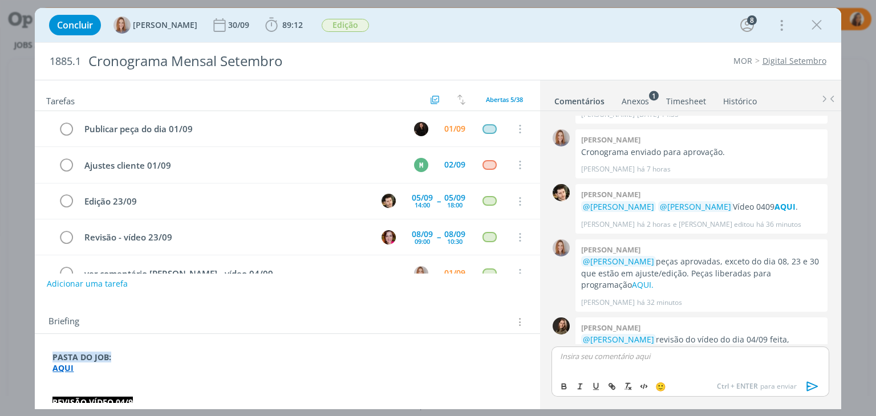
click at [64, 364] on strong "AQUI" at bounding box center [62, 368] width 21 height 11
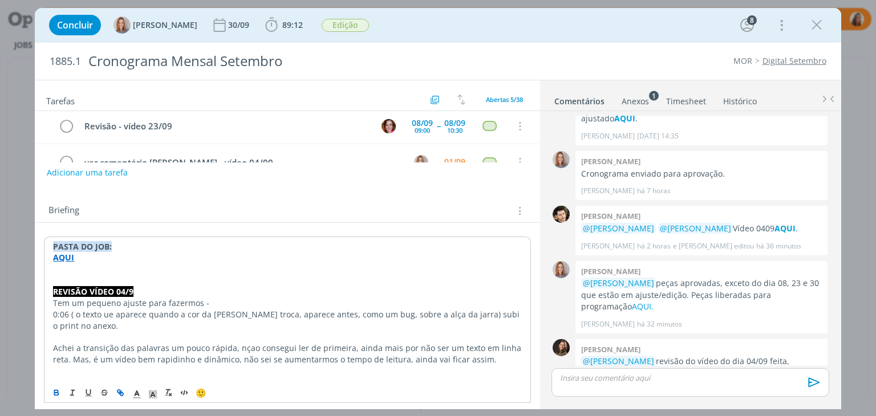
scroll to position [114, 0]
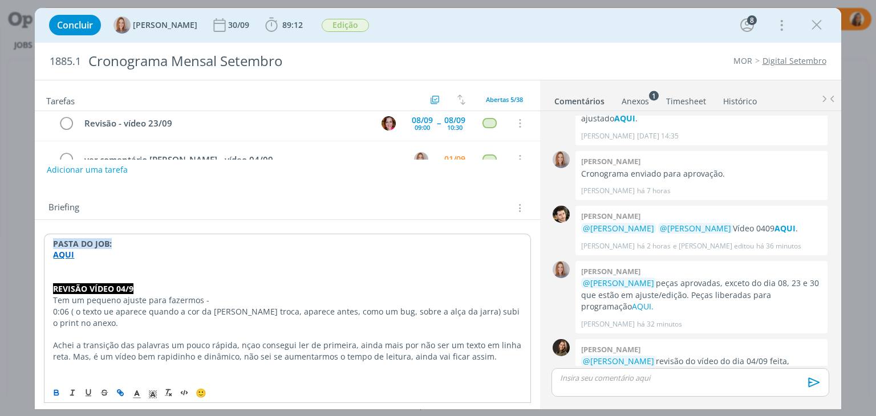
click at [61, 253] on strong "AQUI" at bounding box center [63, 254] width 21 height 11
click at [101, 272] on link "[URL][DOMAIN_NAME]" at bounding box center [127, 276] width 86 height 15
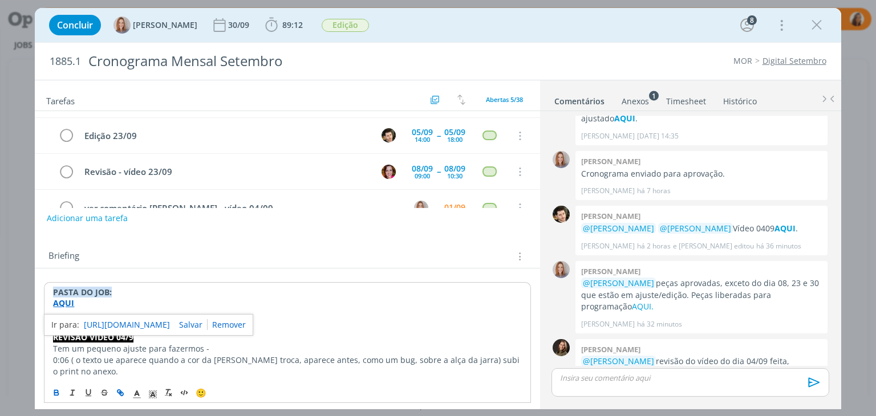
scroll to position [0, 0]
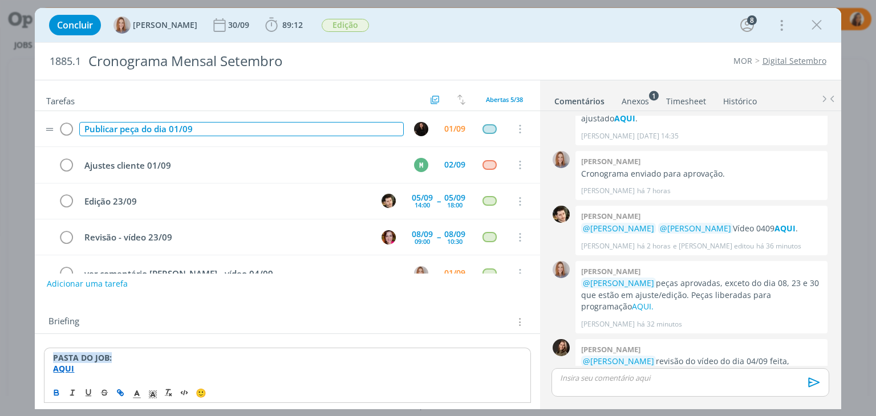
click at [173, 129] on div "Publicar peça do dia 01/09" at bounding box center [241, 129] width 324 height 14
copy div "Publicar peça do dia 01/09"
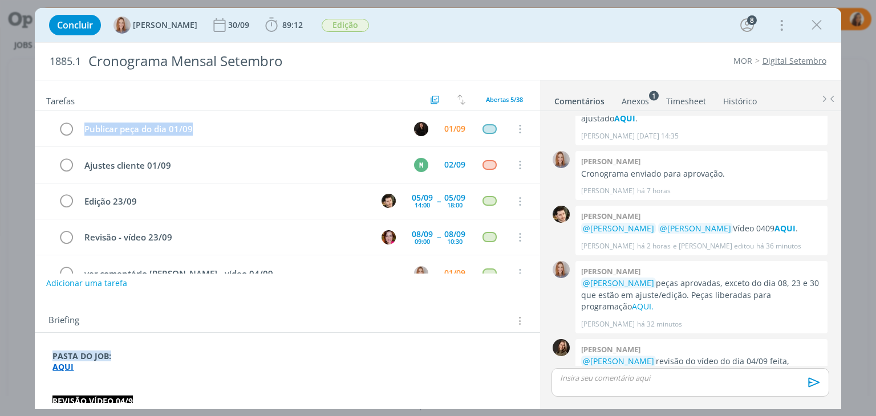
click at [104, 282] on button "Adicionar uma tarefa" at bounding box center [86, 283] width 81 height 19
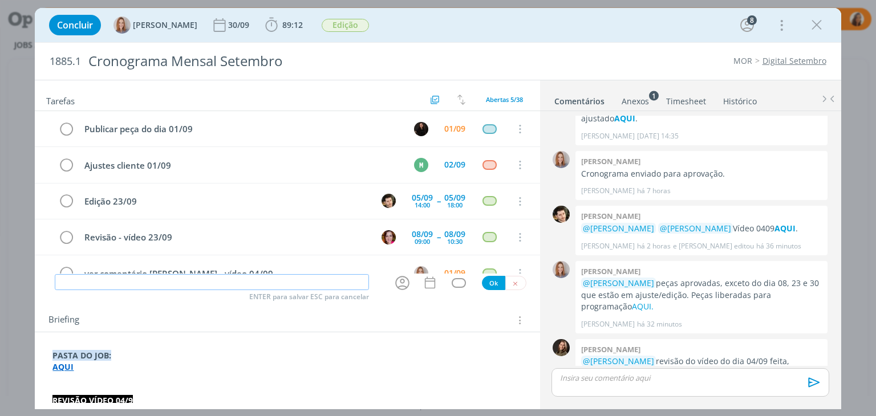
paste input "Publicar peça do dia 01/09"
click at [151, 281] on input "Publicar peça do dia 01/09" at bounding box center [212, 282] width 314 height 16
click at [151, 283] on input "Publicar peça do dia 01/09" at bounding box center [212, 282] width 314 height 16
click at [148, 280] on input "Publicar peça do dia 01/09" at bounding box center [212, 282] width 314 height 16
click at [398, 286] on icon "dialog" at bounding box center [402, 283] width 14 height 14
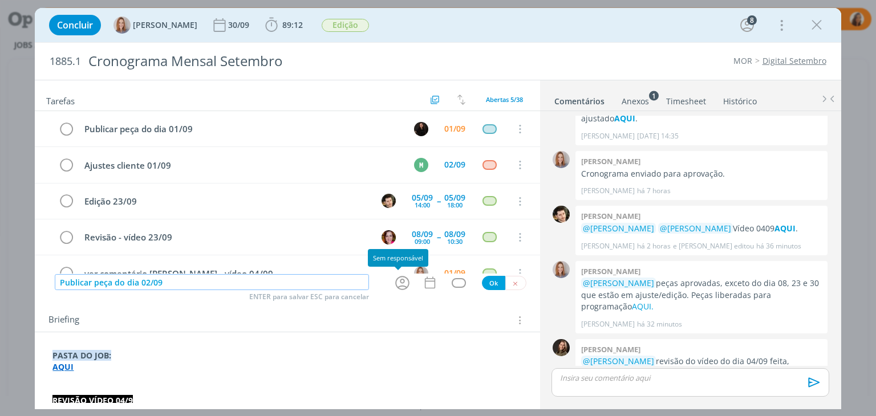
type input "Publicar peça do dia 02/09"
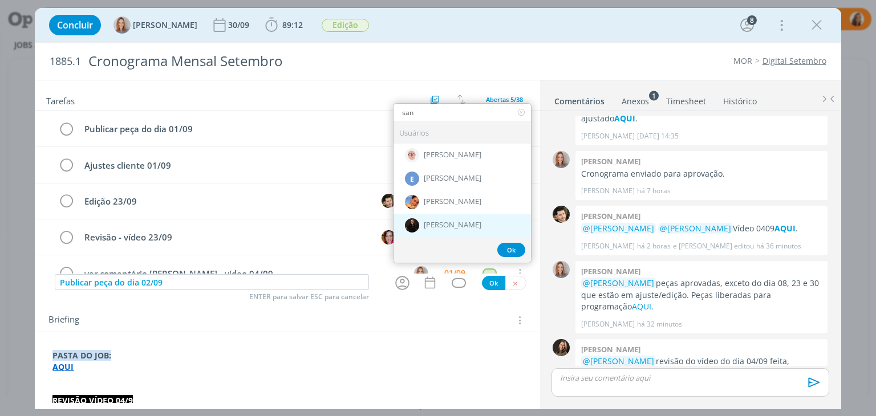
type input "san"
click at [449, 222] on span "[PERSON_NAME]" at bounding box center [453, 225] width 58 height 9
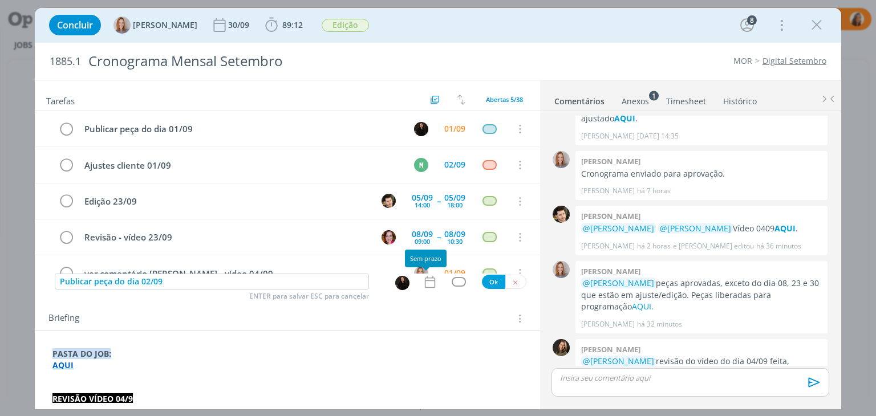
click at [427, 281] on icon "dialog" at bounding box center [430, 282] width 15 height 15
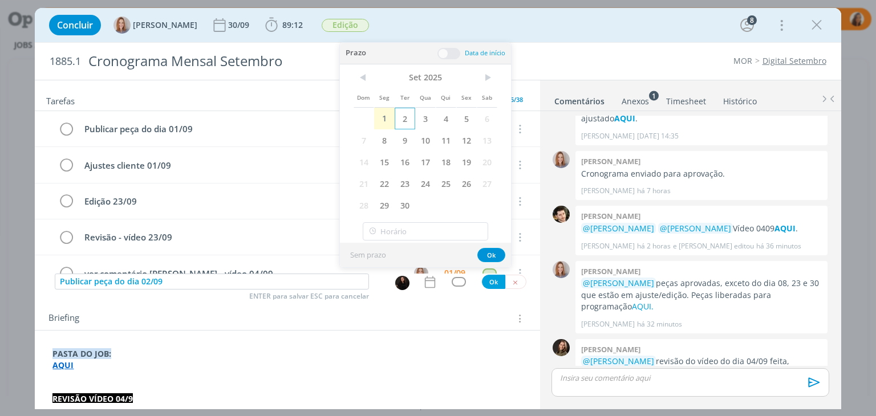
click at [401, 113] on span "2" at bounding box center [405, 119] width 21 height 22
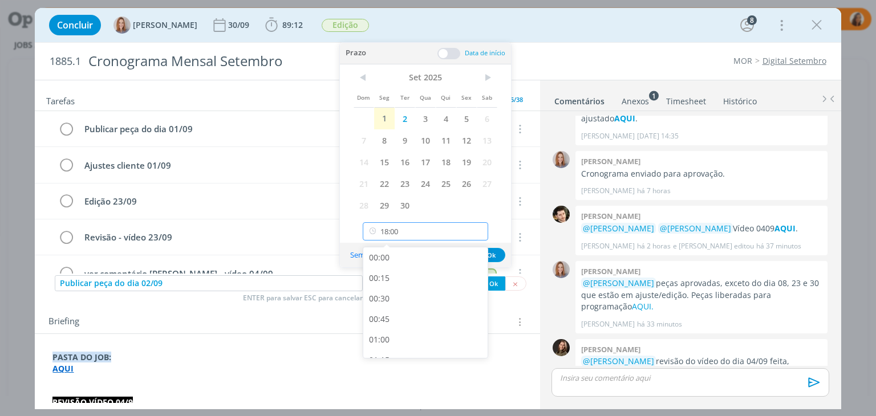
click at [420, 229] on input "18:00" at bounding box center [425, 231] width 125 height 18
click at [402, 320] on div "10:00" at bounding box center [427, 315] width 128 height 21
type input "10:00"
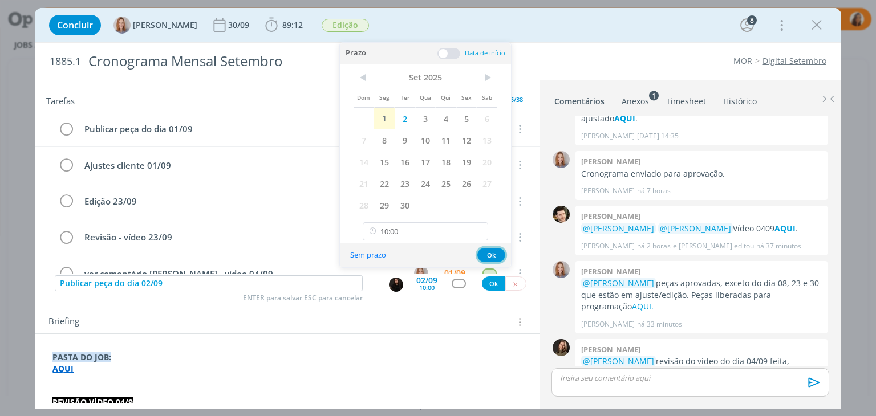
click at [493, 258] on button "Ok" at bounding box center [491, 255] width 28 height 14
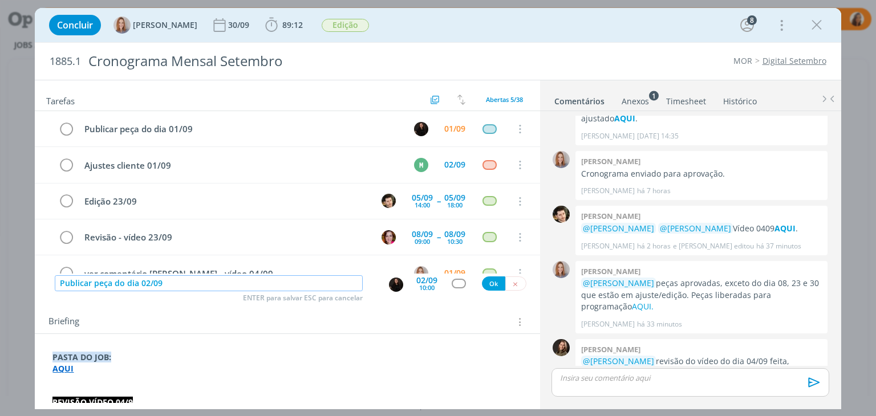
click at [117, 279] on input "Publicar peça do dia 02/09" at bounding box center [209, 283] width 308 height 16
click at [485, 281] on button "Ok" at bounding box center [493, 284] width 23 height 14
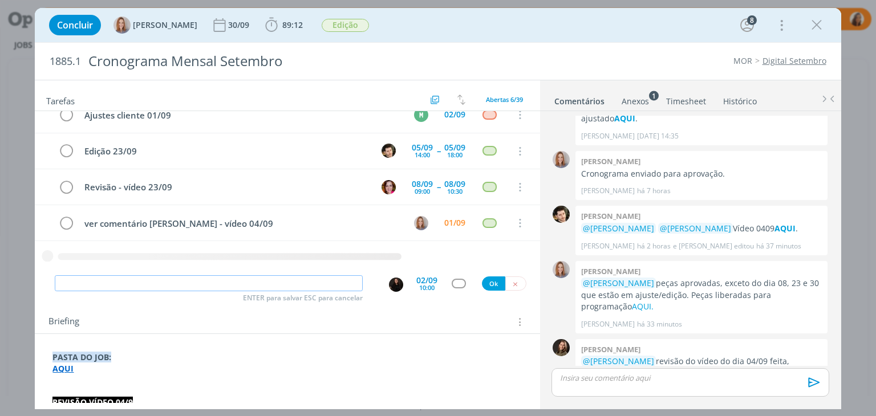
paste input "Publicar peça do dia 02/09"
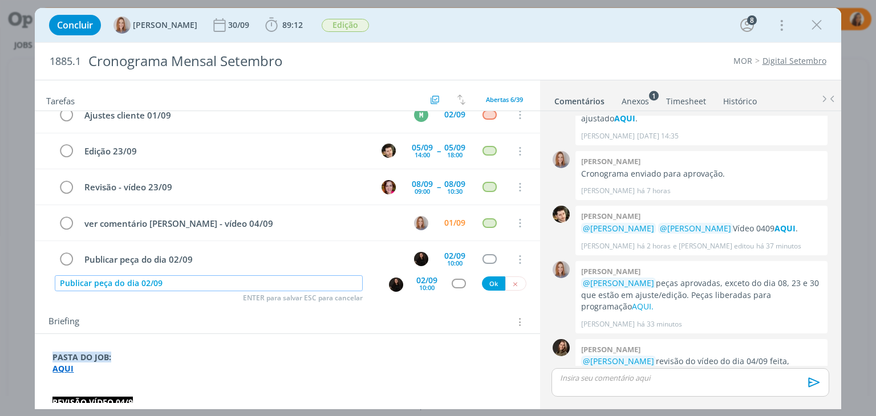
click at [146, 282] on input "Publicar peça do dia 02/09" at bounding box center [209, 283] width 308 height 16
type input "Publicar peça do dia 04/09"
click at [422, 289] on div "10:00" at bounding box center [426, 288] width 15 height 6
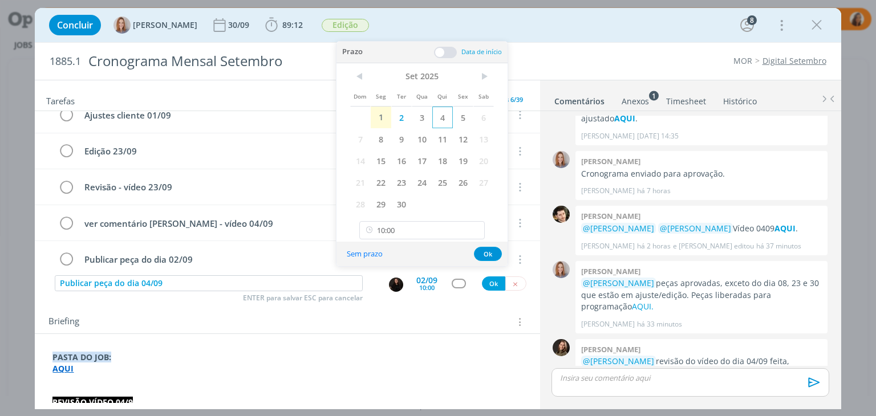
click at [437, 119] on span "4" at bounding box center [442, 118] width 21 height 22
click at [488, 248] on button "Ok" at bounding box center [488, 254] width 28 height 14
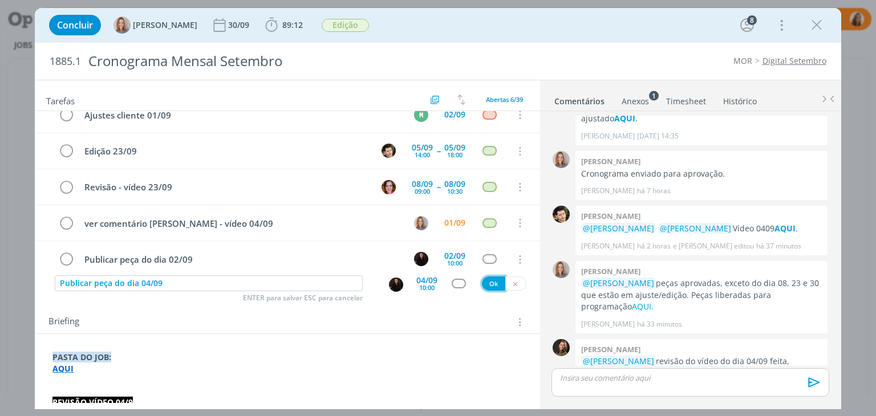
click at [494, 283] on button "Ok" at bounding box center [493, 284] width 23 height 14
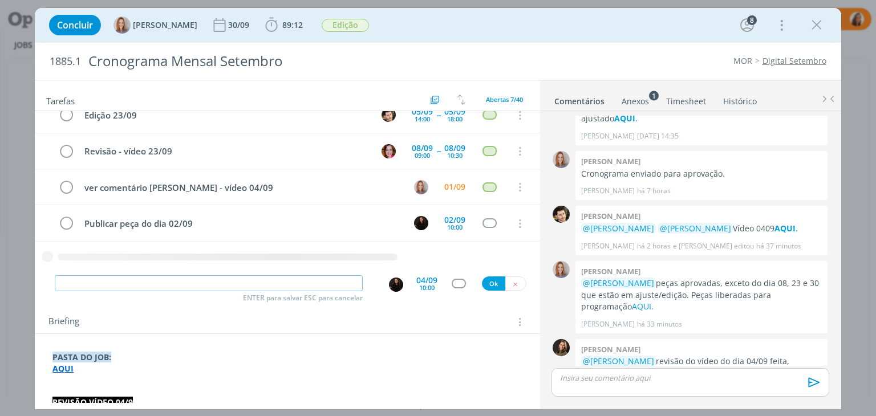
paste input "Publicar peça do dia 02/09"
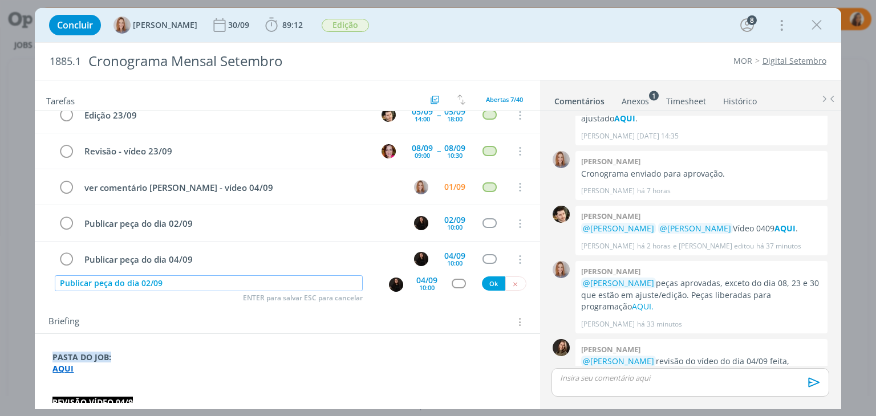
click at [144, 281] on input "Publicar peça do dia 02/09" at bounding box center [209, 283] width 308 height 16
type input "Publicar peça do dia 08/09"
click at [421, 279] on div "04/09" at bounding box center [426, 281] width 21 height 8
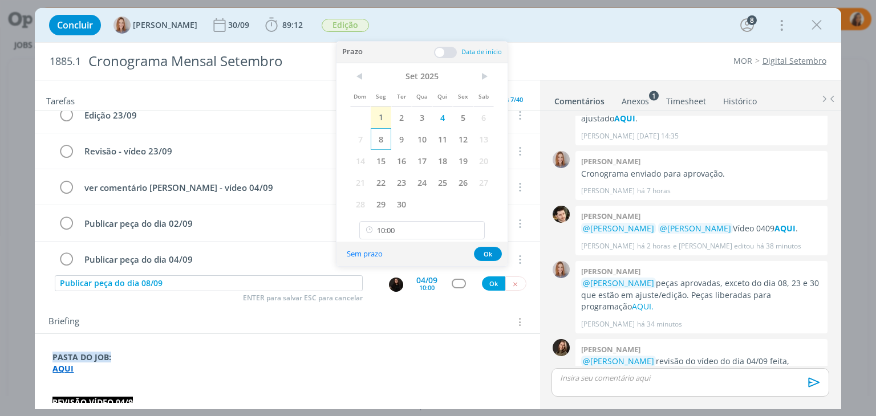
click at [379, 135] on span "8" at bounding box center [381, 139] width 21 height 22
click at [490, 250] on button "Ok" at bounding box center [488, 254] width 28 height 14
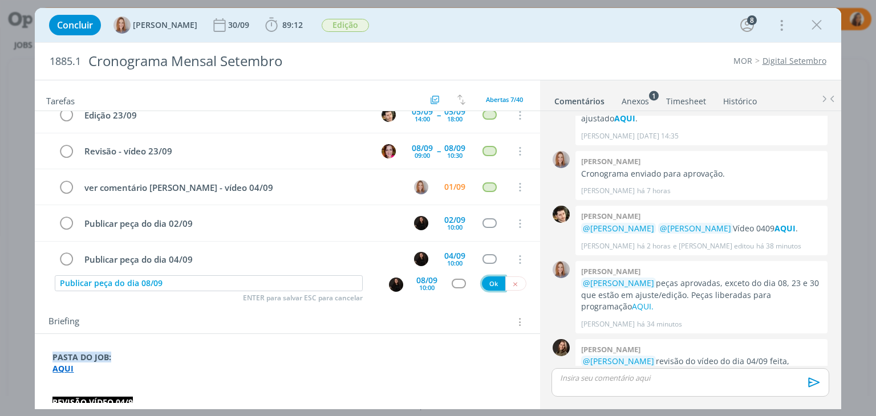
click at [488, 283] on button "Ok" at bounding box center [493, 284] width 23 height 14
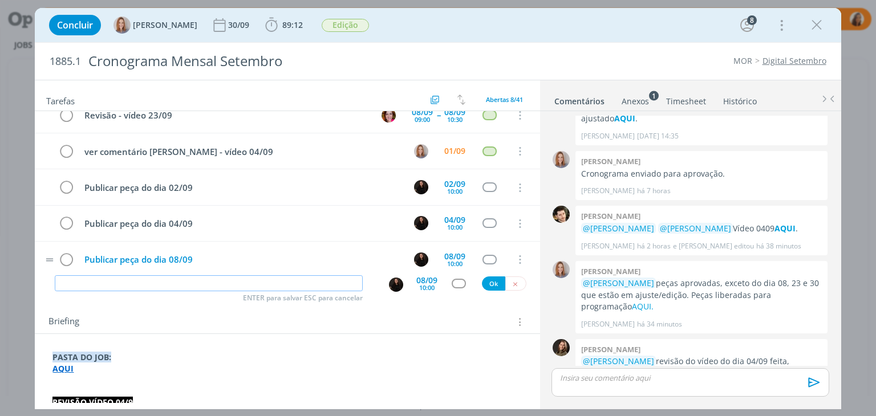
paste input "Publicar peça do dia 02/09"
click at [149, 282] on input "Publicar peça do dia 02/09" at bounding box center [209, 283] width 308 height 16
type input "Publicar peça do dia 10/09"
click at [419, 285] on div "10:00" at bounding box center [426, 288] width 15 height 6
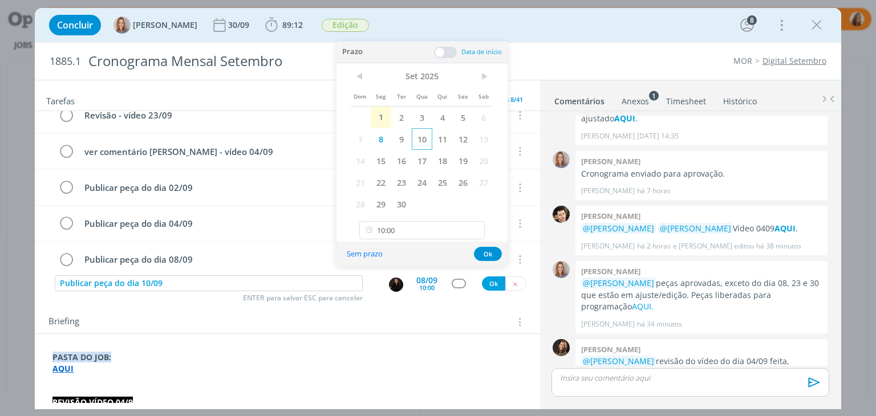
click at [416, 137] on span "10" at bounding box center [422, 139] width 21 height 22
click at [486, 252] on button "Ok" at bounding box center [488, 254] width 28 height 14
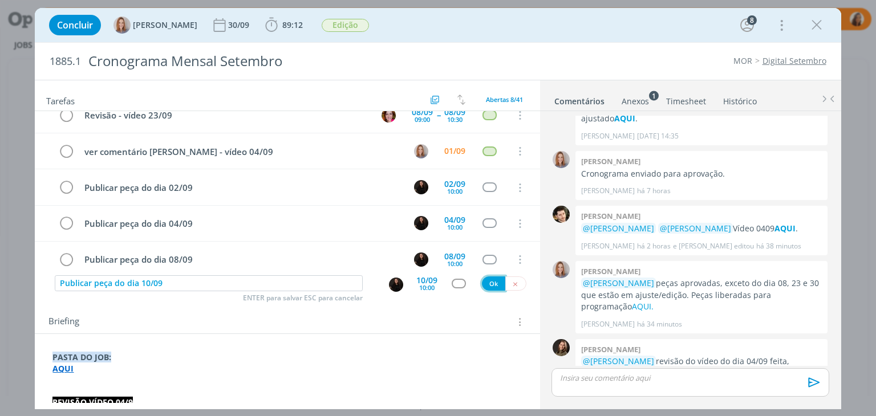
click at [488, 281] on button "Ok" at bounding box center [493, 284] width 23 height 14
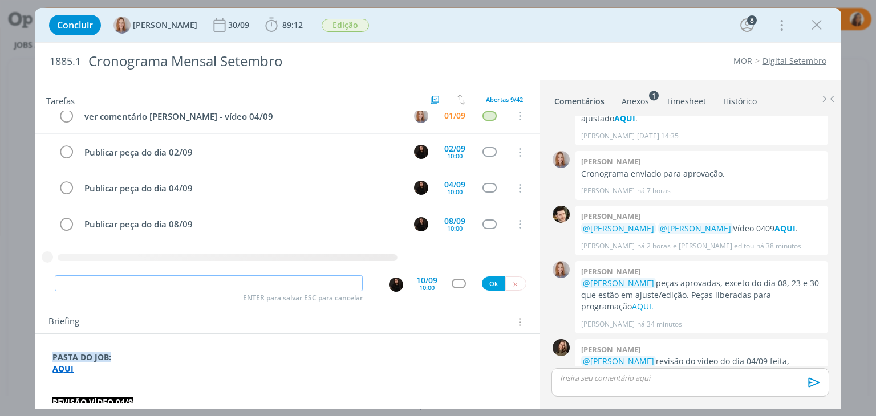
paste input "Publicar peça do dia 02/09"
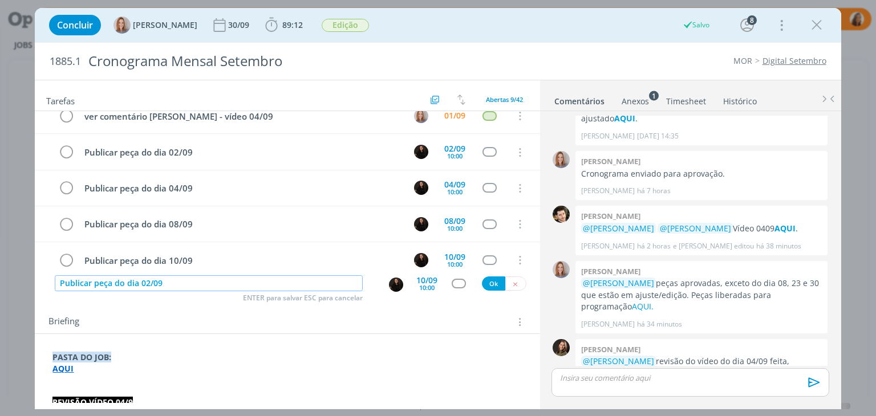
click at [145, 278] on input "Publicar peça do dia 02/09" at bounding box center [209, 283] width 308 height 16
type input "Publicar peça do dia 12/09"
click at [422, 290] on div "10:00" at bounding box center [426, 288] width 15 height 6
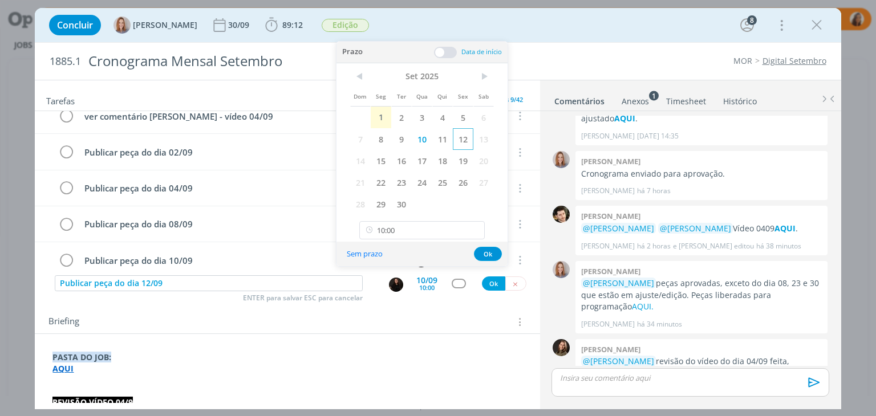
click at [467, 132] on span "12" at bounding box center [463, 139] width 21 height 22
click at [487, 253] on button "Ok" at bounding box center [488, 254] width 28 height 14
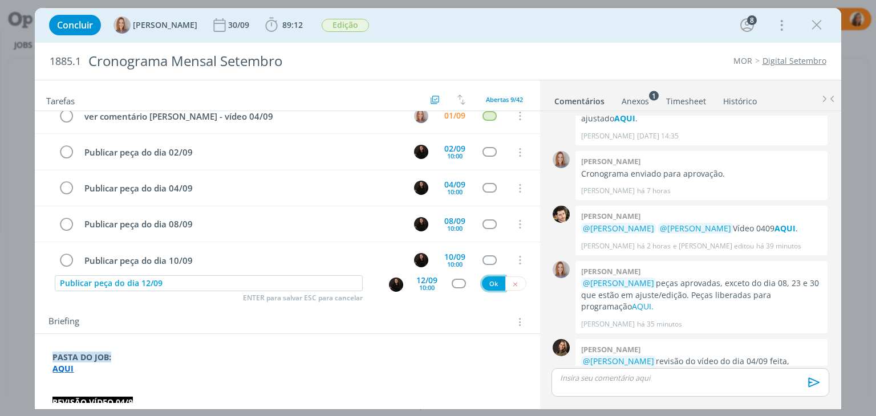
click at [495, 283] on button "Ok" at bounding box center [493, 284] width 23 height 14
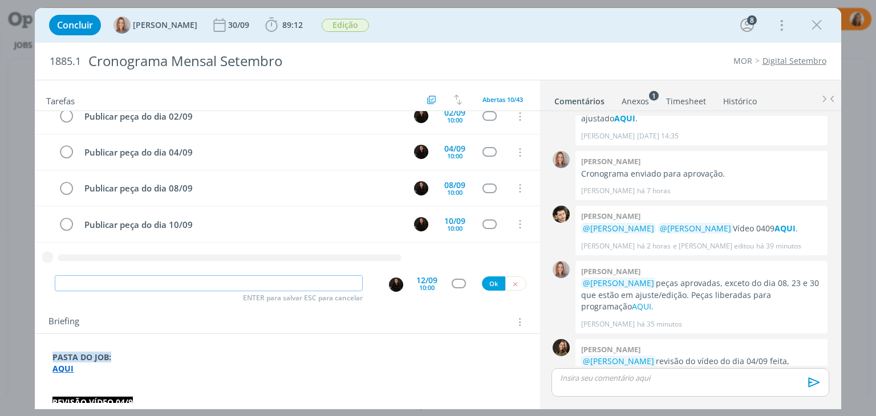
paste input "Publicar peça do dia 02/09"
click at [147, 283] on input "Publicar peça do dia 02/09" at bounding box center [209, 283] width 308 height 16
type input "Publicar peça do dia 13/09"
click at [419, 277] on div "12/09" at bounding box center [426, 281] width 21 height 8
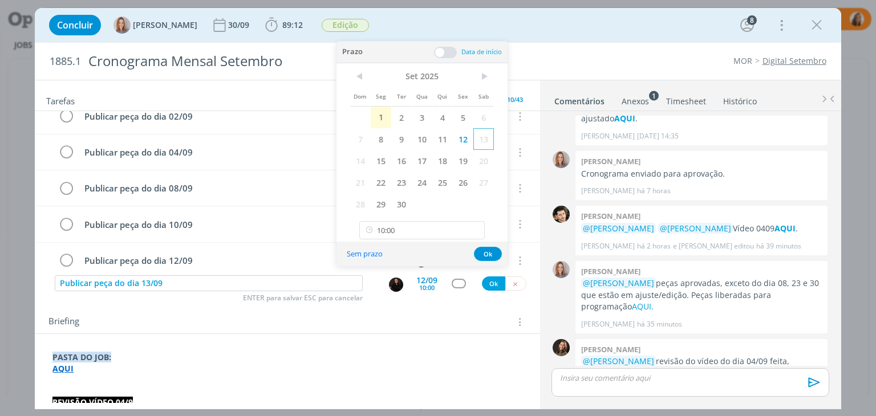
click at [486, 141] on span "13" at bounding box center [483, 139] width 21 height 22
click at [492, 254] on button "Ok" at bounding box center [488, 254] width 28 height 14
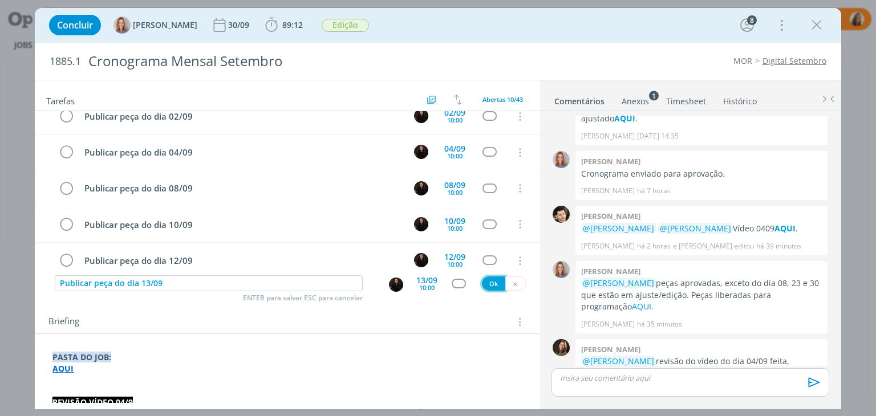
click at [491, 286] on button "Ok" at bounding box center [493, 284] width 23 height 14
paste input "Publicar peça do dia 02/09"
click at [145, 279] on input "Publicar peça do dia 02/09" at bounding box center [209, 283] width 308 height 16
type input "Publicar peça do dia 14/09"
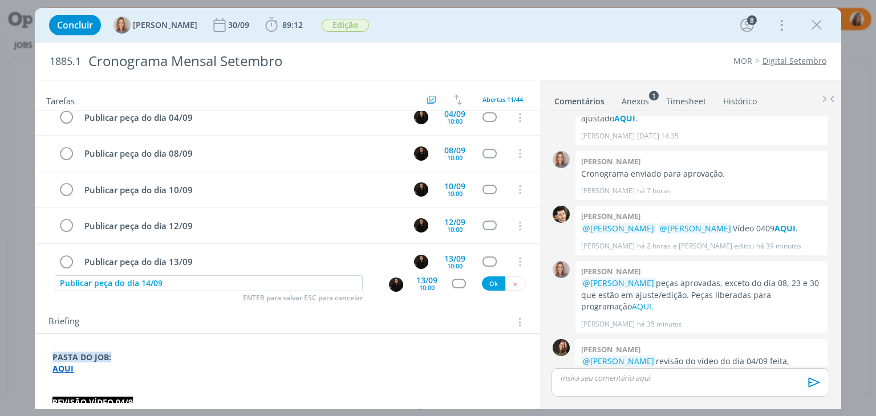
click at [422, 285] on div "10:00" at bounding box center [426, 288] width 15 height 6
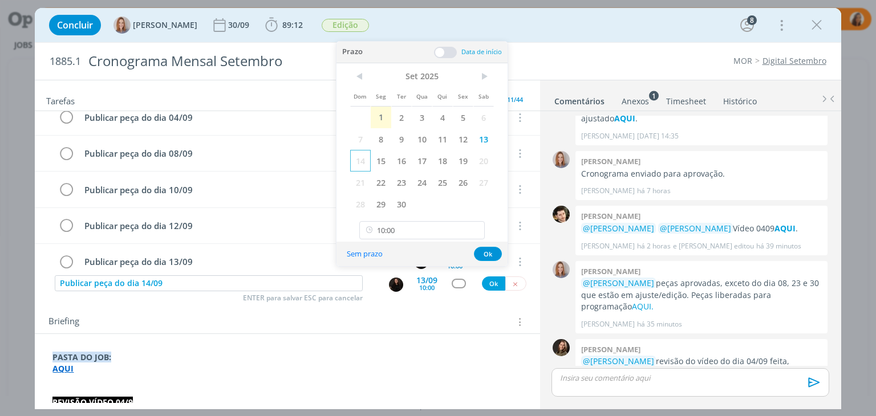
click at [356, 163] on span "14" at bounding box center [360, 161] width 21 height 22
click at [489, 253] on button "Ok" at bounding box center [488, 254] width 28 height 14
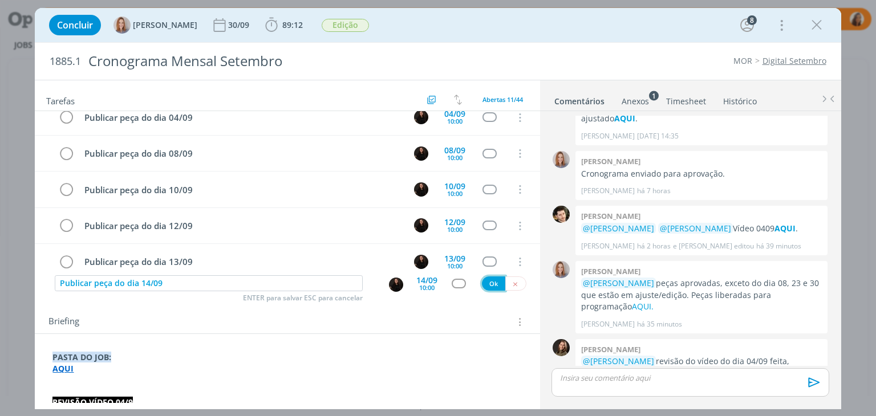
click at [490, 283] on button "Ok" at bounding box center [493, 284] width 23 height 14
paste input "Publicar peça do dia 02/09"
click at [147, 282] on input "Publicar peça do dia 02/09" at bounding box center [209, 283] width 308 height 16
type input "Publicar peça do dia 15/09"
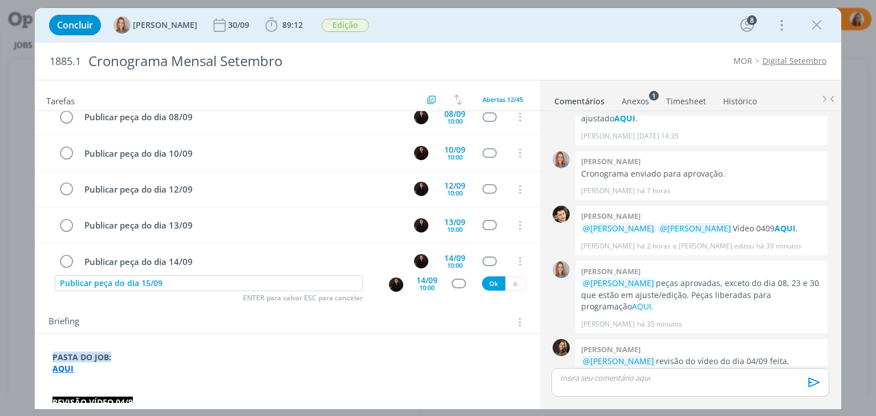
click at [424, 288] on div "10:00" at bounding box center [426, 288] width 15 height 6
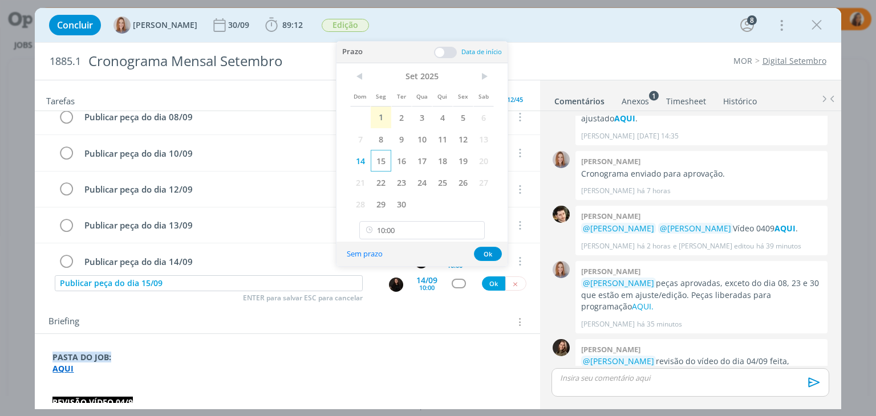
click at [379, 161] on span "15" at bounding box center [381, 161] width 21 height 22
click at [486, 252] on button "Ok" at bounding box center [488, 254] width 28 height 14
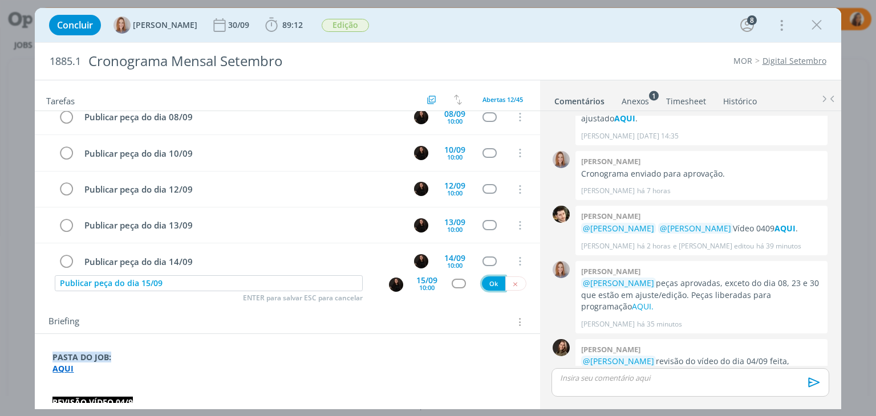
click at [490, 279] on button "Ok" at bounding box center [493, 284] width 23 height 14
paste input "Publicar peça do dia 02/09"
click at [149, 279] on input "Publicar peça do dia 02/09" at bounding box center [209, 283] width 308 height 16
type input "Publicar peça do dia 18/09"
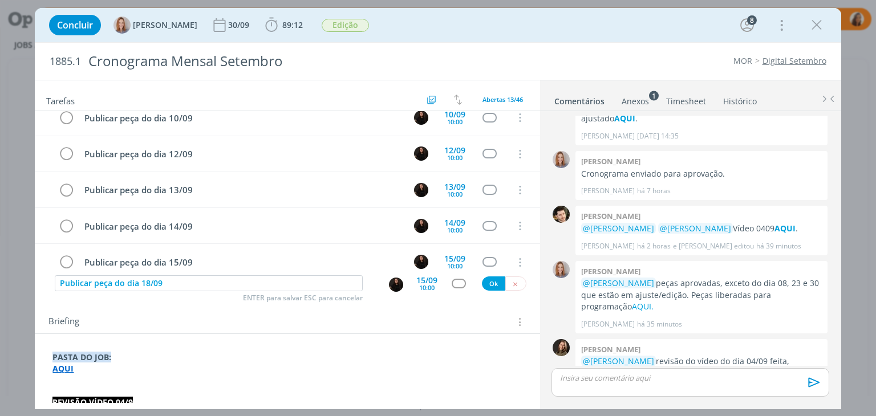
click at [416, 281] on div "15/09" at bounding box center [426, 281] width 21 height 8
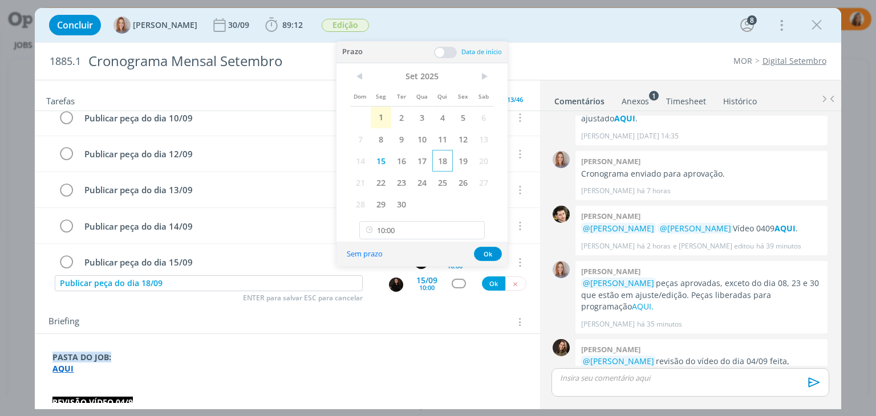
click at [444, 155] on span "18" at bounding box center [442, 161] width 21 height 22
click at [489, 256] on button "Ok" at bounding box center [488, 254] width 28 height 14
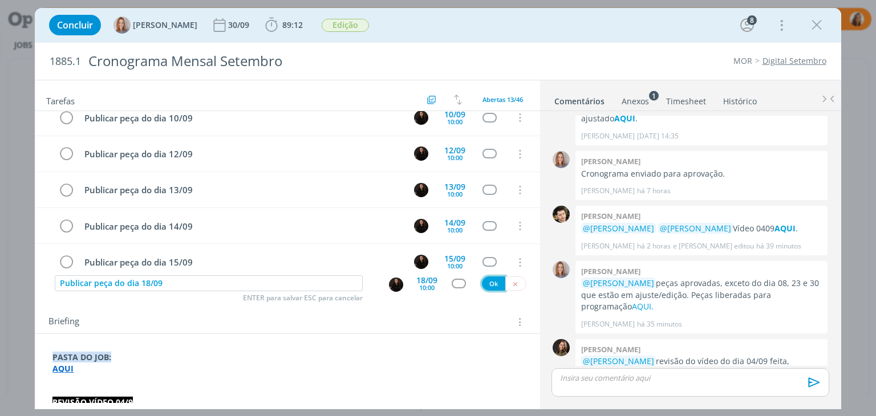
click at [489, 282] on button "Ok" at bounding box center [493, 284] width 23 height 14
paste input "Publicar peça do dia 02/09"
click at [148, 283] on input "Publicar peça do dia 02/09" at bounding box center [209, 283] width 308 height 16
type input "Publicar peça do dia 25/09"
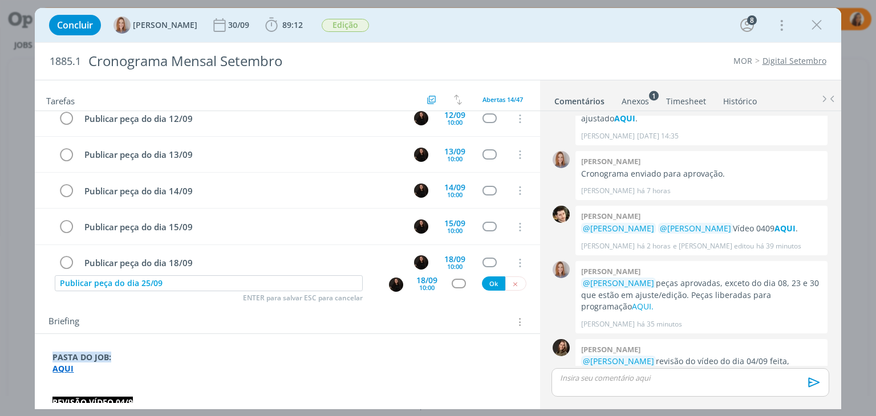
click at [424, 282] on div "18/09" at bounding box center [426, 281] width 21 height 8
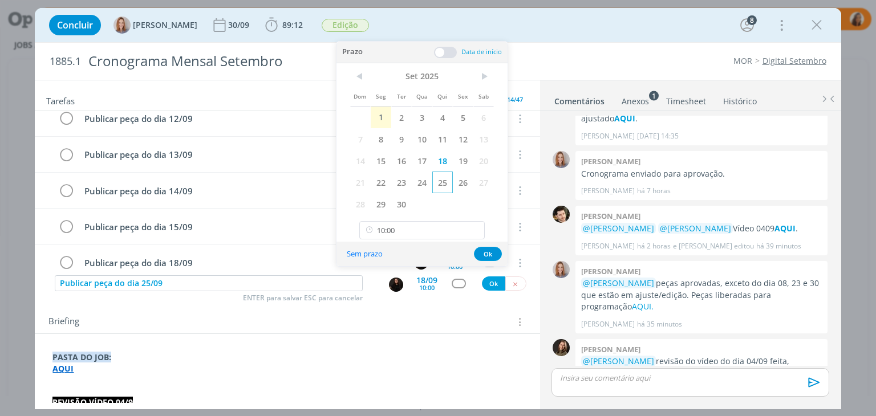
click at [445, 181] on span "25" at bounding box center [442, 183] width 21 height 22
click at [486, 254] on button "Ok" at bounding box center [488, 254] width 28 height 14
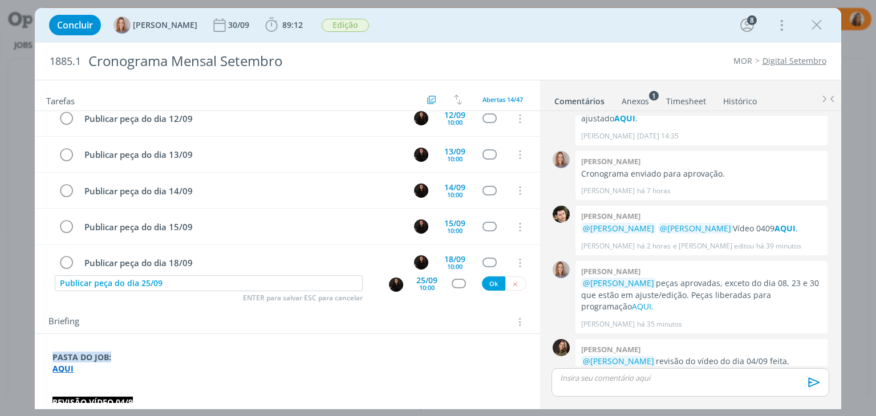
click at [491, 291] on div "Publicar peça do dia 25/09 ENTER para salvar ESC para cancelar 25/09 10:00 Ok" at bounding box center [287, 284] width 505 height 21
click at [488, 279] on button "Ok" at bounding box center [493, 284] width 23 height 14
paste input "Publicar peça do dia 02/09"
click at [148, 283] on input "Publicar peça do dia 02/09" at bounding box center [209, 283] width 308 height 16
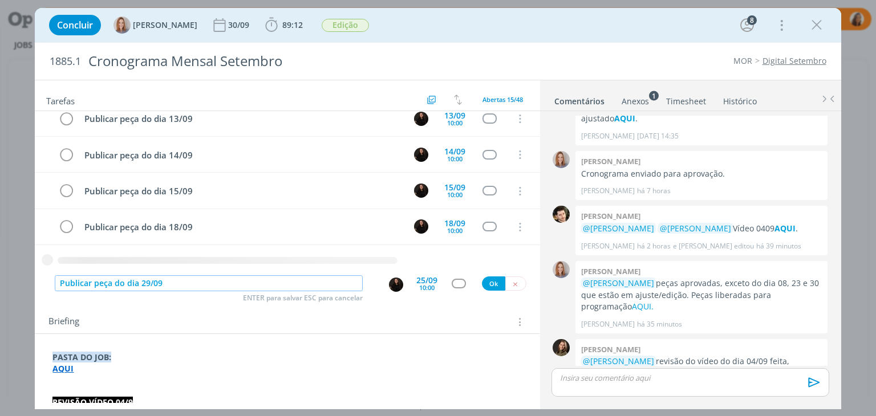
type input "Publicar peça do dia 29/09"
click at [427, 286] on div "10:00" at bounding box center [426, 288] width 15 height 6
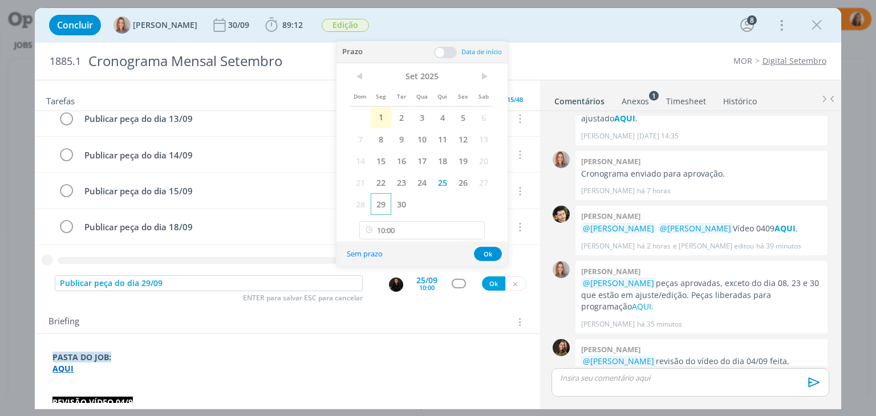
click at [377, 195] on span "29" at bounding box center [381, 204] width 21 height 22
click at [490, 254] on button "Ok" at bounding box center [488, 254] width 28 height 14
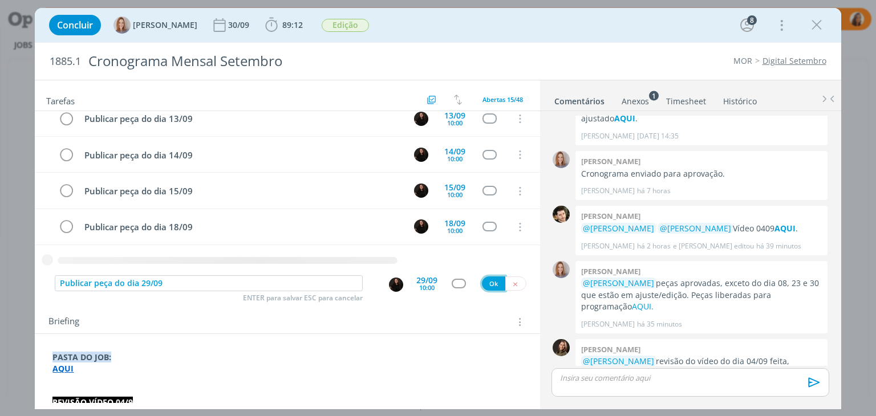
click at [490, 285] on button "Ok" at bounding box center [493, 284] width 23 height 14
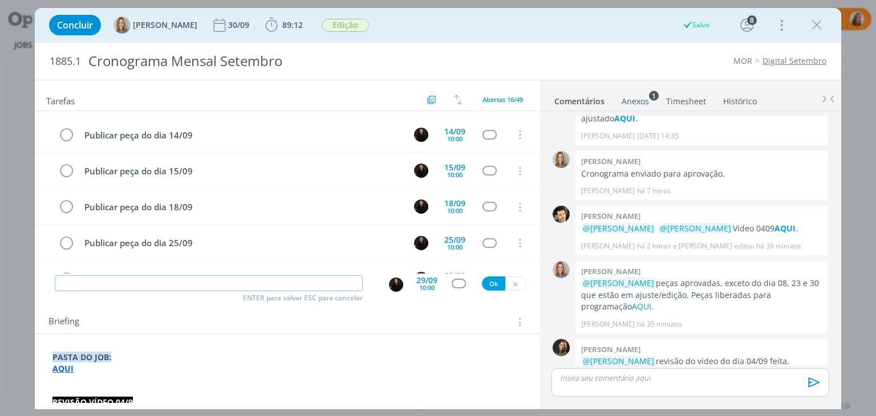
paste input "Publicar peça do dia 02/09"
click at [148, 282] on input "Publicar peça do dia 02/09" at bounding box center [209, 283] width 308 height 16
type input "Publicar peça do dia 30/09"
click at [423, 286] on div "10:00" at bounding box center [426, 288] width 15 height 6
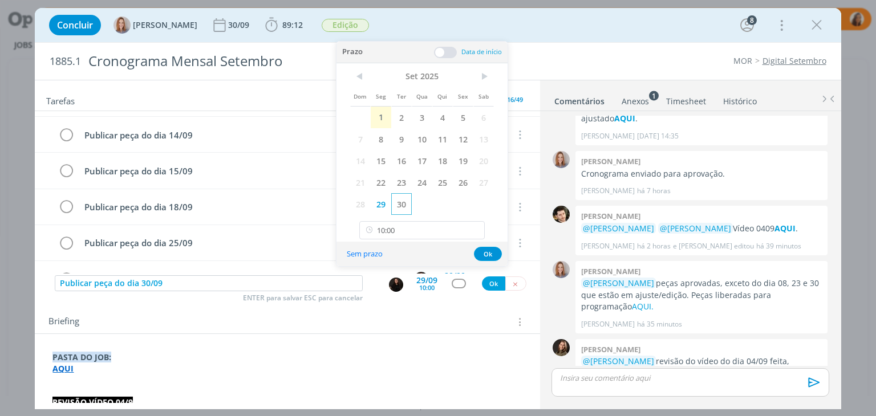
click at [402, 204] on span "30" at bounding box center [401, 204] width 21 height 22
click at [481, 250] on button "Ok" at bounding box center [488, 254] width 28 height 14
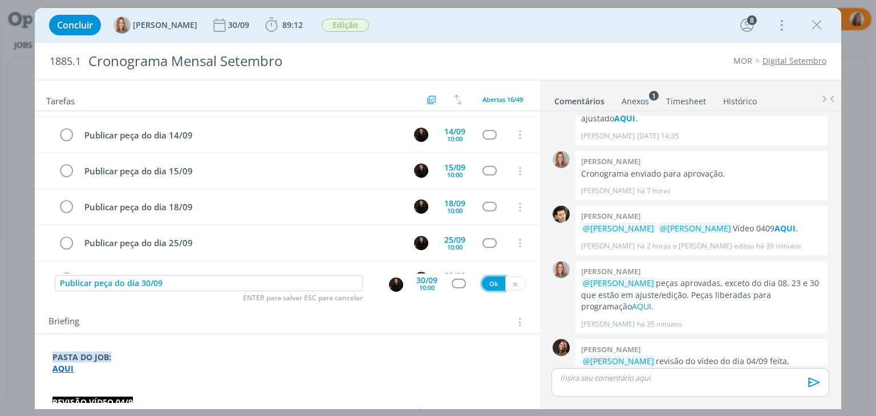
click at [490, 285] on button "Ok" at bounding box center [493, 284] width 23 height 14
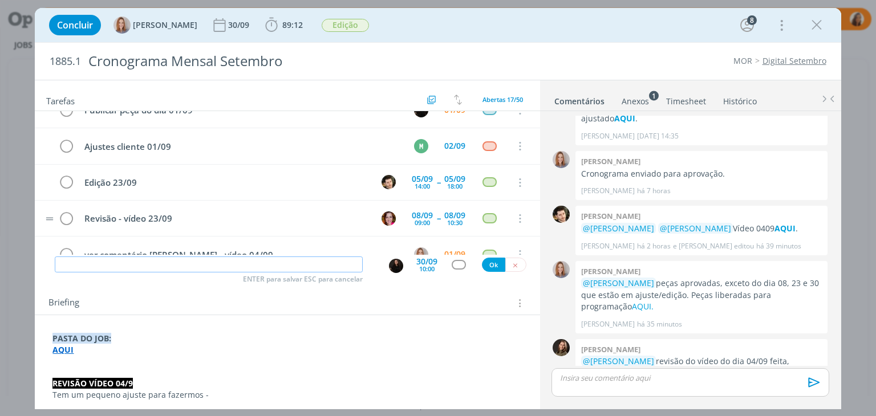
scroll to position [0, 0]
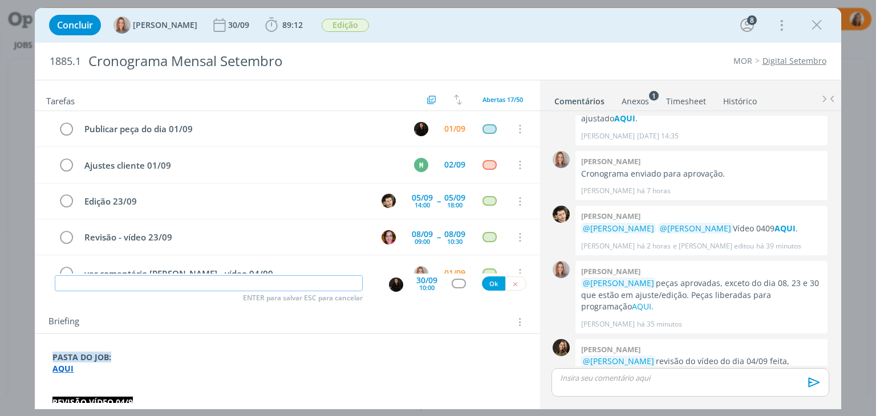
click at [242, 275] on input "dialog" at bounding box center [209, 283] width 308 height 16
type input "Publicar conteúdos de setembro"
click at [420, 285] on div "10:00" at bounding box center [426, 288] width 15 height 6
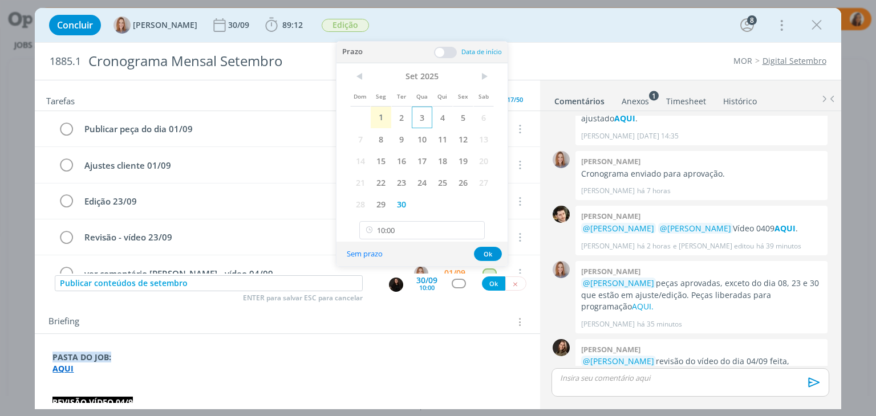
click at [425, 112] on span "3" at bounding box center [422, 118] width 21 height 22
click at [452, 52] on span at bounding box center [445, 52] width 23 height 11
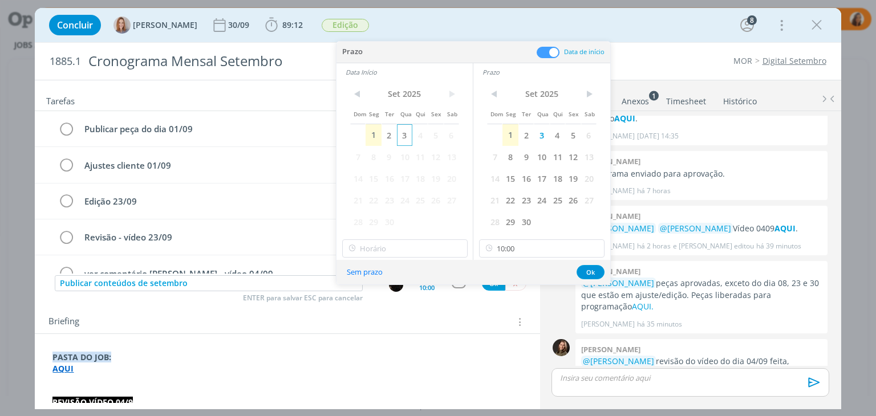
click at [410, 134] on span "3" at bounding box center [404, 135] width 15 height 22
click at [589, 249] on icon at bounding box center [594, 249] width 14 height 18
click at [384, 249] on input "18:00" at bounding box center [404, 249] width 125 height 18
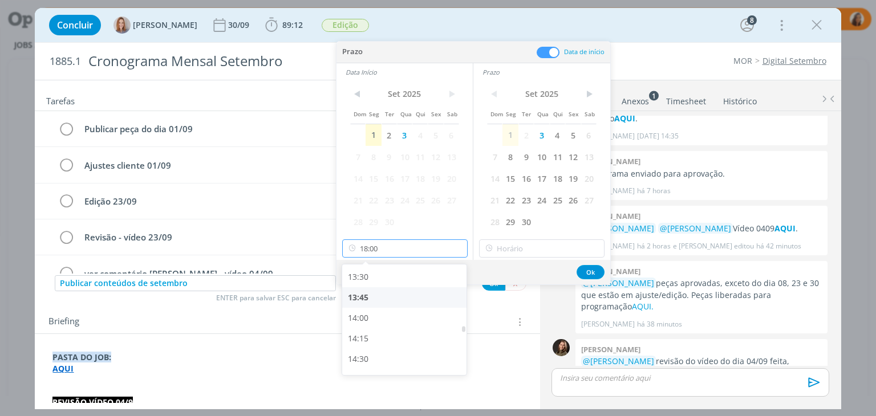
scroll to position [1049, 0]
click at [390, 288] on div "13:00" at bounding box center [406, 293] width 128 height 21
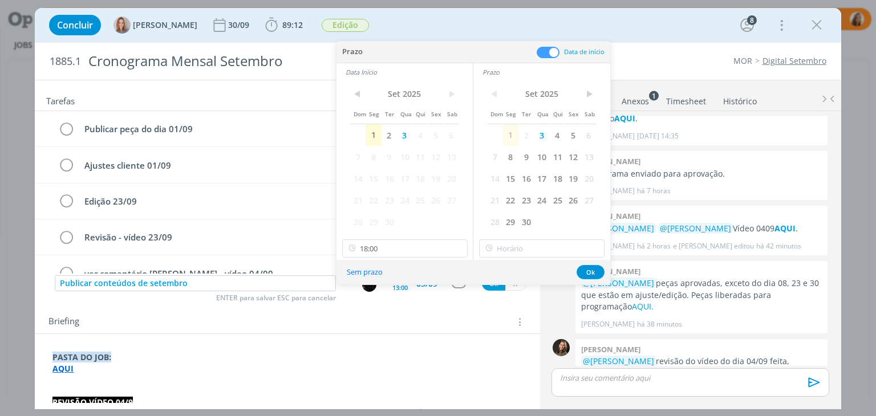
type input "13:00"
click at [525, 248] on input "18:00" at bounding box center [541, 249] width 125 height 18
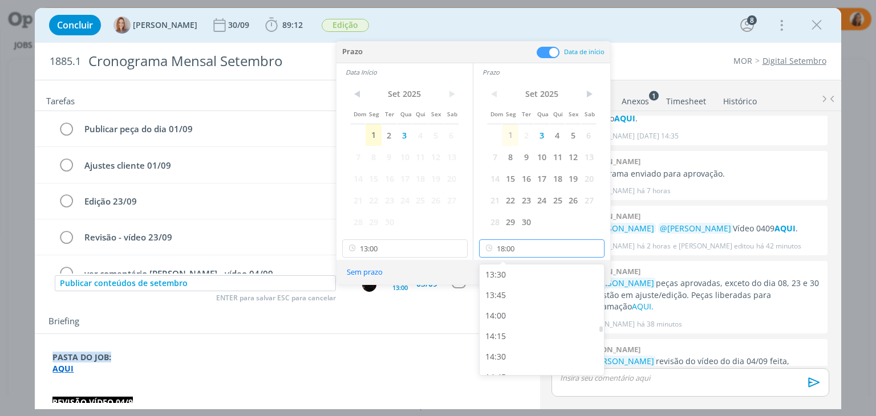
scroll to position [1106, 0]
click at [521, 310] on div "14:00" at bounding box center [544, 318] width 128 height 21
type input "14:00"
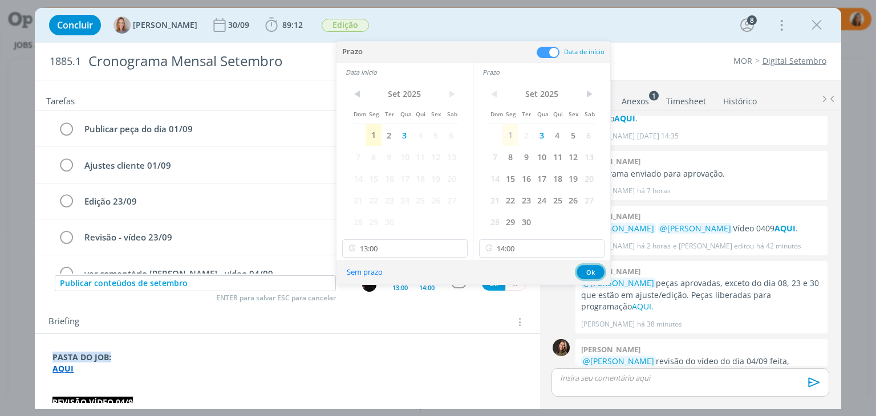
click at [593, 271] on button "Ok" at bounding box center [591, 272] width 28 height 14
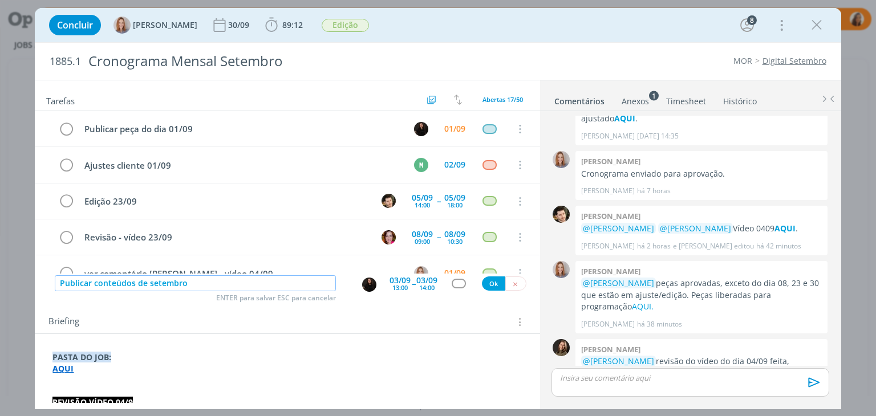
click at [244, 283] on input "Publicar conteúdos de setembro" at bounding box center [195, 283] width 281 height 16
click at [492, 287] on button "Ok" at bounding box center [493, 284] width 23 height 14
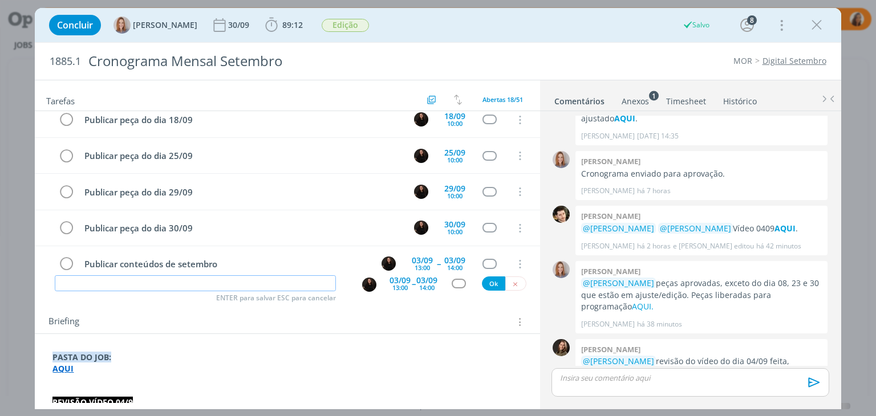
click at [231, 286] on input "dialog" at bounding box center [195, 283] width 281 height 16
type input "O"
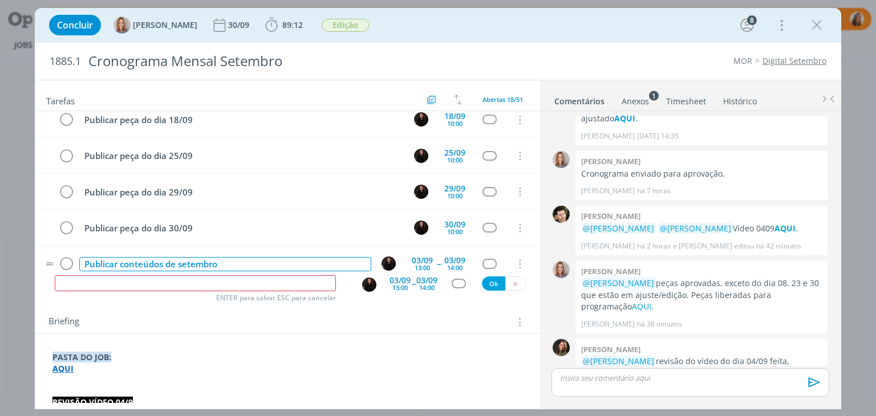
click at [265, 257] on div "Publicar conteúdos de setembro" at bounding box center [224, 264] width 291 height 14
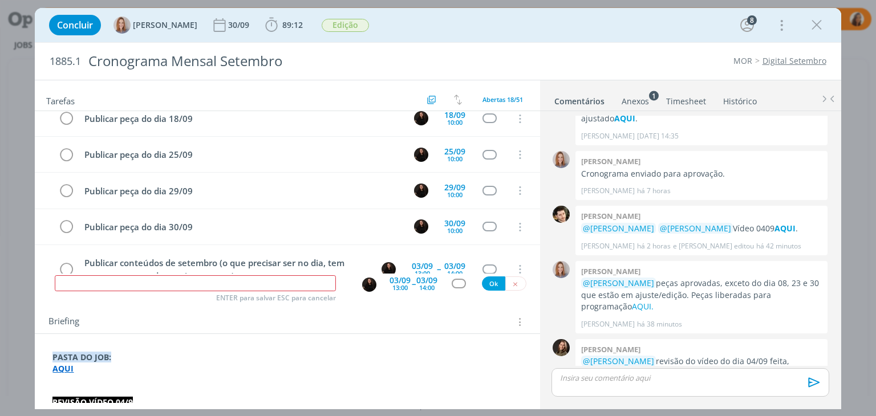
click at [419, 307] on div "Briefing Briefings Predefinidos Versões do Briefing Ver Briefing do Projeto" at bounding box center [287, 318] width 505 height 31
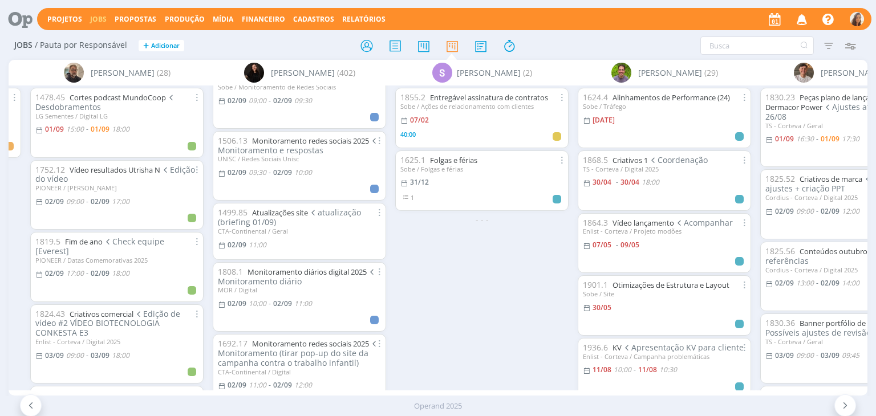
scroll to position [513, 0]
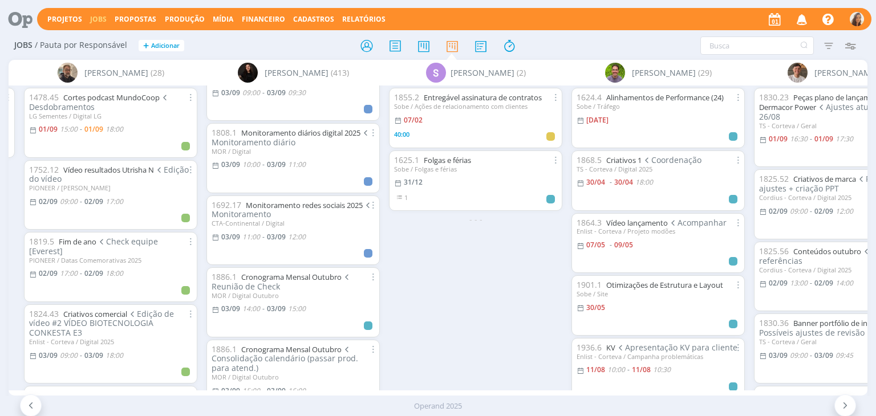
scroll to position [1141, 0]
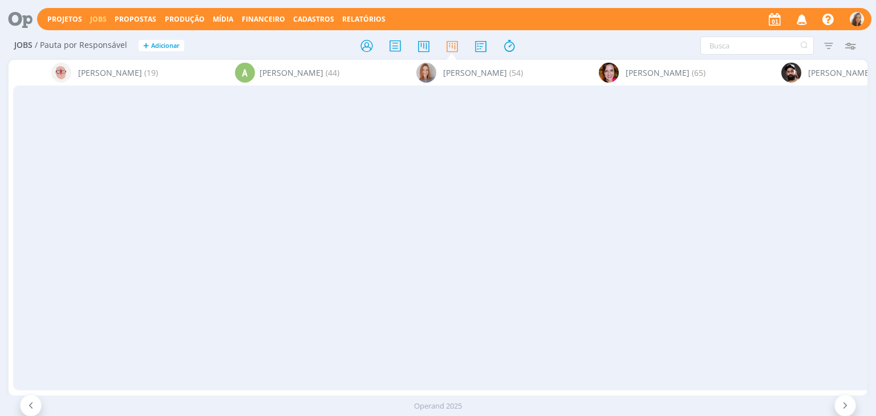
scroll to position [1141, 0]
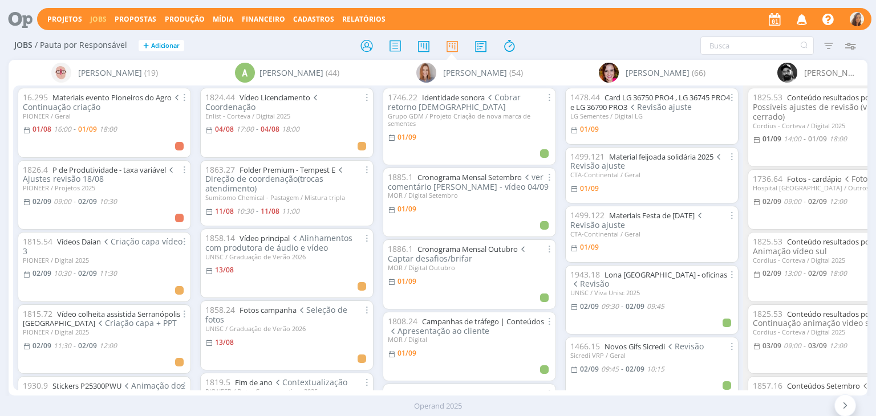
click at [16, 23] on icon at bounding box center [16, 19] width 23 height 22
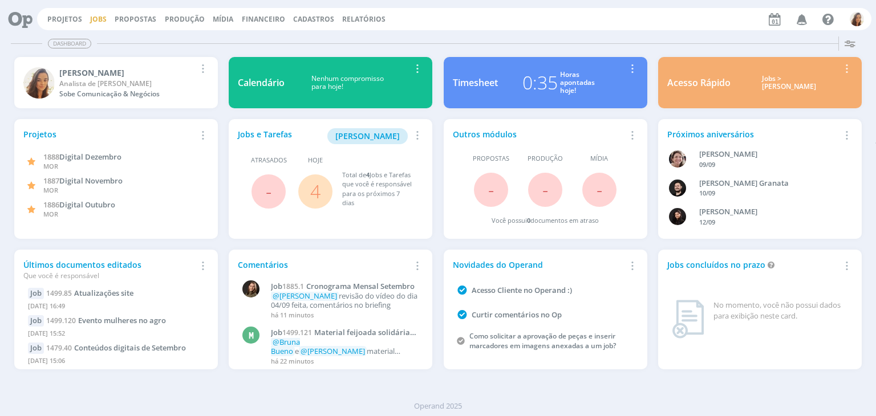
click at [98, 21] on link "Jobs" at bounding box center [98, 19] width 17 height 10
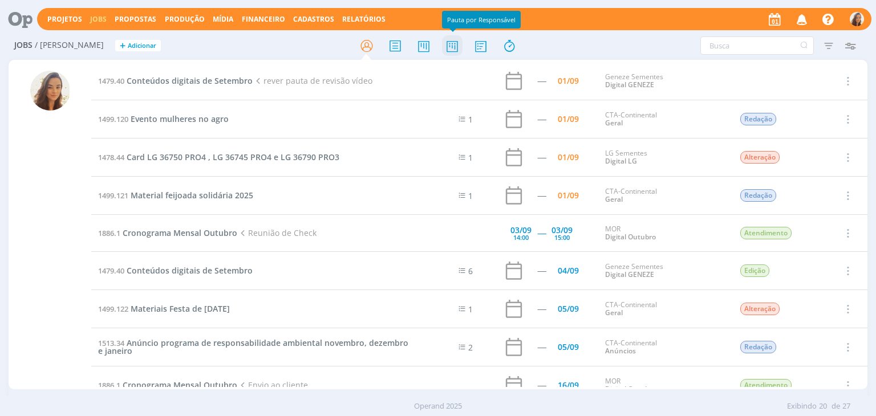
click at [453, 46] on icon at bounding box center [452, 46] width 21 height 22
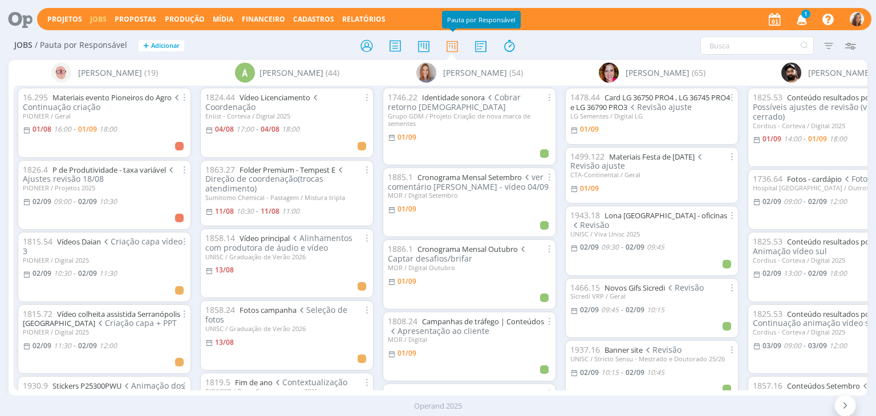
click at [796, 17] on icon "button" at bounding box center [802, 18] width 20 height 19
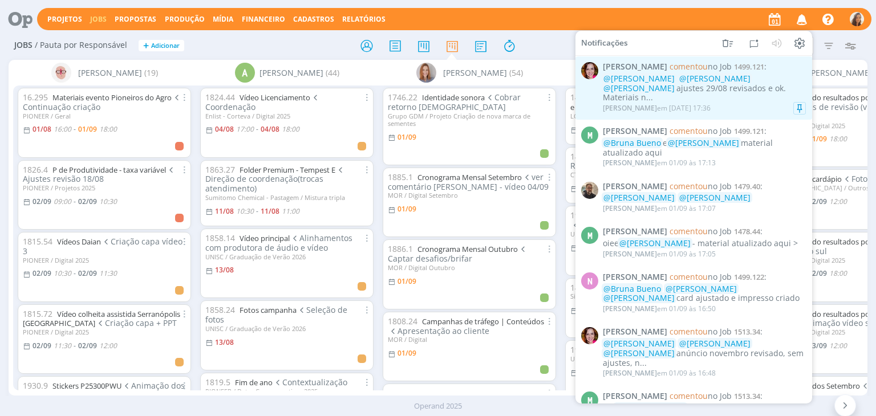
click at [734, 67] on span "1499.121" at bounding box center [749, 67] width 30 height 10
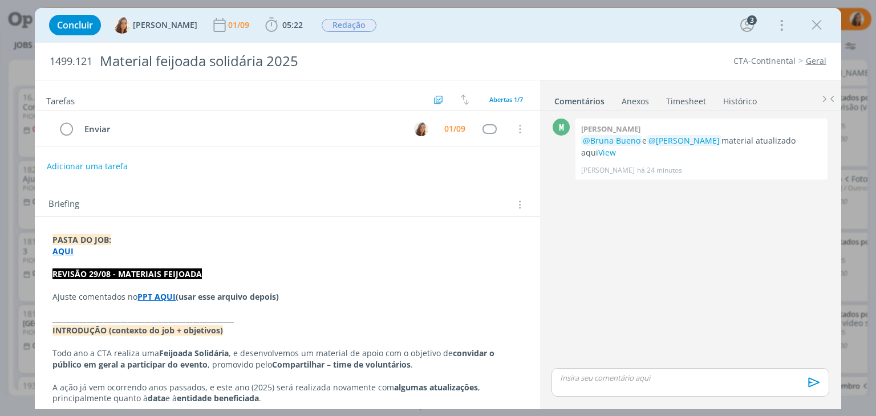
scroll to position [82, 0]
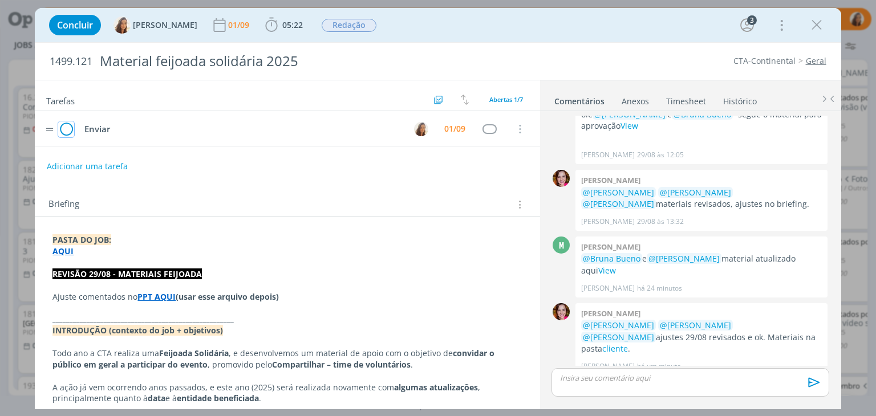
click at [62, 127] on icon "dialog" at bounding box center [66, 129] width 16 height 17
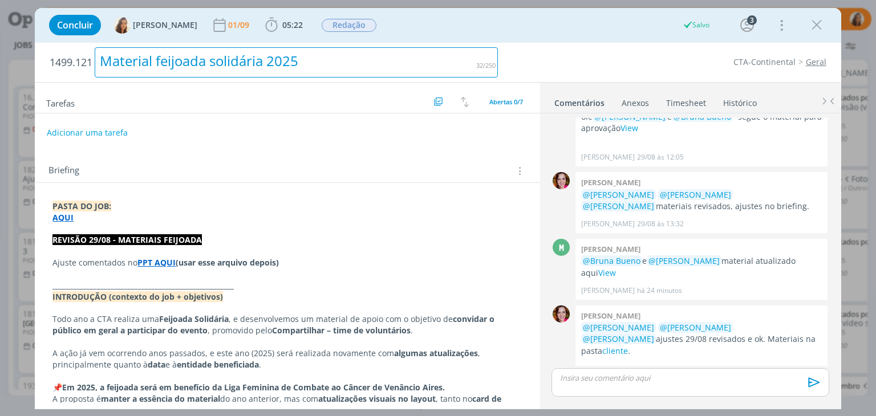
click at [196, 60] on div "Material feijoada solidária 2025" at bounding box center [296, 62] width 403 height 30
copy div "Material feijoada solidária 2025"
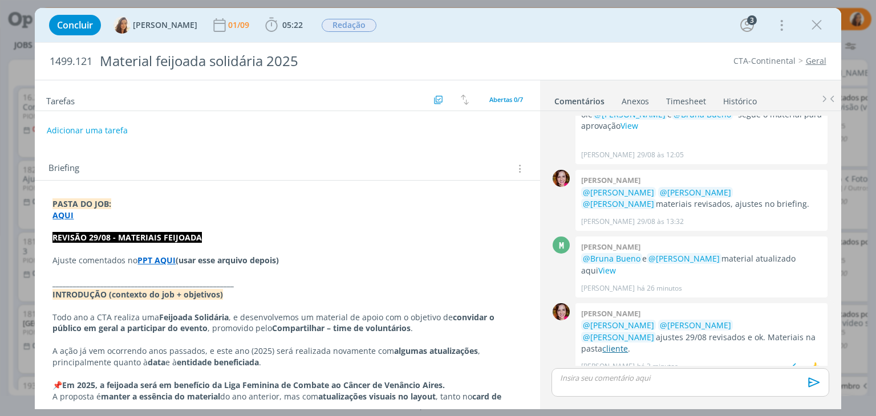
click at [628, 343] on link "cliente" at bounding box center [615, 348] width 26 height 11
click at [59, 212] on strong "AQUI" at bounding box center [62, 215] width 21 height 11
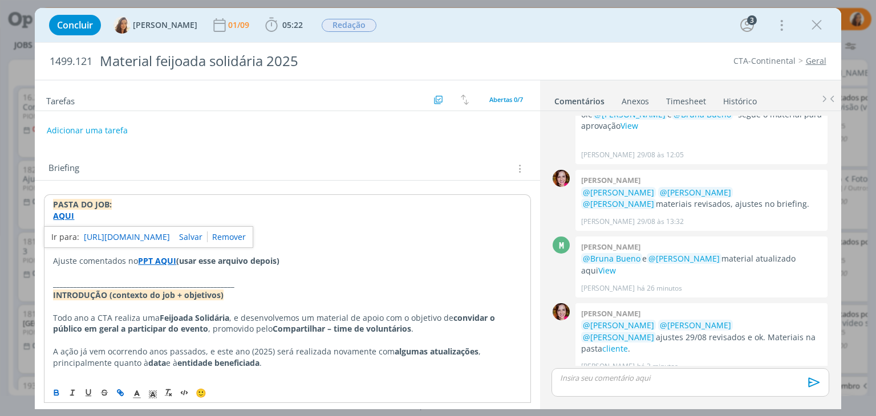
click at [121, 237] on link "https://sobeae.sharepoint.com/:f:/s/SOBEAE/EkOXRlBQX9tNpgTYEBU11bYB_qJCKYxnRb0c…" at bounding box center [127, 237] width 86 height 15
click at [719, 373] on p "dialog" at bounding box center [690, 378] width 259 height 10
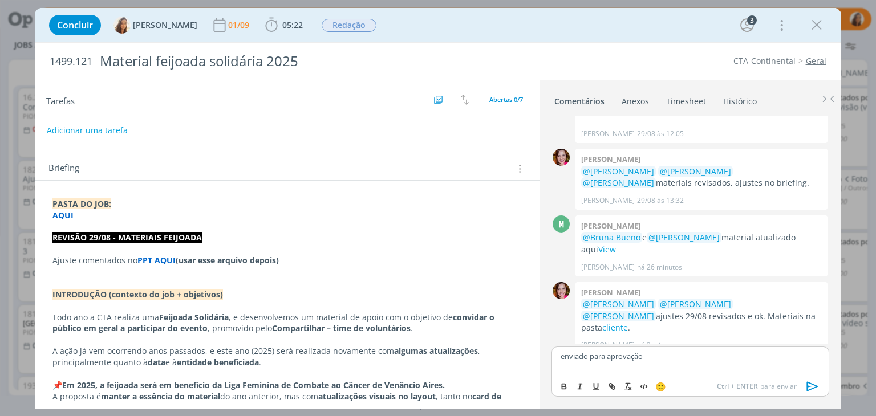
click at [808, 387] on icon "dialog" at bounding box center [811, 387] width 11 height 10
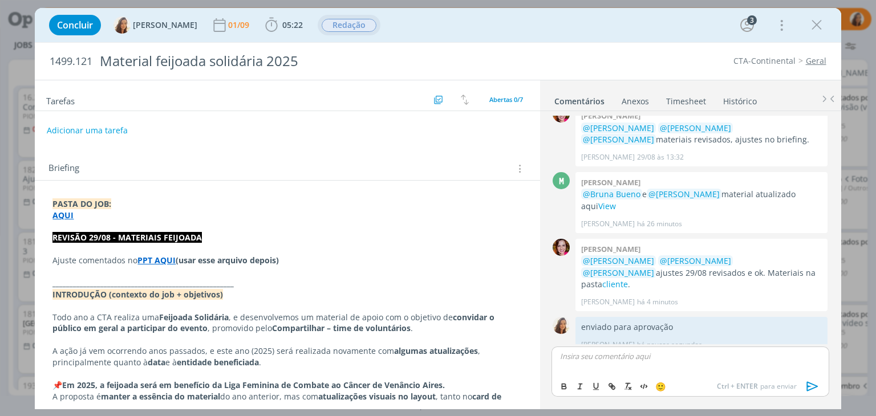
click at [366, 30] on div "Redação" at bounding box center [349, 25] width 55 height 13
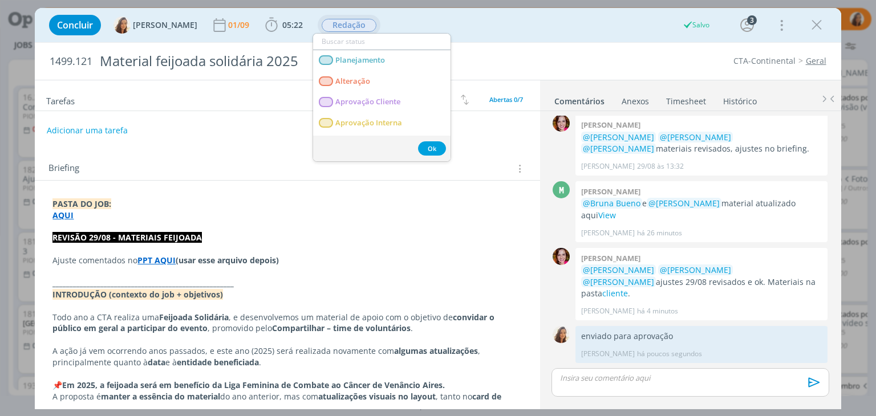
scroll to position [124, 0]
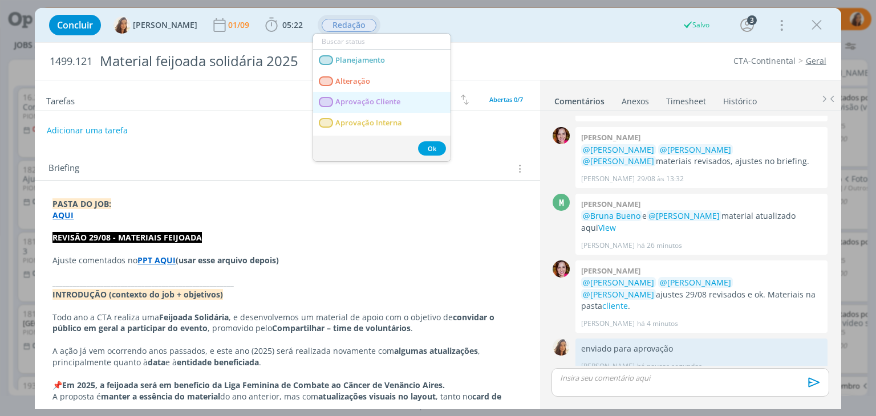
click at [374, 95] on Cliente "Aprovação Cliente" at bounding box center [381, 102] width 137 height 21
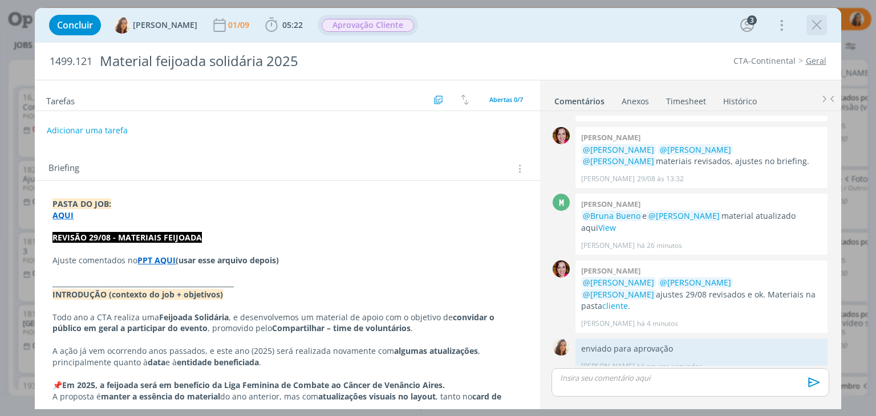
click at [818, 26] on icon "dialog" at bounding box center [816, 25] width 17 height 17
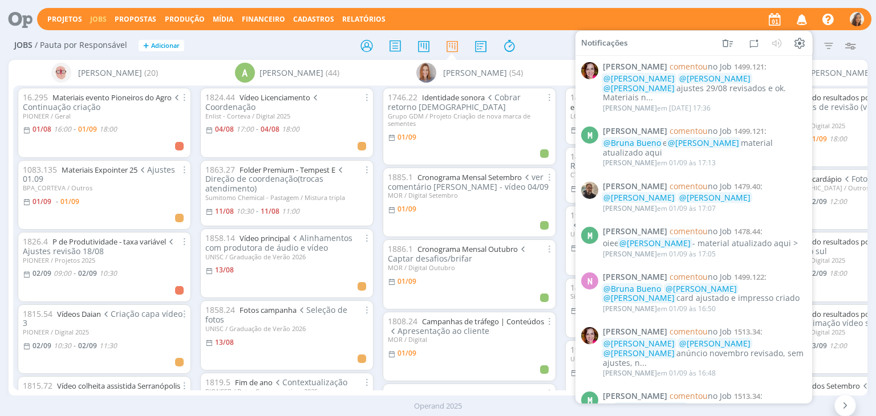
click at [752, 64] on span "1499.121" at bounding box center [749, 67] width 30 height 10
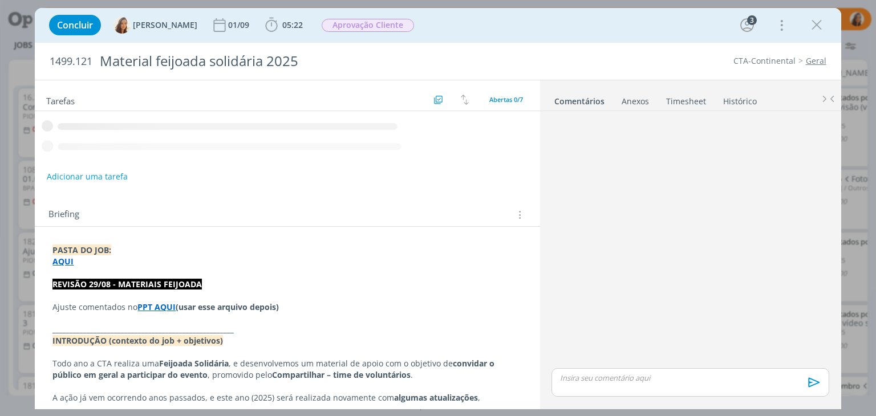
scroll to position [124, 0]
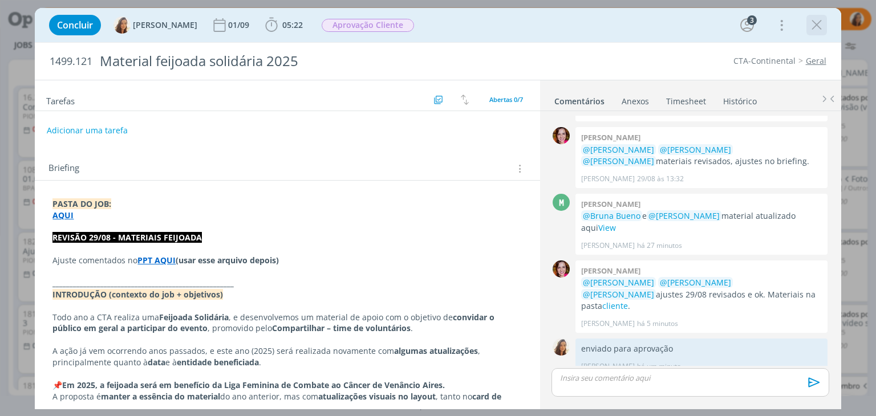
click at [821, 32] on icon "dialog" at bounding box center [816, 25] width 17 height 17
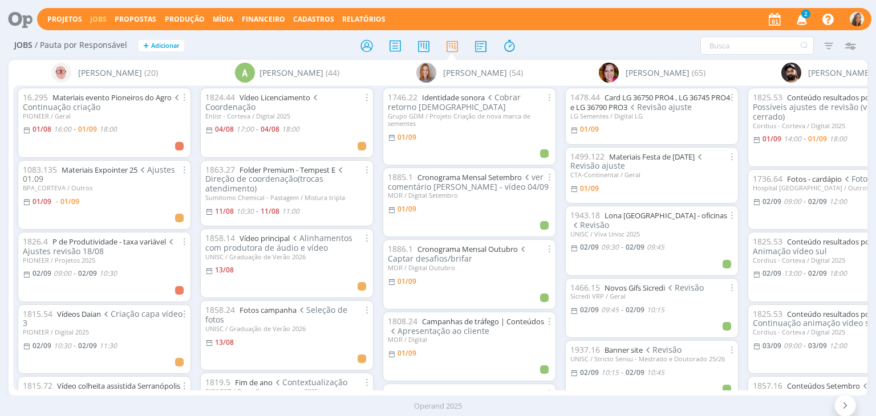
click at [796, 13] on icon "button" at bounding box center [802, 18] width 20 height 19
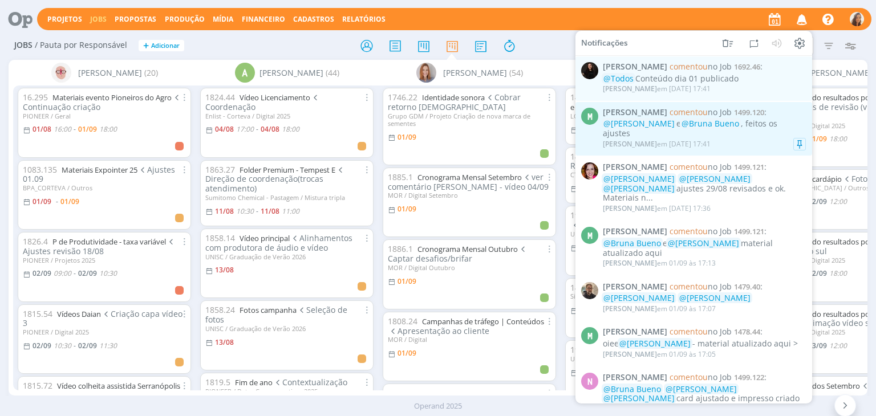
click at [751, 139] on div "[PERSON_NAME] em [DATE] 17:41" at bounding box center [704, 144] width 203 height 11
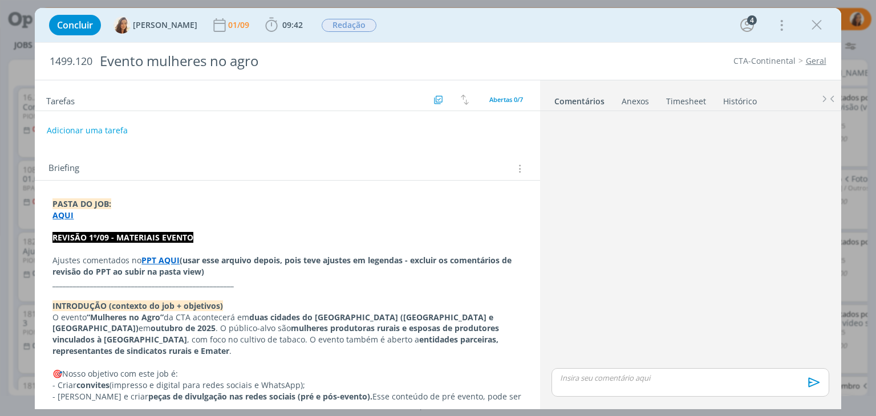
scroll to position [206, 0]
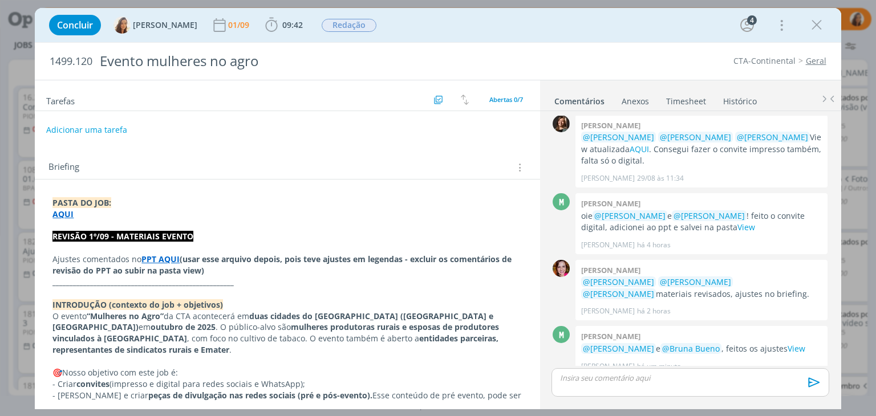
click at [108, 125] on button "Adicionar uma tarefa" at bounding box center [86, 129] width 81 height 19
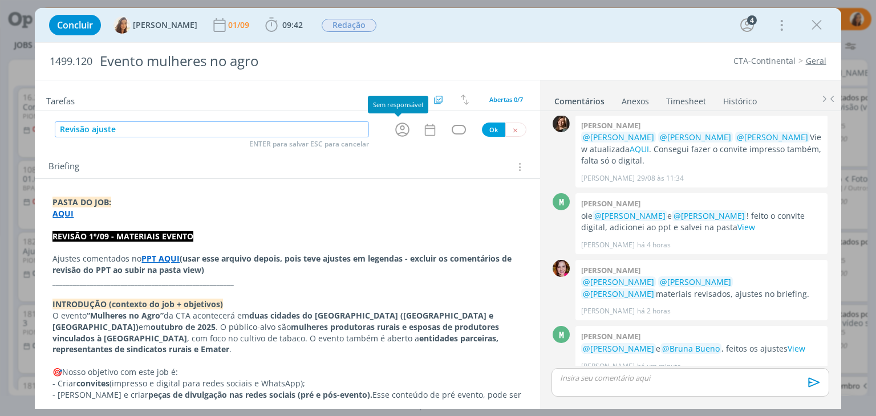
click at [395, 126] on icon "dialog" at bounding box center [403, 130] width 18 height 18
type input "Revisão ajuste"
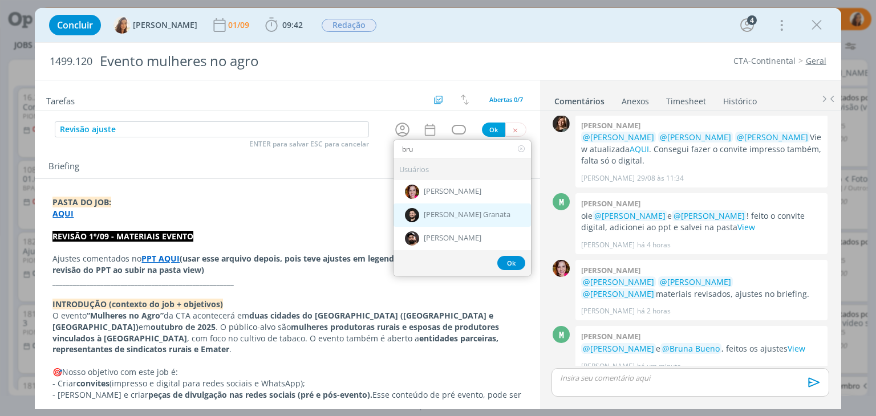
click at [436, 204] on div "[PERSON_NAME] Granata" at bounding box center [462, 215] width 137 height 23
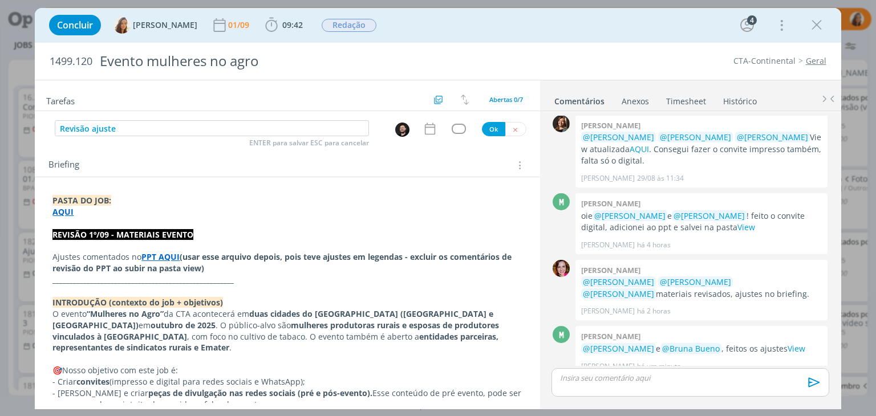
click at [436, 204] on p "PASTA DO JOB:" at bounding box center [286, 200] width 469 height 11
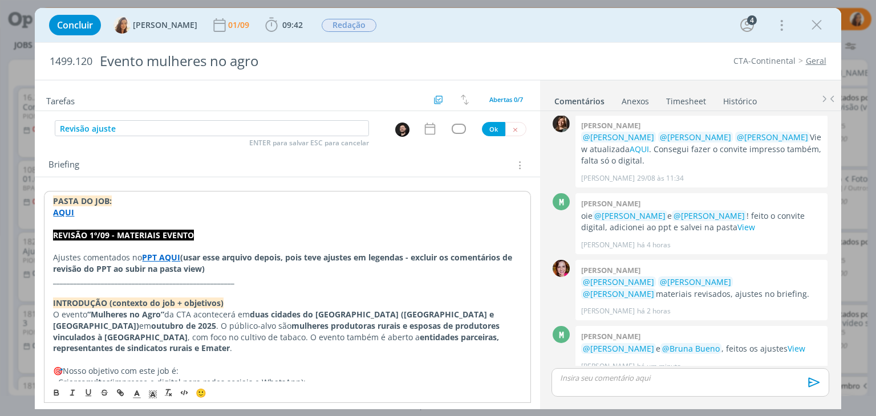
click at [395, 123] on img "dialog" at bounding box center [402, 130] width 14 height 14
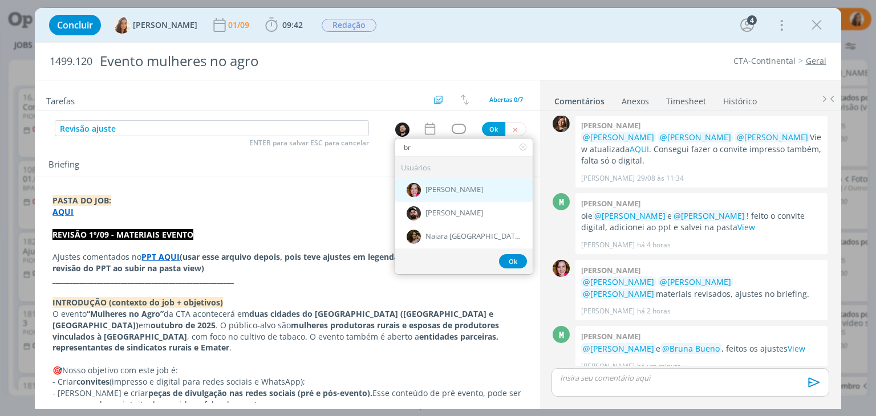
type input "br"
click at [449, 179] on div "[PERSON_NAME]" at bounding box center [463, 190] width 137 height 23
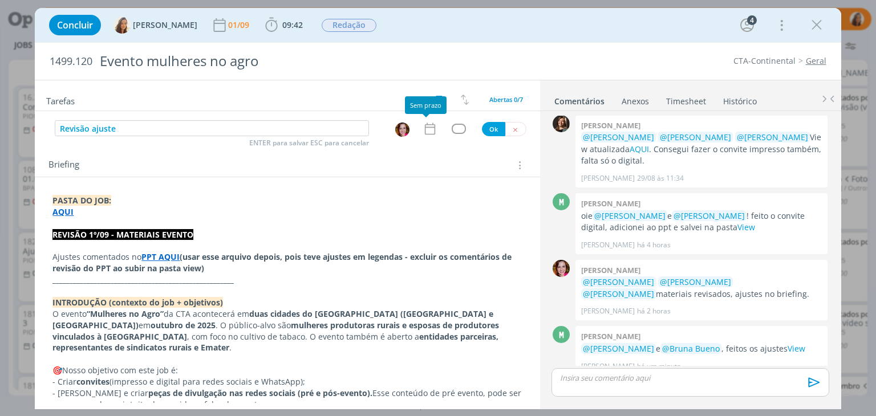
click at [427, 127] on icon "dialog" at bounding box center [429, 129] width 10 height 12
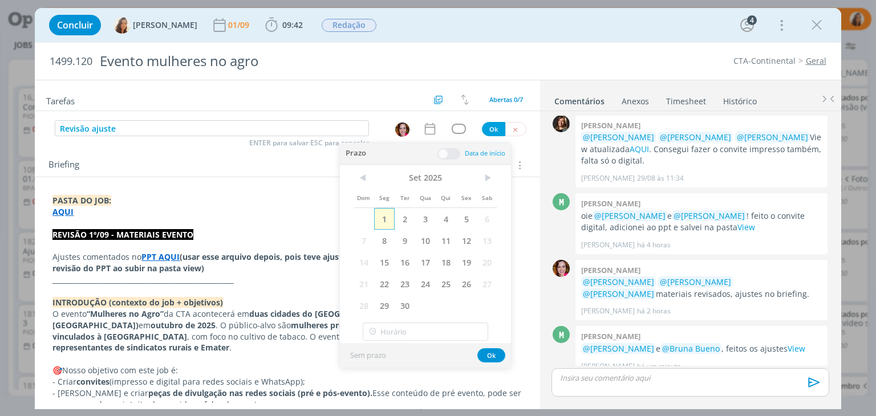
click at [383, 216] on span "1" at bounding box center [384, 219] width 21 height 22
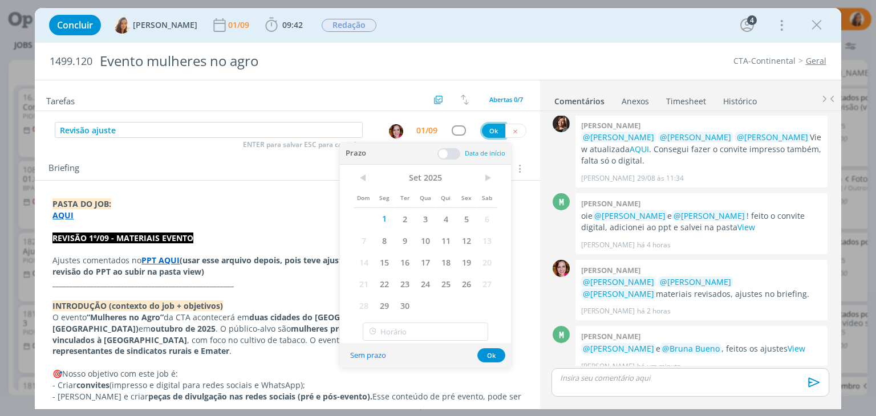
click at [486, 131] on button "Ok" at bounding box center [493, 131] width 23 height 14
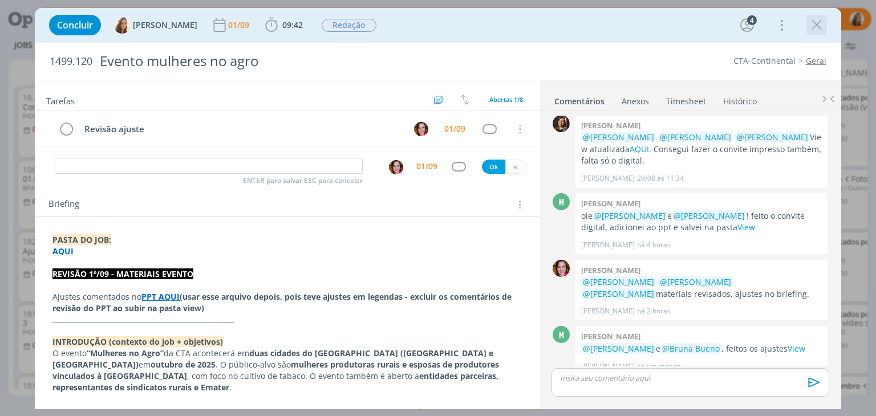
click at [812, 25] on icon "dialog" at bounding box center [816, 25] width 17 height 17
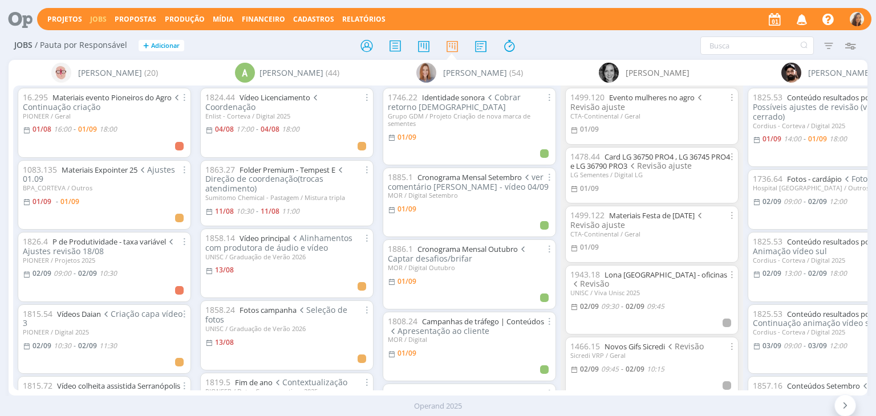
click at [796, 17] on icon "button" at bounding box center [802, 18] width 20 height 19
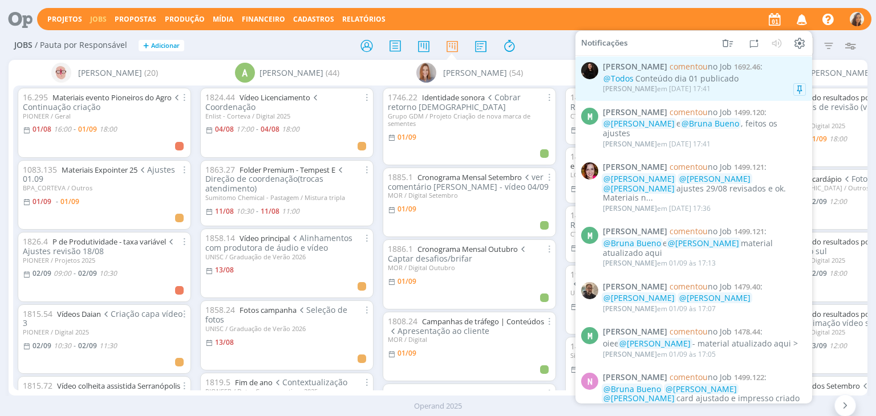
click at [744, 69] on span "1692.46" at bounding box center [747, 67] width 26 height 10
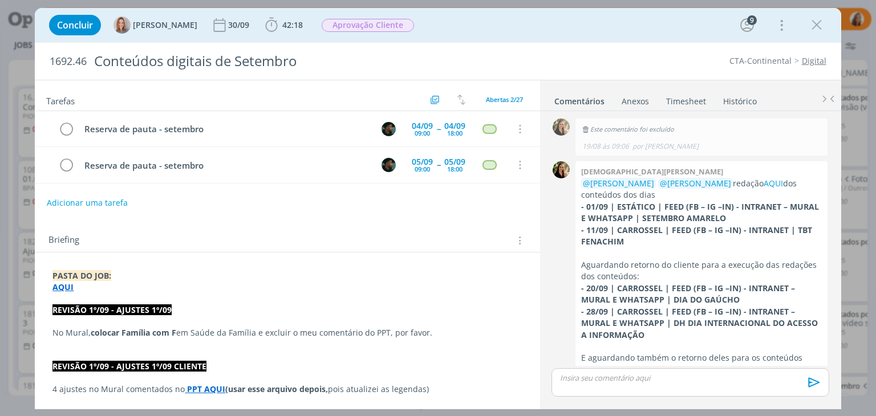
scroll to position [1823, 0]
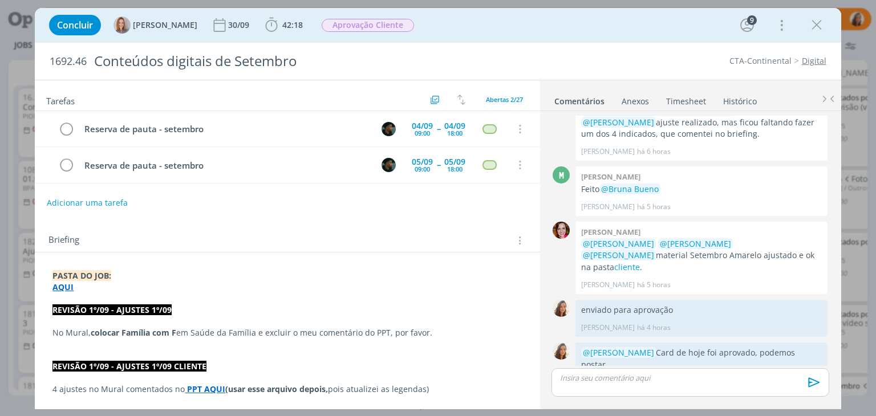
drag, startPoint x: 812, startPoint y: 18, endPoint x: 145, endPoint y: 29, distance: 667.4
click at [812, 18] on icon "dialog" at bounding box center [816, 25] width 17 height 17
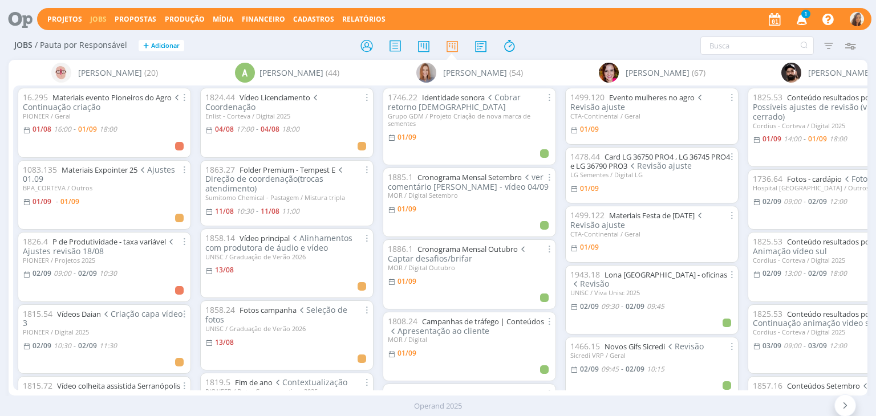
click at [806, 15] on span "1" at bounding box center [805, 14] width 9 height 9
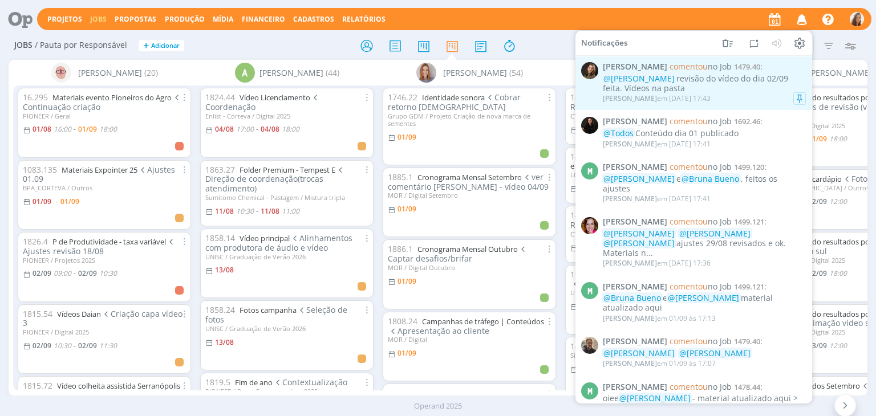
click at [727, 94] on div "Julia Abich em 01/09 às 17:43" at bounding box center [704, 98] width 203 height 11
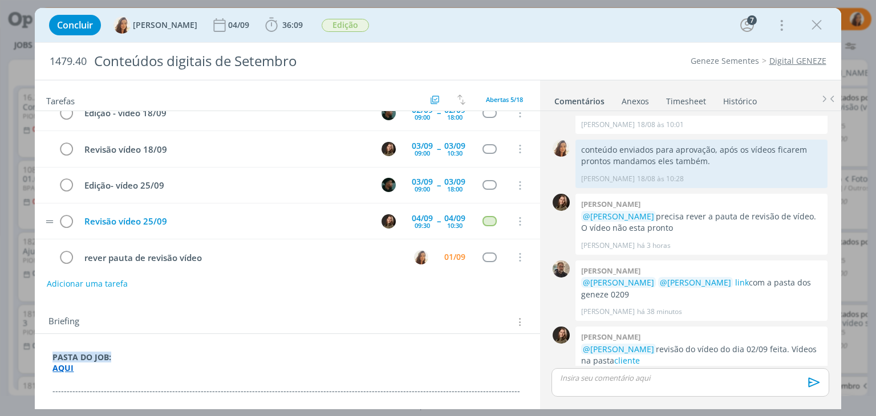
scroll to position [25, 0]
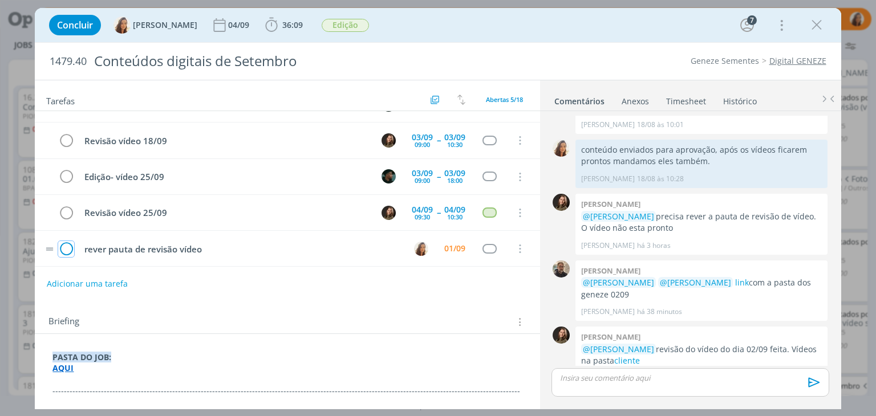
click at [65, 249] on icon "dialog" at bounding box center [66, 249] width 16 height 17
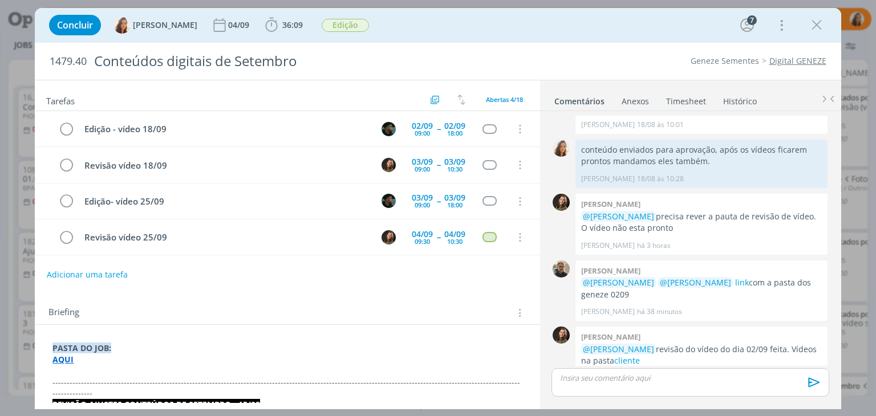
scroll to position [0, 0]
click at [622, 355] on link "cliente" at bounding box center [627, 360] width 26 height 11
click at [630, 378] on p "dialog" at bounding box center [690, 378] width 259 height 10
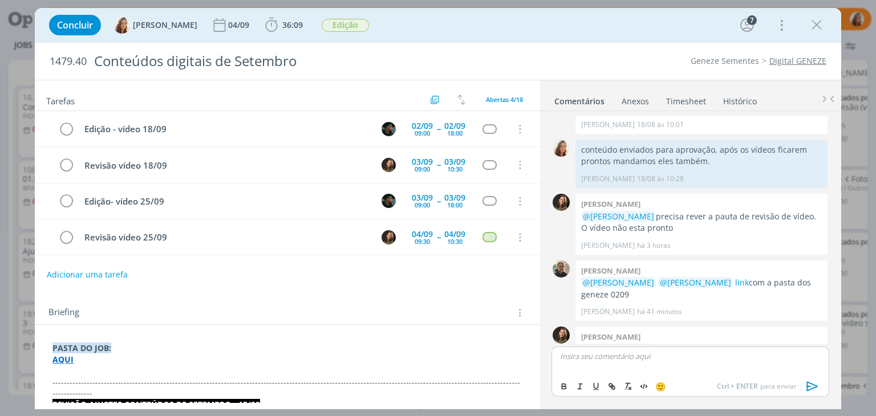
scroll to position [595, 0]
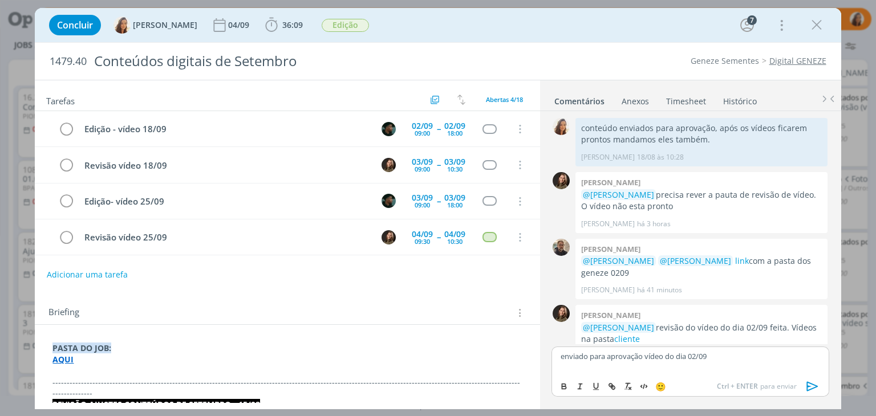
click at [812, 384] on icon "dialog" at bounding box center [811, 387] width 11 height 10
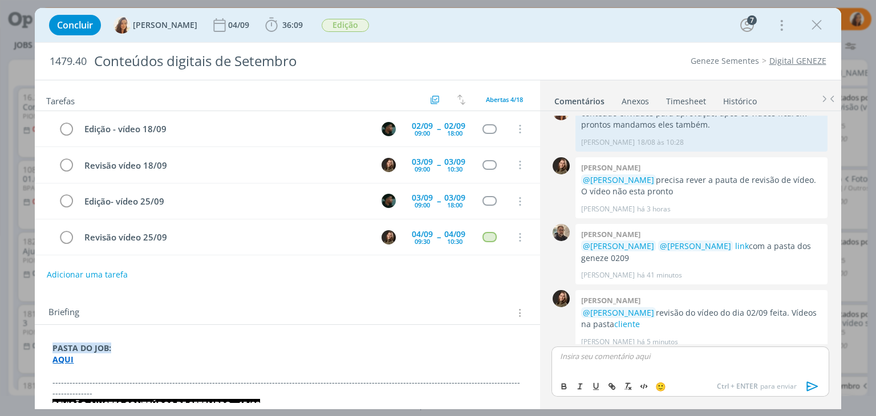
scroll to position [638, 0]
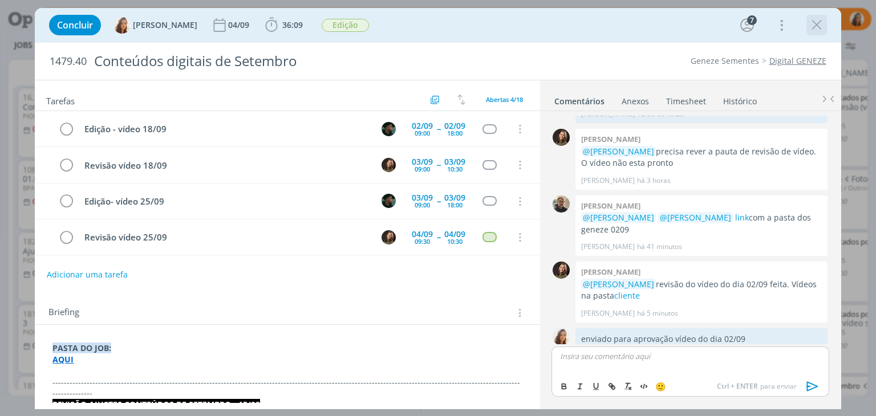
click at [814, 26] on icon "dialog" at bounding box center [816, 25] width 17 height 17
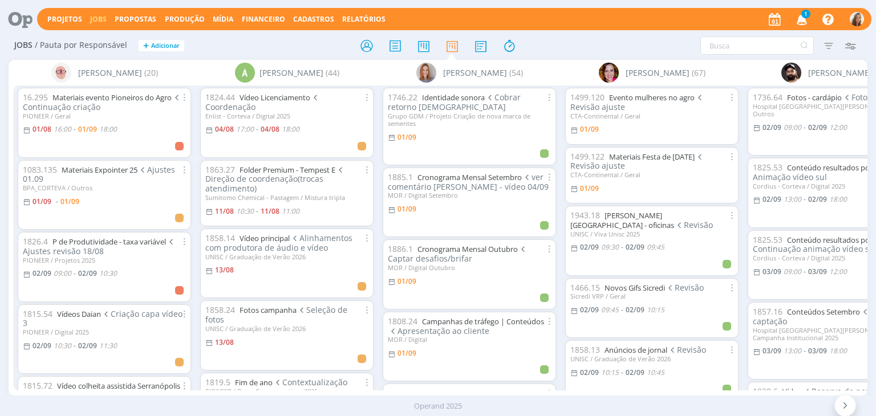
click at [801, 19] on icon "button" at bounding box center [802, 18] width 20 height 19
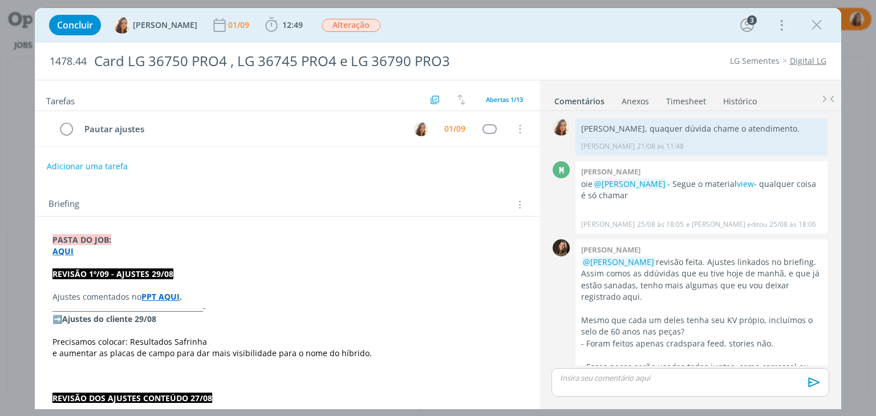
scroll to position [756, 0]
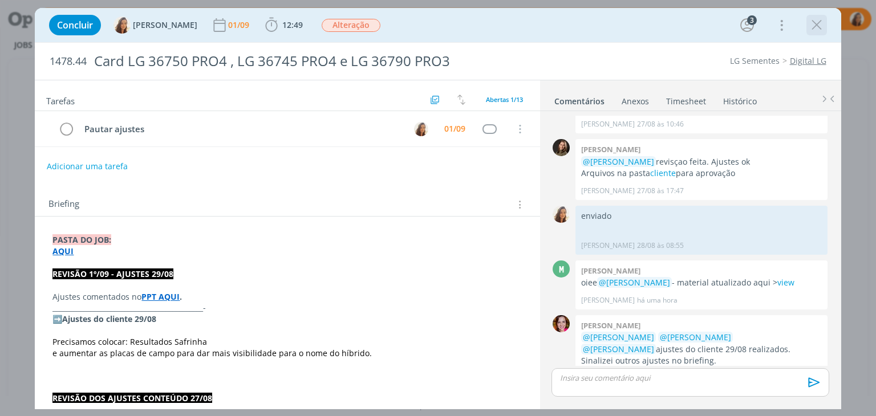
click at [820, 27] on icon "dialog" at bounding box center [816, 25] width 17 height 17
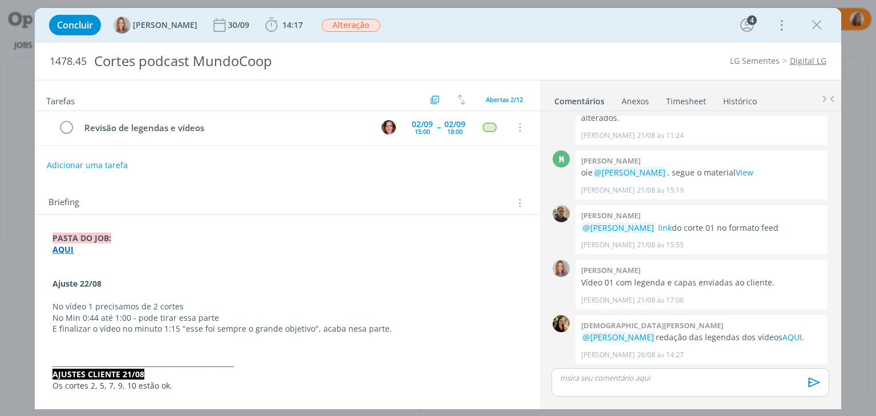
scroll to position [57, 0]
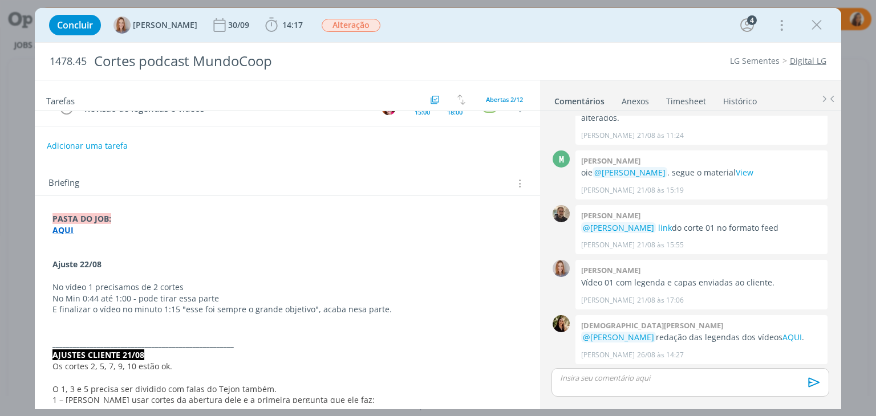
click at [513, 181] on icon "dialog" at bounding box center [518, 183] width 11 height 13
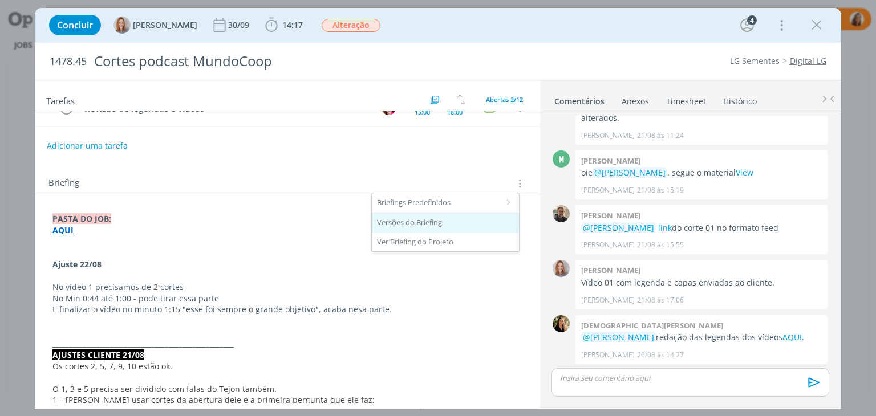
click at [470, 225] on div "Versões do Briefing" at bounding box center [445, 222] width 147 height 19
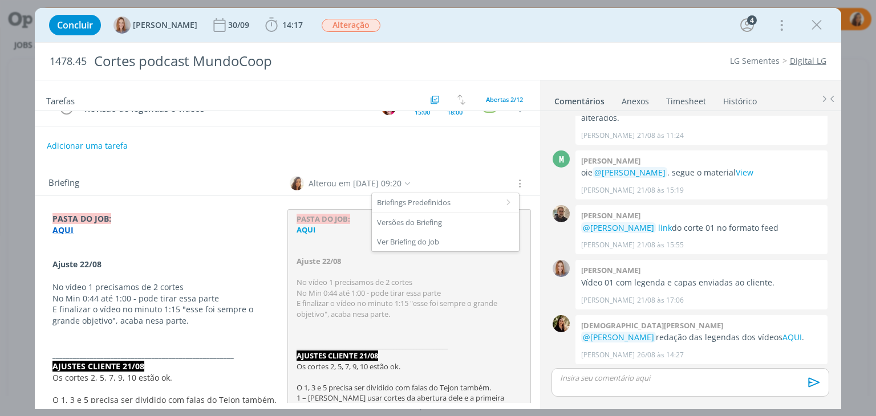
click at [396, 180] on div "Alterou em 22/08 às 09:20" at bounding box center [355, 183] width 93 height 12
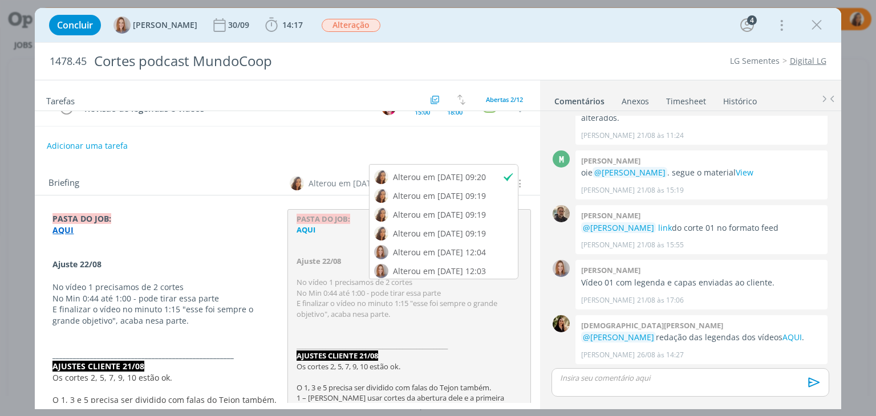
click at [497, 136] on div "Adicionar uma tarefa" at bounding box center [287, 146] width 505 height 21
click at [406, 140] on div "Adicionar uma tarefa" at bounding box center [287, 146] width 505 height 21
click at [356, 151] on div "Adicionar uma tarefa" at bounding box center [287, 146] width 505 height 21
click at [512, 127] on div "Desdobramentos 01/09 15:00 -- 01/09 18:00 Cancelar Revisão de legendas e vídeos…" at bounding box center [287, 95] width 505 height 82
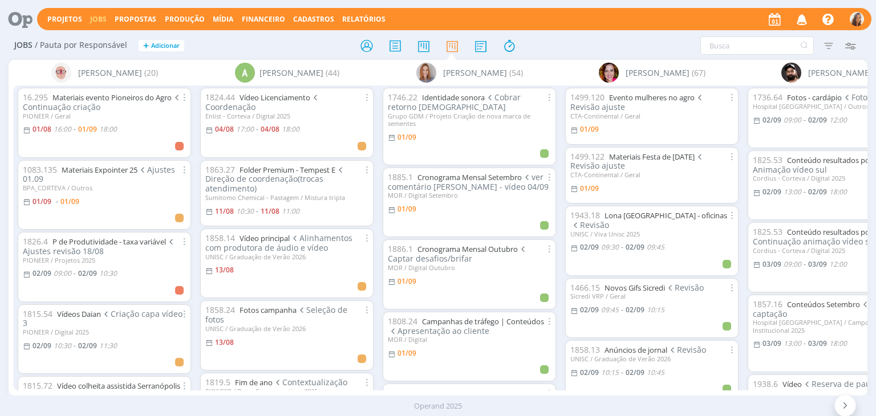
click at [797, 15] on icon "button" at bounding box center [802, 18] width 20 height 19
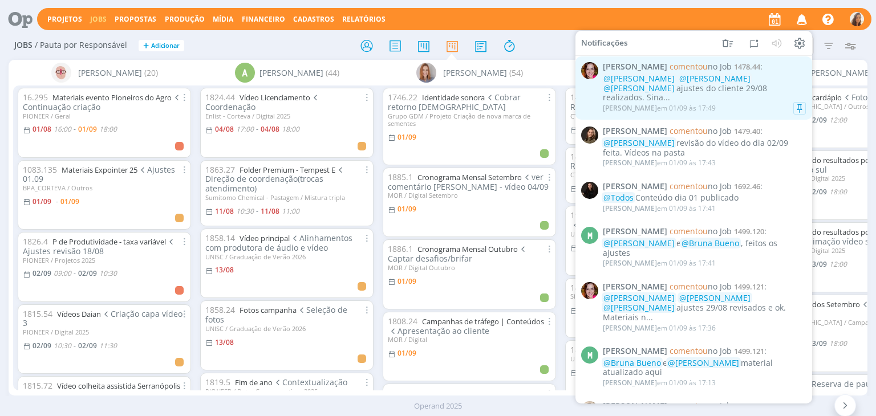
click at [675, 82] on span "@[PERSON_NAME]" at bounding box center [638, 87] width 71 height 11
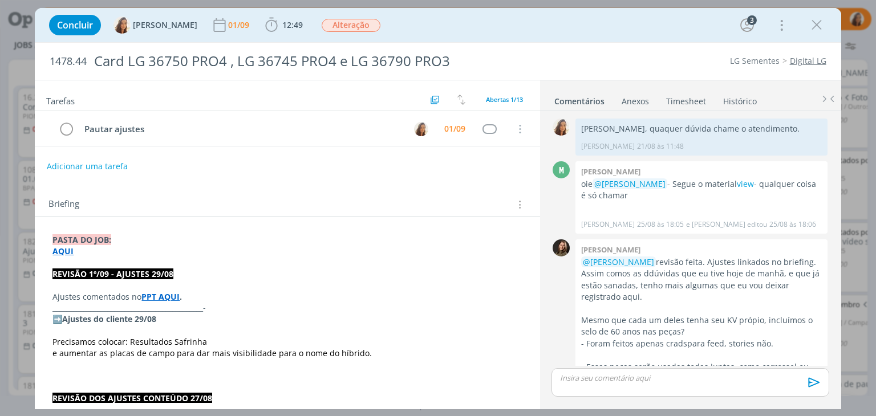
scroll to position [756, 0]
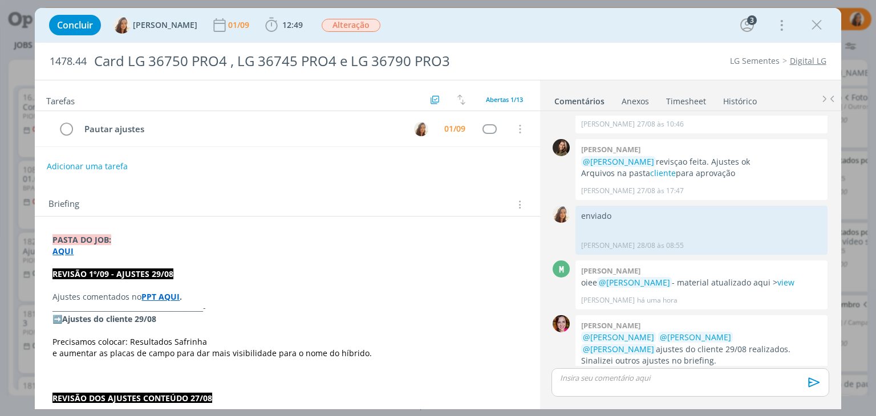
click at [161, 295] on strong "PPT AQUI" at bounding box center [160, 296] width 38 height 11
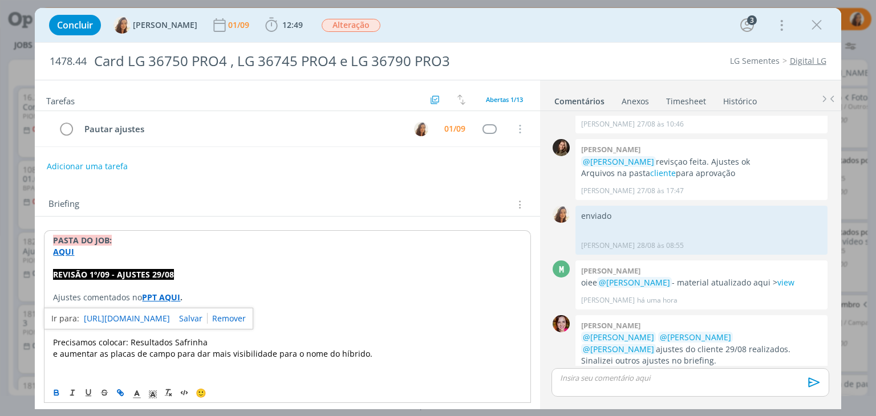
click at [170, 313] on link "https://sobeae.sharepoint.com/sites/SOBEAE/Documentos%20Compartilhados/Forms/Al…" at bounding box center [127, 318] width 86 height 15
click at [72, 125] on icon "dialog" at bounding box center [66, 129] width 16 height 17
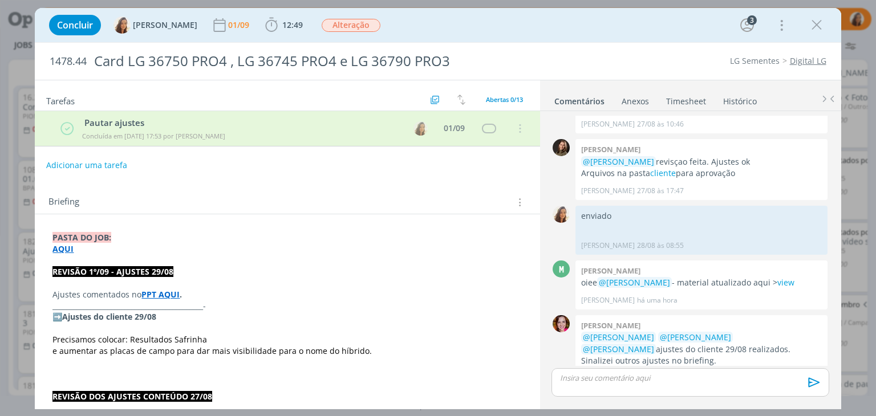
click at [91, 160] on button "Adicionar uma tarefa" at bounding box center [86, 165] width 81 height 19
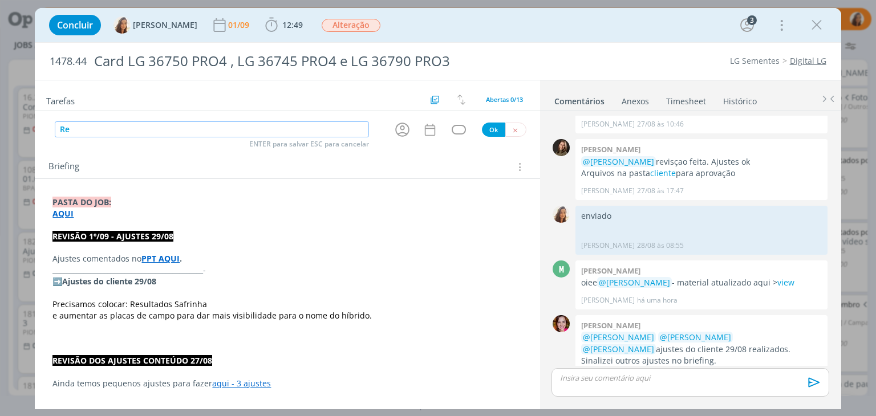
type input "R"
click at [396, 124] on icon "dialog" at bounding box center [403, 130] width 18 height 18
type input "Ajuste"
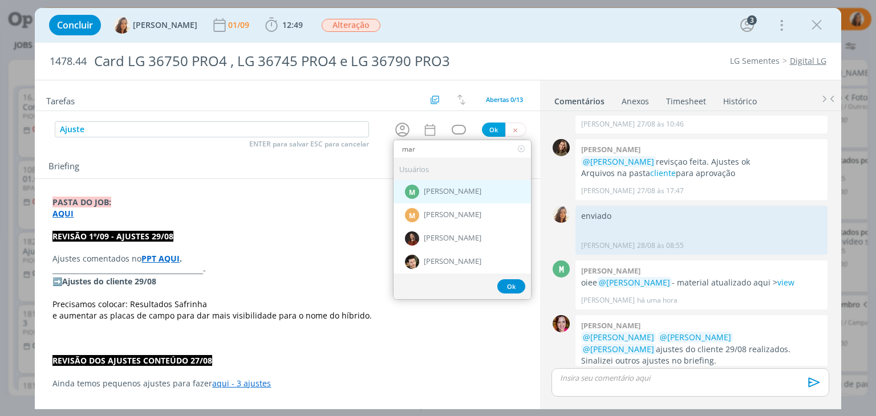
type input "mar"
click at [440, 199] on div "M Marcel Ali" at bounding box center [462, 191] width 137 height 23
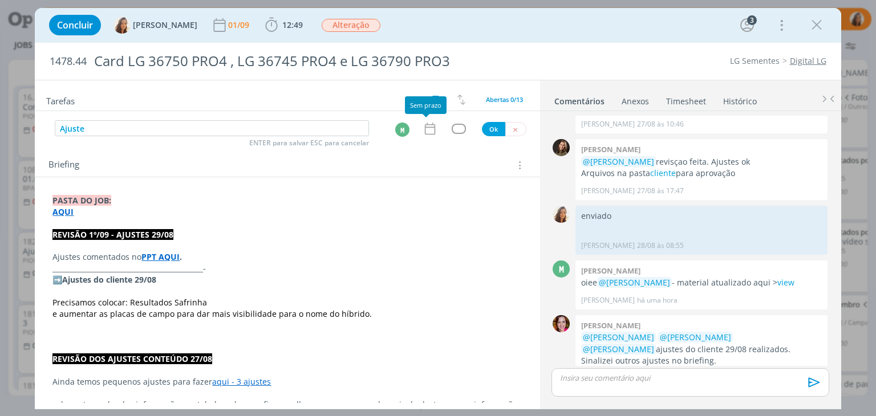
click at [423, 131] on icon "dialog" at bounding box center [430, 128] width 15 height 15
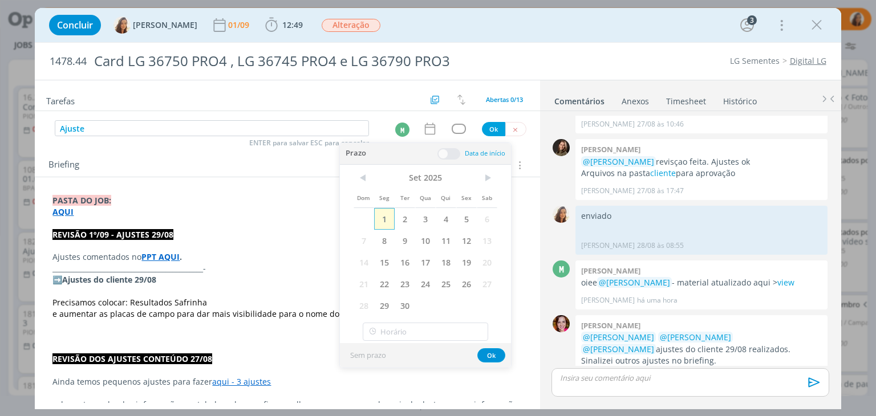
click at [380, 218] on span "1" at bounding box center [384, 219] width 21 height 22
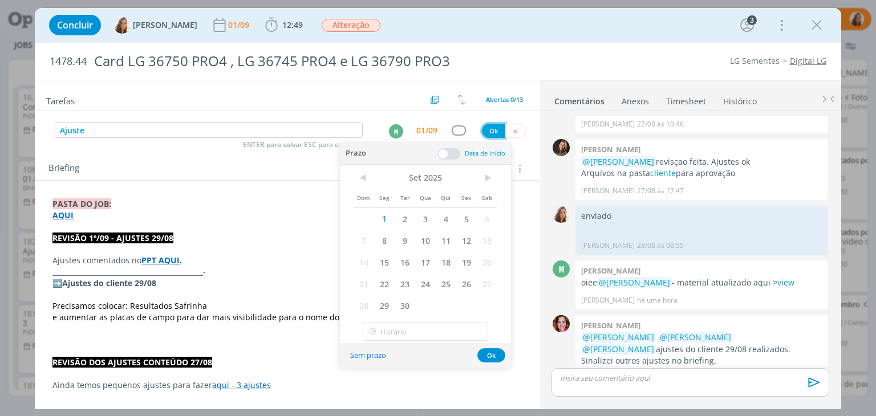
click at [488, 124] on button "Ok" at bounding box center [493, 131] width 23 height 14
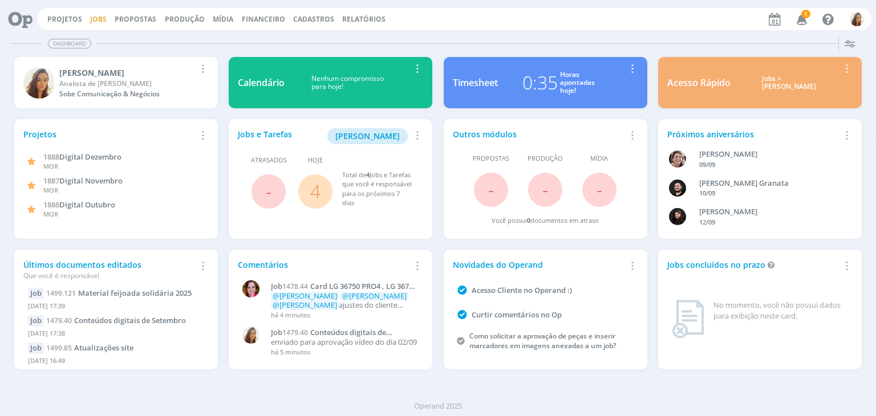
click at [96, 21] on link "Jobs" at bounding box center [98, 19] width 17 height 10
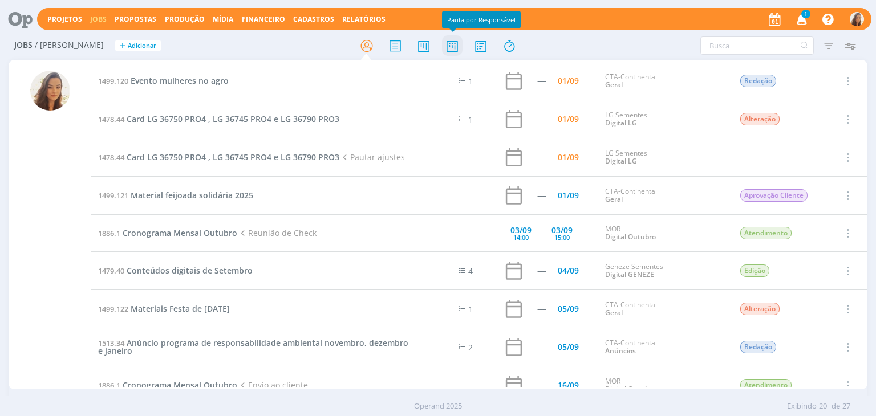
click at [455, 51] on icon at bounding box center [452, 46] width 21 height 22
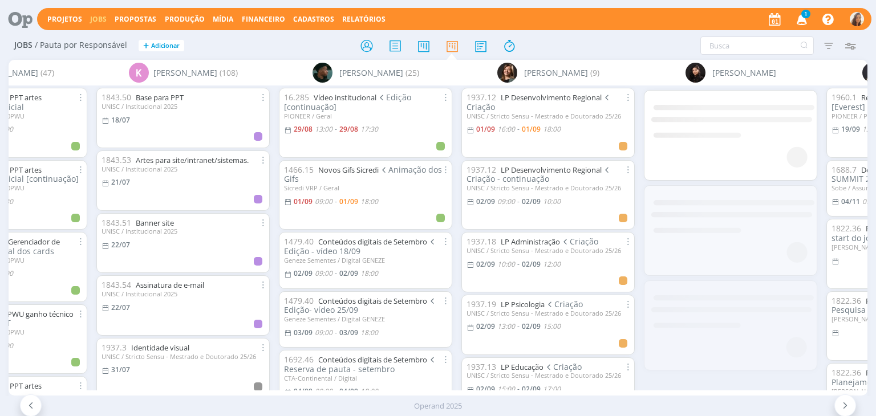
scroll to position [0, 3024]
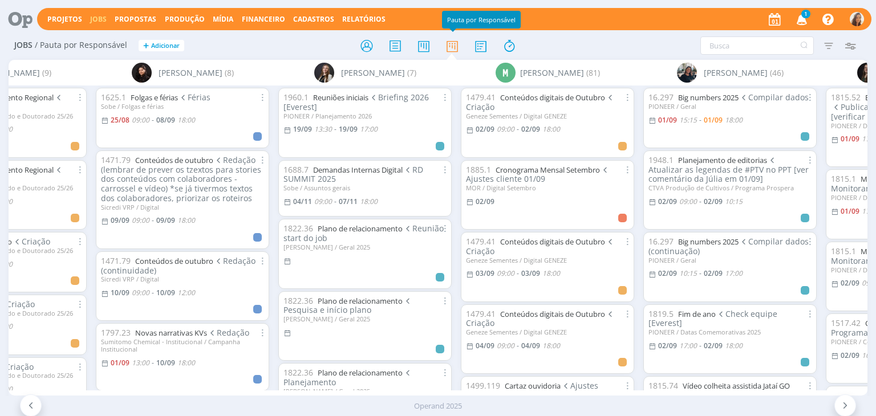
click at [795, 14] on icon "button" at bounding box center [802, 18] width 20 height 19
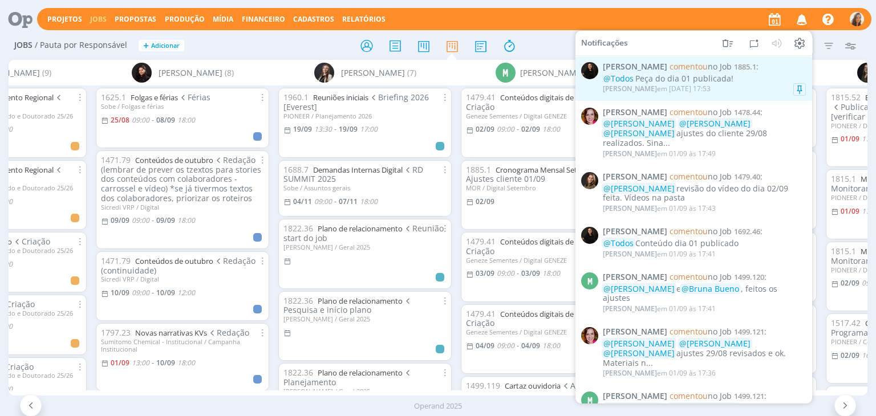
click at [721, 84] on div "@Todos Peça do dia 01 publicada!" at bounding box center [704, 79] width 203 height 10
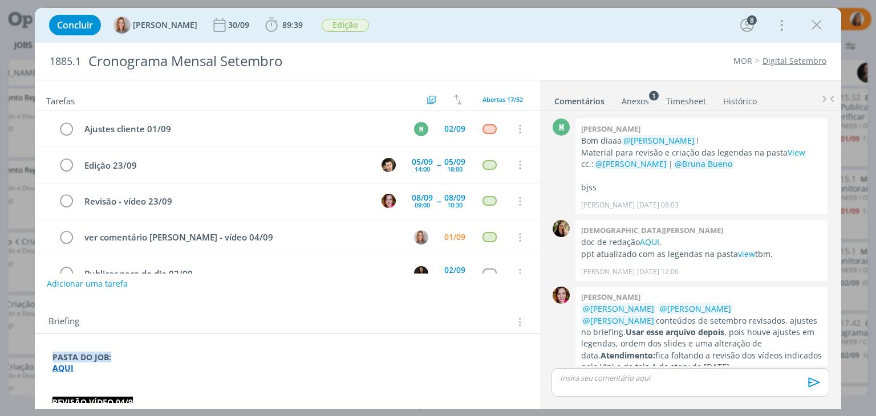
scroll to position [1720, 0]
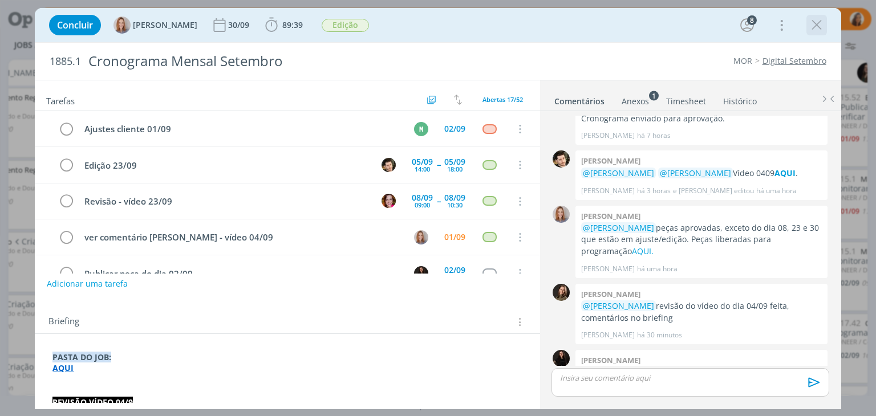
click at [819, 24] on icon "dialog" at bounding box center [816, 25] width 17 height 17
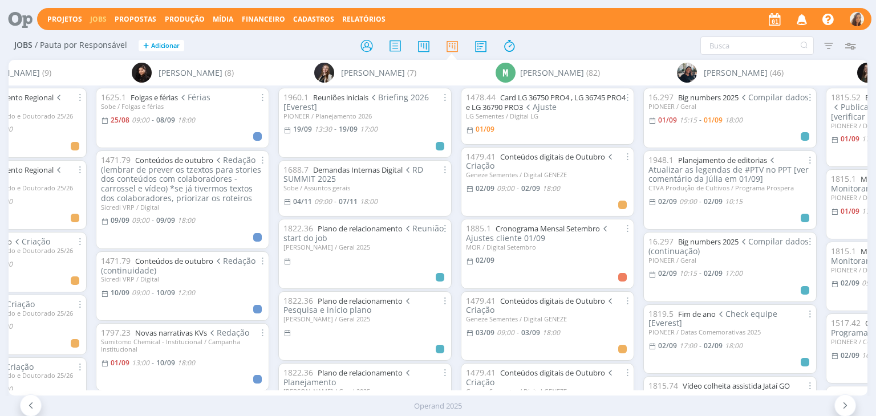
click at [798, 21] on icon "button" at bounding box center [802, 18] width 20 height 19
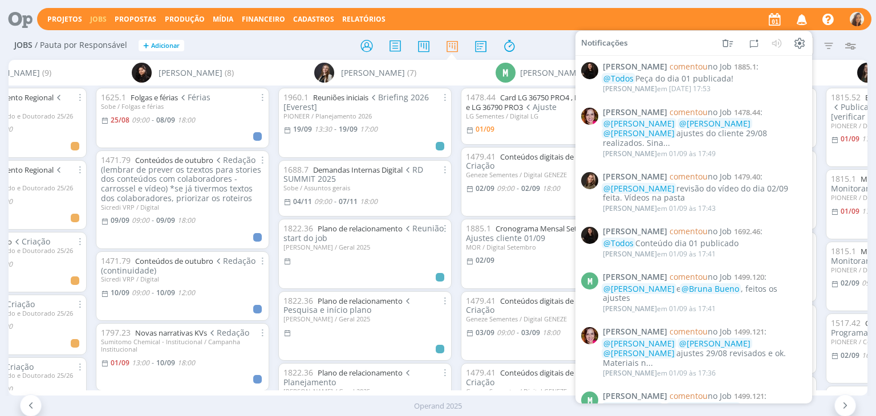
click at [798, 21] on icon "button" at bounding box center [802, 18] width 20 height 19
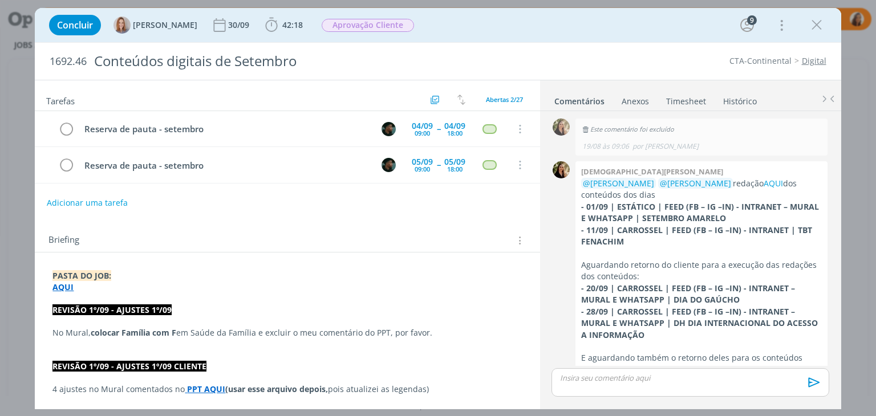
scroll to position [1823, 0]
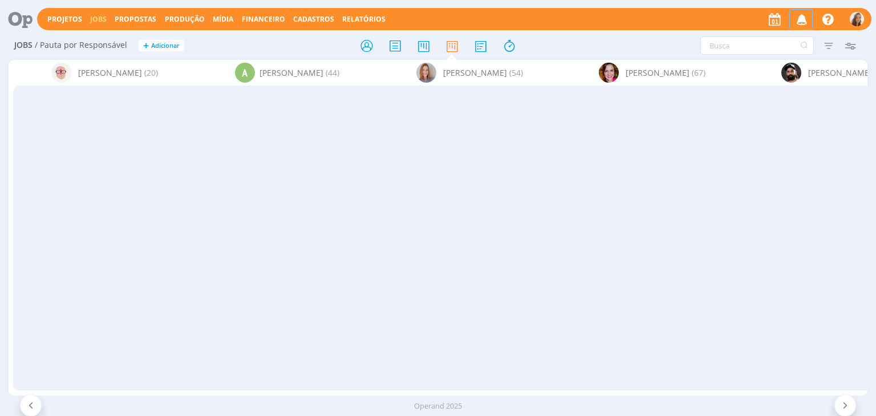
scroll to position [0, 3024]
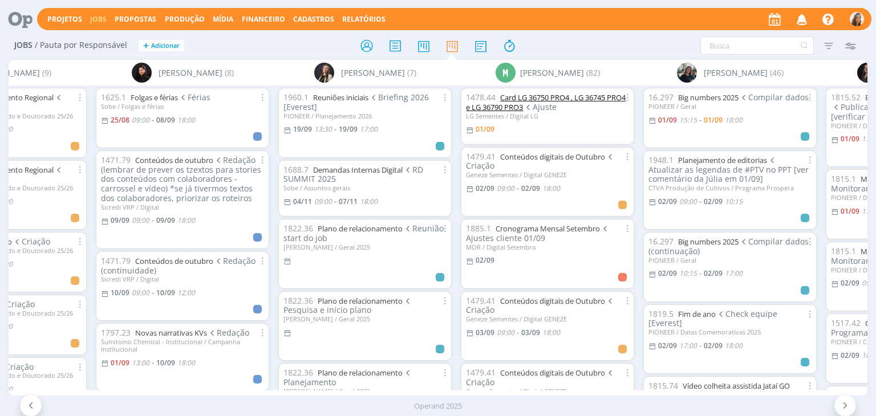
click at [587, 103] on link "Card LG 36750 PRO4 , LG 36745 PRO4 e LG 36790 PRO3" at bounding box center [546, 102] width 160 height 20
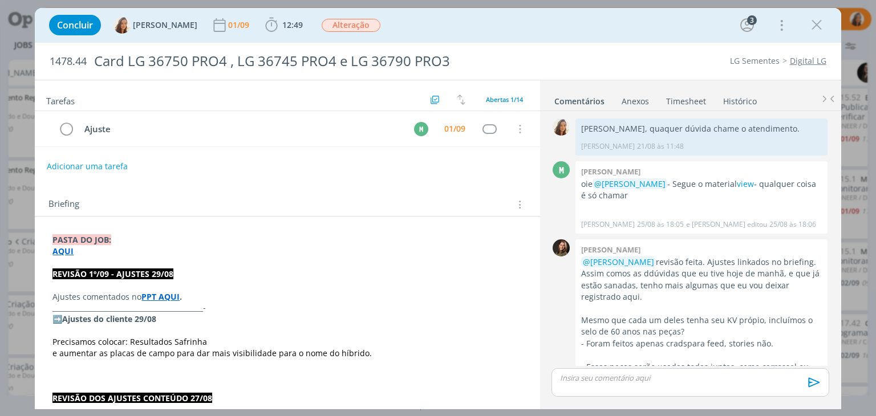
scroll to position [756, 0]
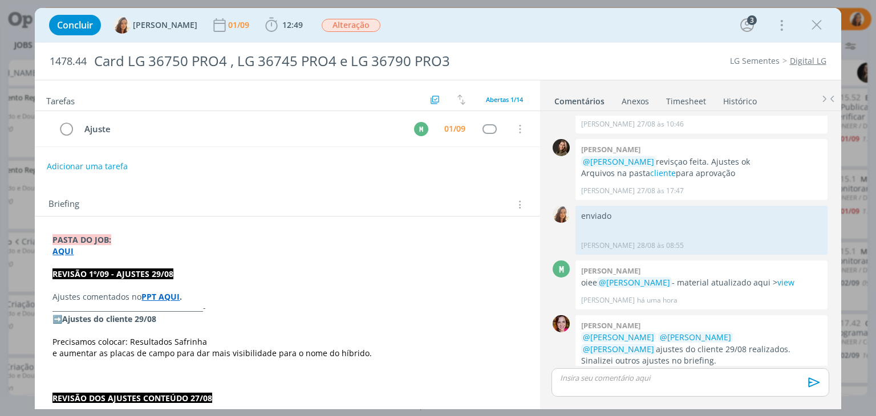
drag, startPoint x: 819, startPoint y: 26, endPoint x: 544, endPoint y: 32, distance: 275.5
click at [819, 26] on icon "dialog" at bounding box center [816, 25] width 17 height 17
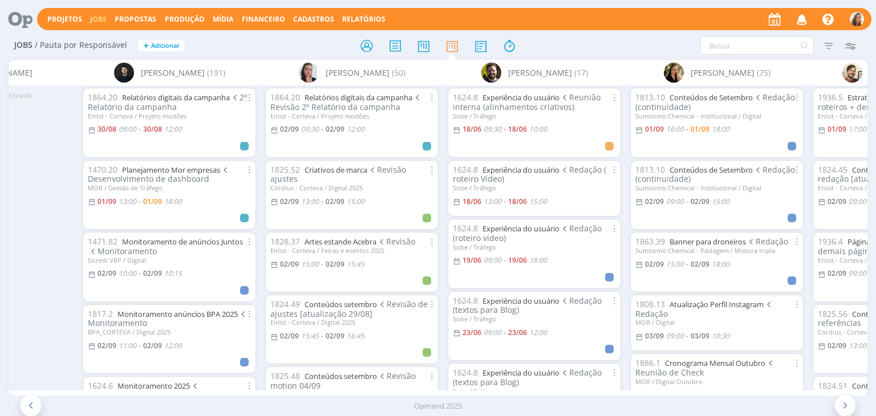
scroll to position [0, 746]
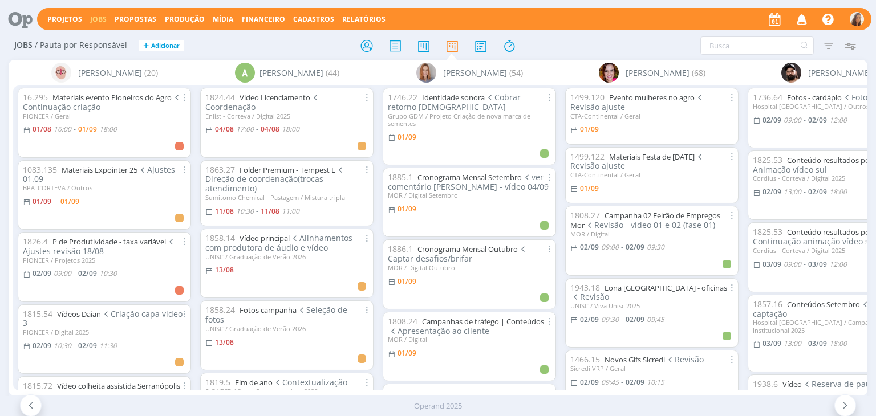
scroll to position [0, 175]
